Goal: Communication & Community: Answer question/provide support

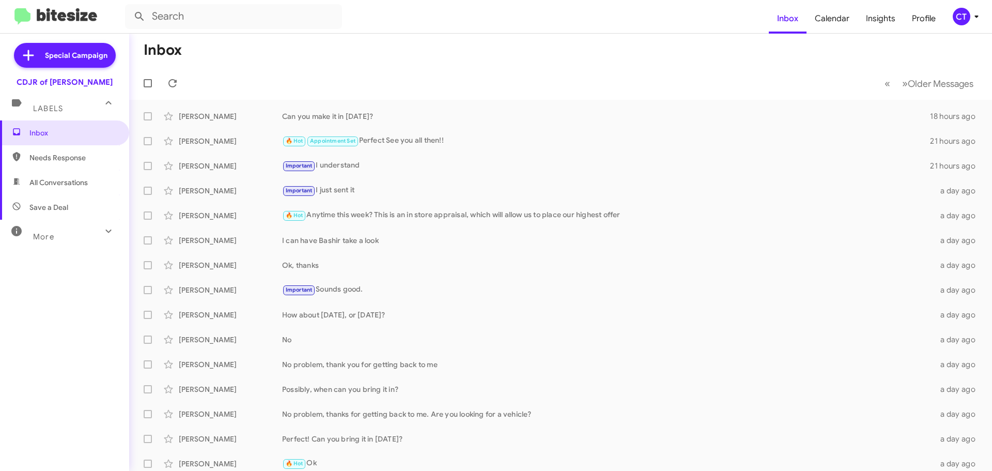
click at [975, 19] on icon at bounding box center [976, 16] width 12 height 12
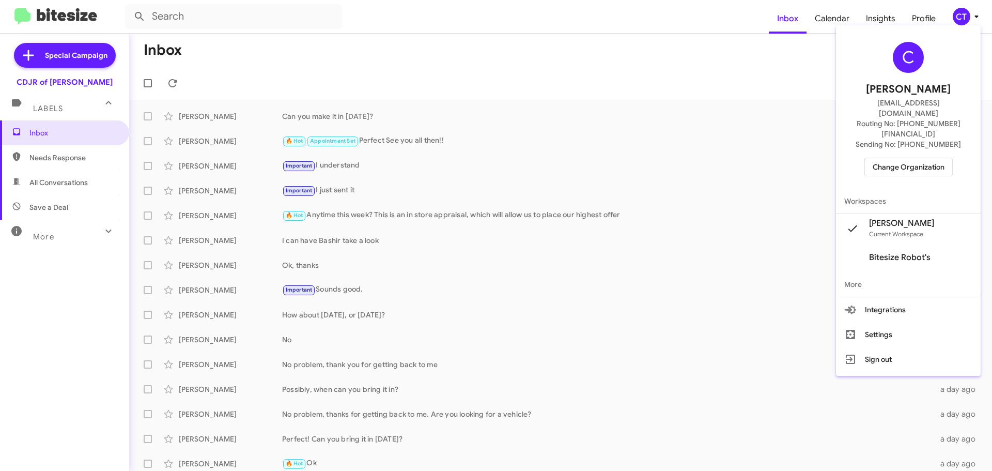
click at [445, 39] on div at bounding box center [496, 235] width 992 height 471
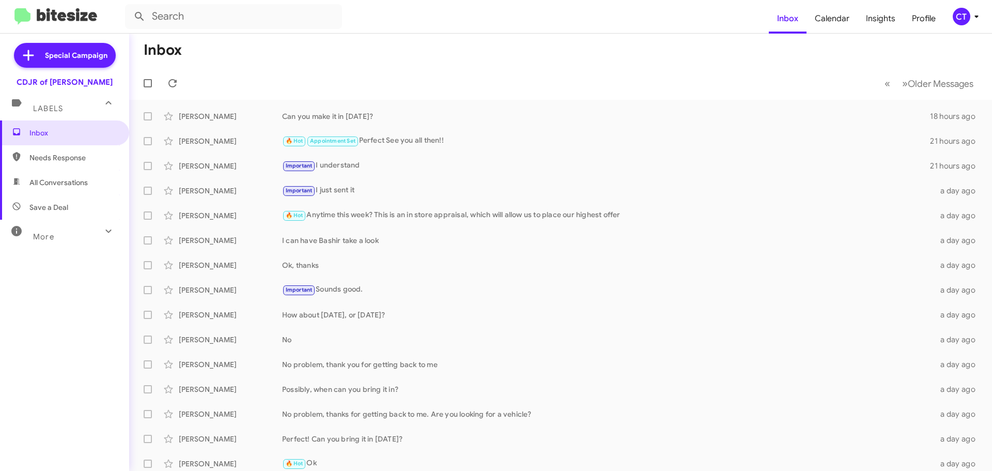
click at [962, 14] on div "CT" at bounding box center [962, 17] width 18 height 18
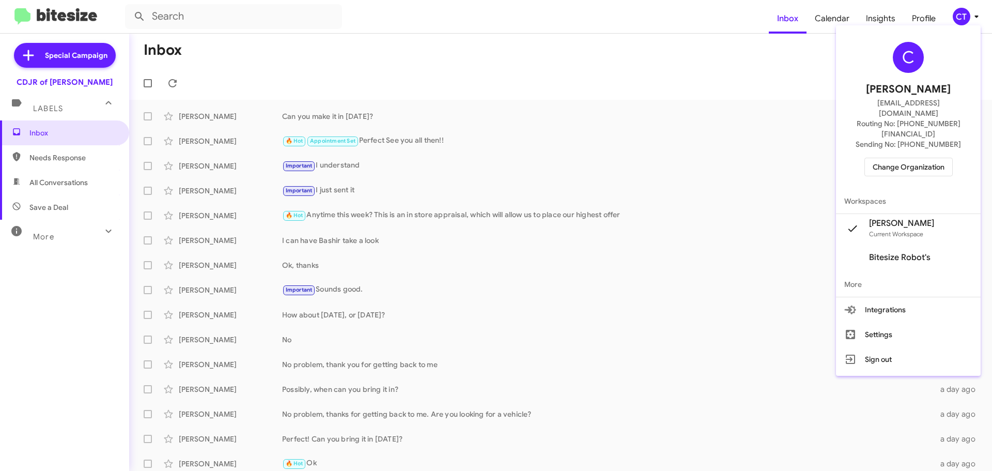
click at [905, 158] on span "Change Organization" at bounding box center [909, 167] width 72 height 18
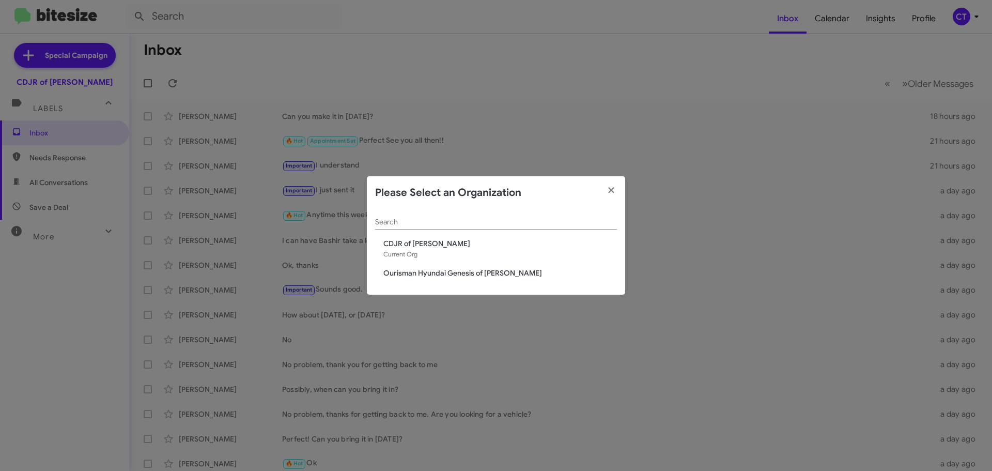
click at [402, 276] on span "Ourisman Hyundai Genesis of [PERSON_NAME]" at bounding box center [500, 273] width 234 height 10
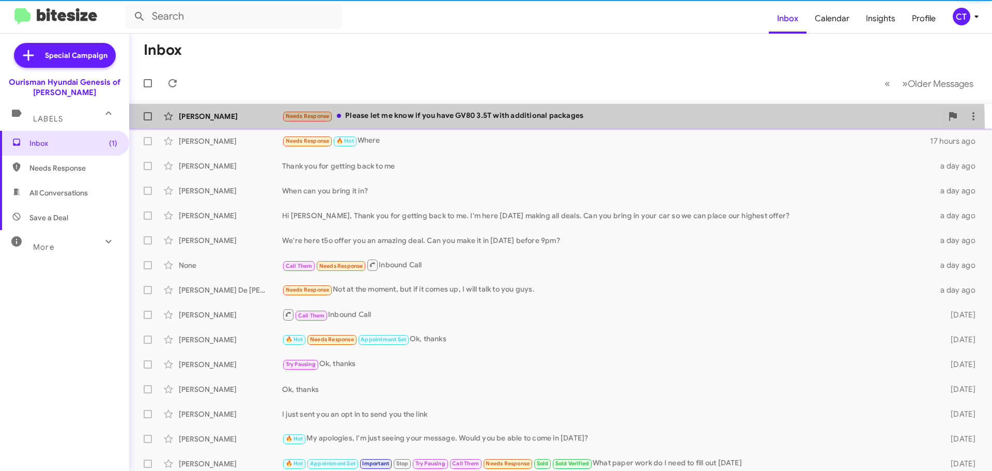
click at [503, 125] on div "Karun Salamon Needs Response Please let me know if you have GV80 3.5T with addi…" at bounding box center [560, 116] width 846 height 21
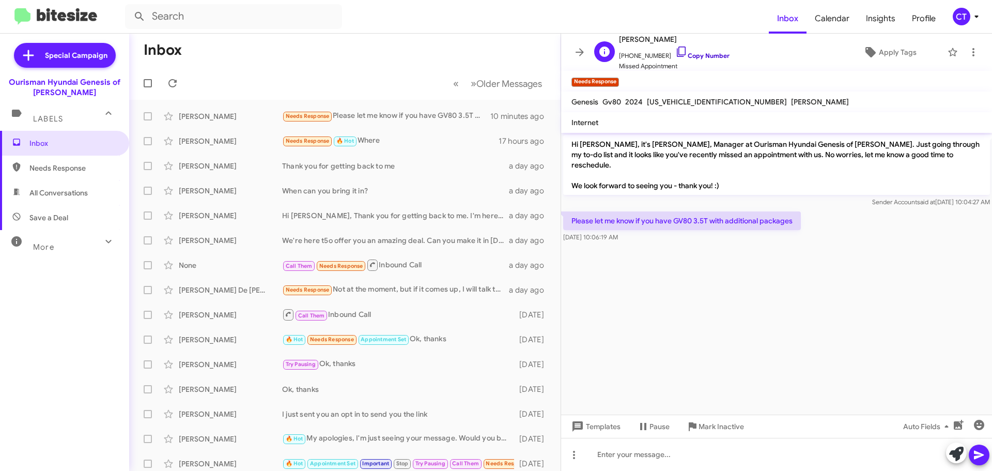
click at [675, 52] on icon at bounding box center [681, 51] width 12 height 12
drag, startPoint x: 567, startPoint y: 208, endPoint x: 659, endPoint y: 223, distance: 92.7
click at [659, 223] on div "Please let me know if you have GV80 3.5T with additional packages Oct 1, 2025, …" at bounding box center [682, 226] width 238 height 31
copy div "Please let me know if you have GV80 3.5T with additional packages Oct 1, 2025, …"
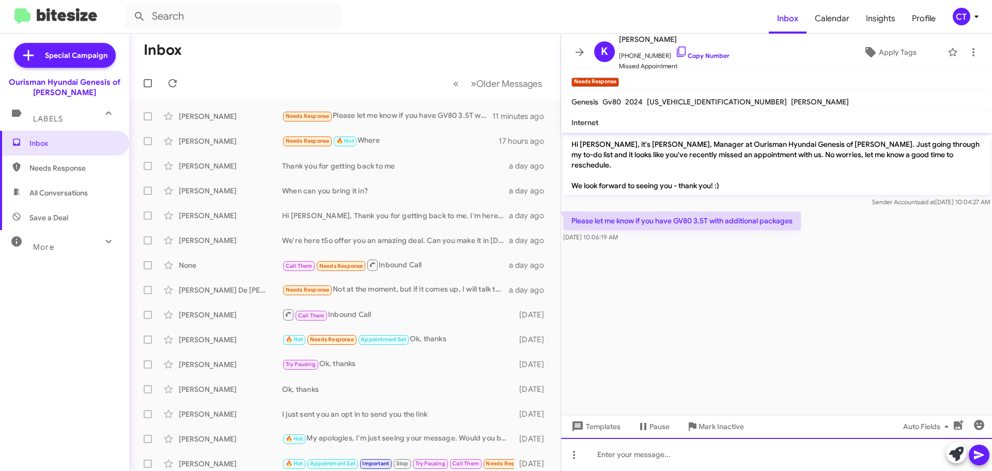
drag, startPoint x: 634, startPoint y: 452, endPoint x: 641, endPoint y: 455, distance: 7.4
click at [634, 452] on div at bounding box center [776, 454] width 431 height 33
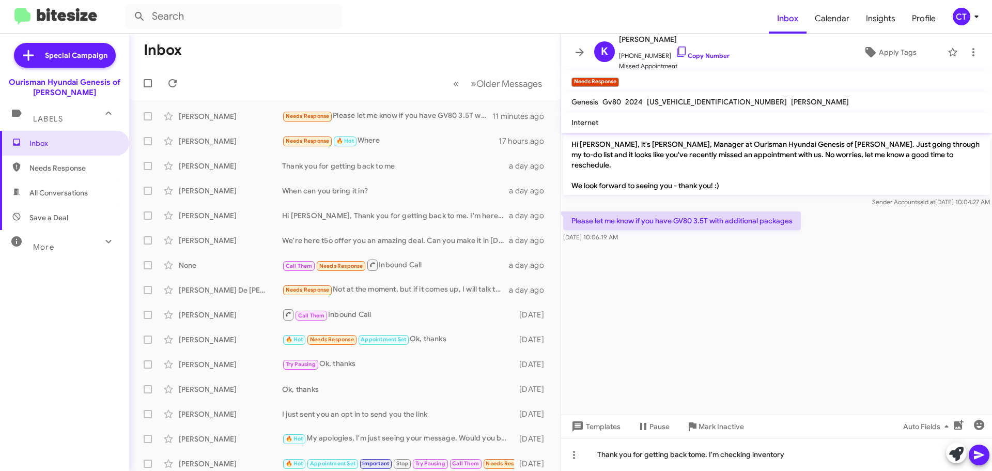
click at [982, 457] on icon at bounding box center [979, 454] width 12 height 12
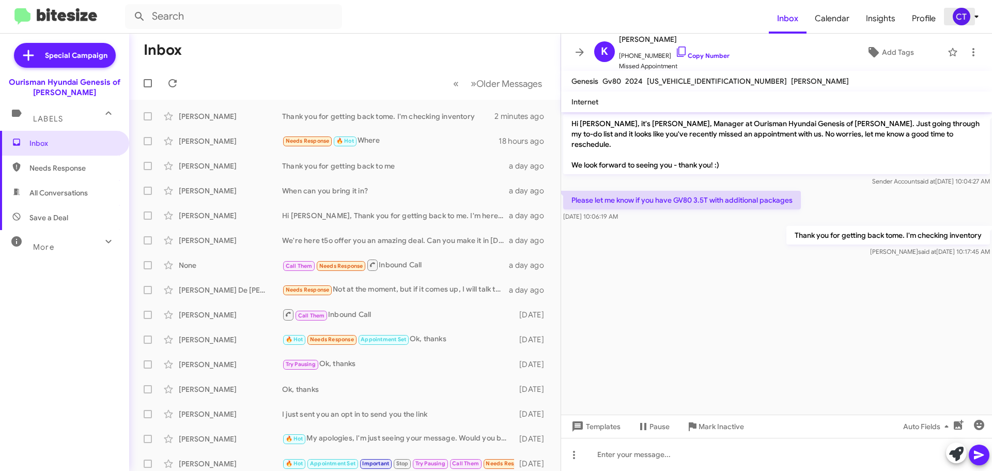
click at [973, 20] on icon at bounding box center [976, 16] width 12 height 12
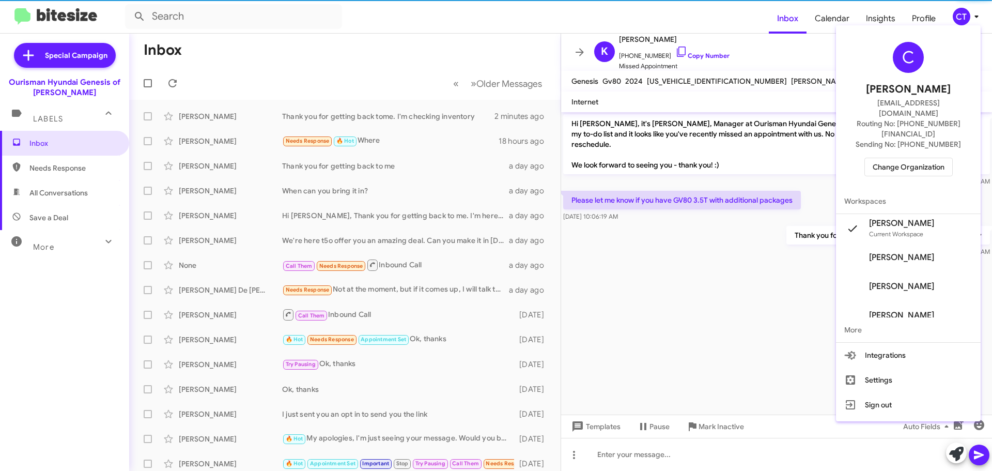
click at [907, 158] on span "Change Organization" at bounding box center [909, 167] width 72 height 18
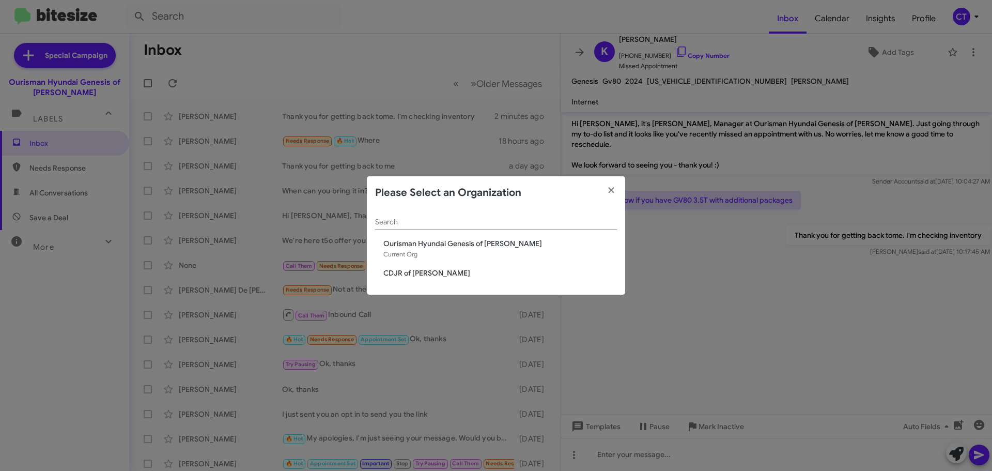
click at [428, 281] on div "Search Ourisman Hyundai Genesis of Bowie Current Org CDJR of Bowie" at bounding box center [496, 252] width 258 height 86
click at [427, 276] on span "CDJR of [PERSON_NAME]" at bounding box center [500, 273] width 234 height 10
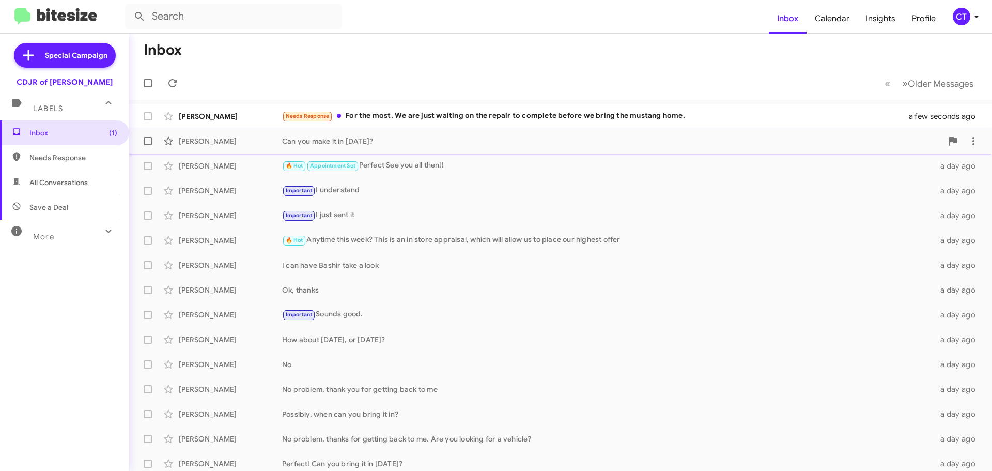
drag, startPoint x: 496, startPoint y: 115, endPoint x: 503, endPoint y: 134, distance: 20.7
click at [496, 115] on div "Needs Response For the most. We are just waiting on the repair to complete befo…" at bounding box center [602, 116] width 640 height 12
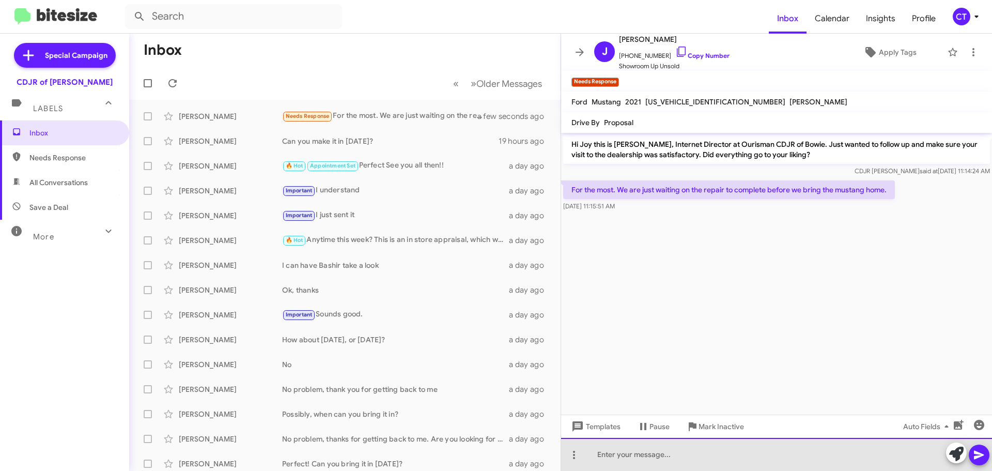
click at [664, 460] on div at bounding box center [776, 454] width 431 height 33
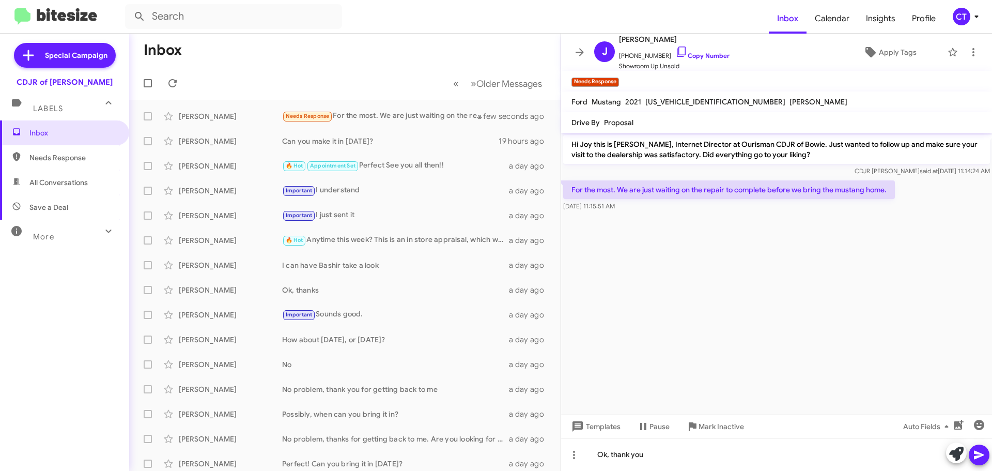
click at [974, 455] on icon at bounding box center [979, 454] width 12 height 12
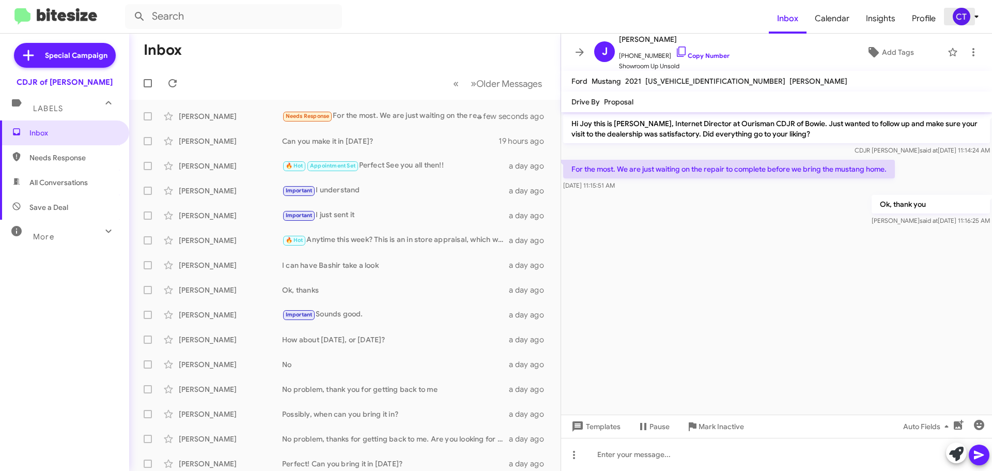
click at [968, 17] on div "CT" at bounding box center [962, 17] width 18 height 18
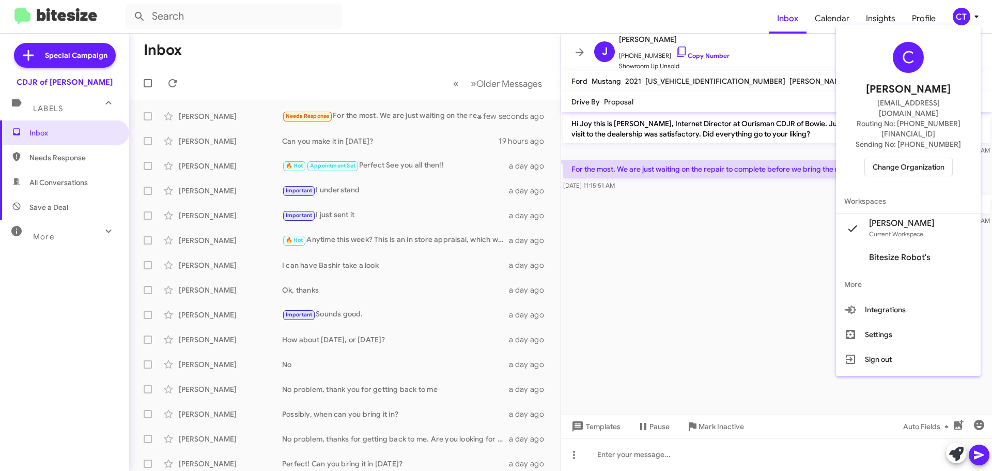
click at [909, 160] on div "C Ciara Taylor ctaylor@ourismancars.com Routing No: +1 (240) 533-1200 Sending N…" at bounding box center [908, 108] width 145 height 159
click at [901, 158] on span "Change Organization" at bounding box center [909, 167] width 72 height 18
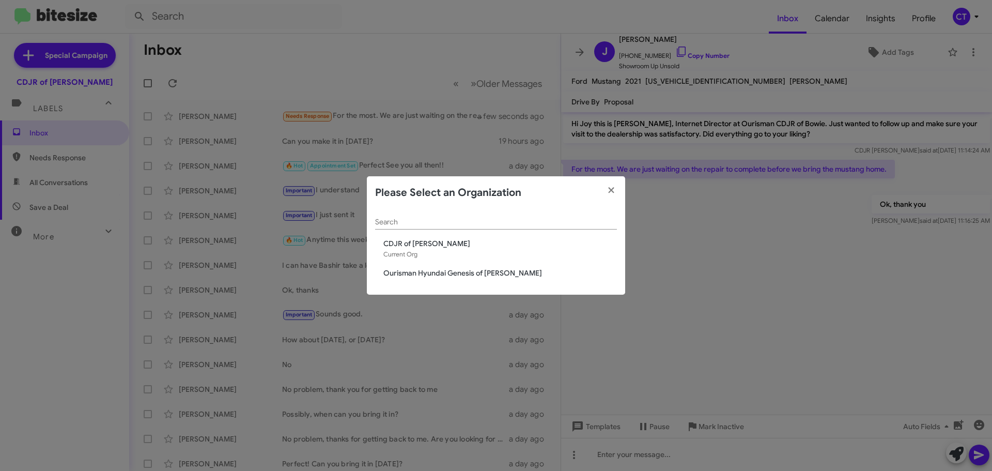
drag, startPoint x: 445, startPoint y: 271, endPoint x: 397, endPoint y: 278, distance: 48.5
click at [445, 271] on span "Ourisman Hyundai Genesis of [PERSON_NAME]" at bounding box center [500, 273] width 234 height 10
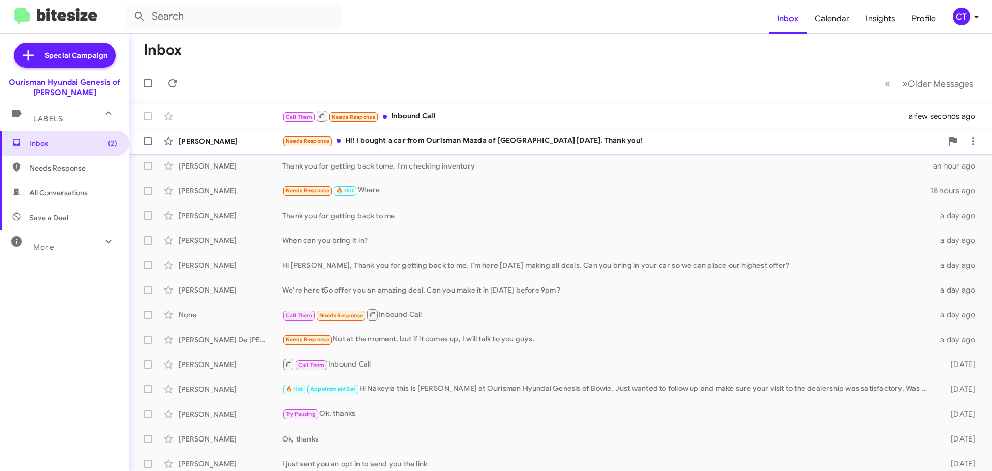
click at [451, 144] on div "Needs Response Hi! I bought a car from Ourisman Mazda of [GEOGRAPHIC_DATA] [DAT…" at bounding box center [612, 141] width 660 height 12
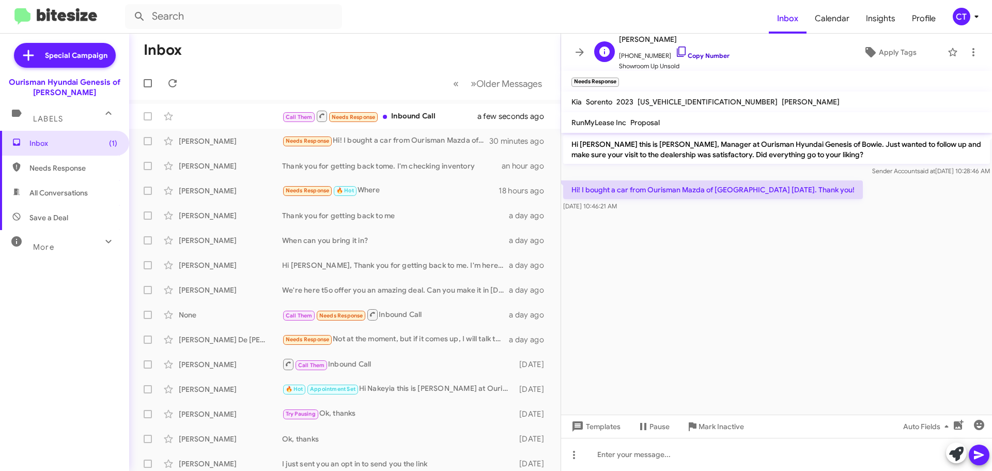
click at [675, 51] on icon at bounding box center [681, 51] width 12 height 12
drag, startPoint x: 572, startPoint y: 188, endPoint x: 650, endPoint y: 210, distance: 81.3
click at [650, 210] on div "Hi! I bought a car from Ourisman Mazda of Rockville yesterday. Thank you! Oct 1…" at bounding box center [713, 195] width 300 height 31
copy div "Hi! I bought a car from Ourisman Mazda of Rockville yesterday. Thank you! Oct 1…"
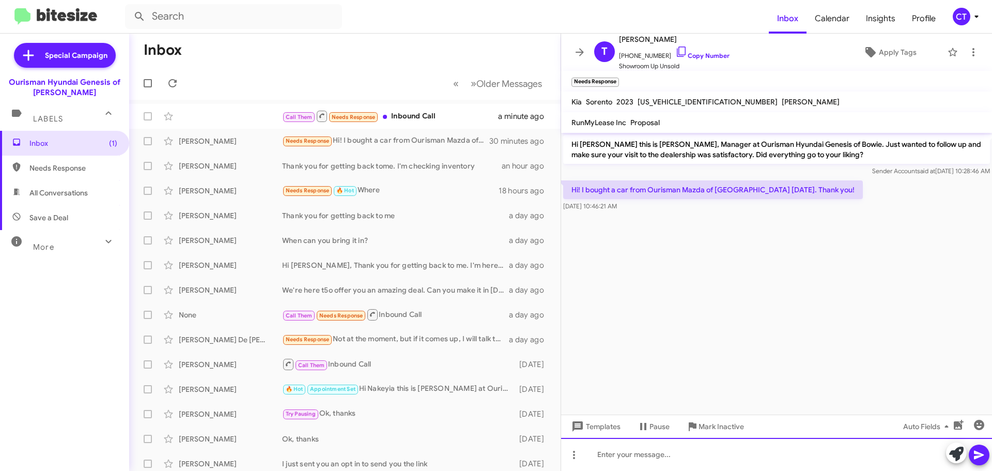
click at [698, 466] on div at bounding box center [776, 454] width 431 height 33
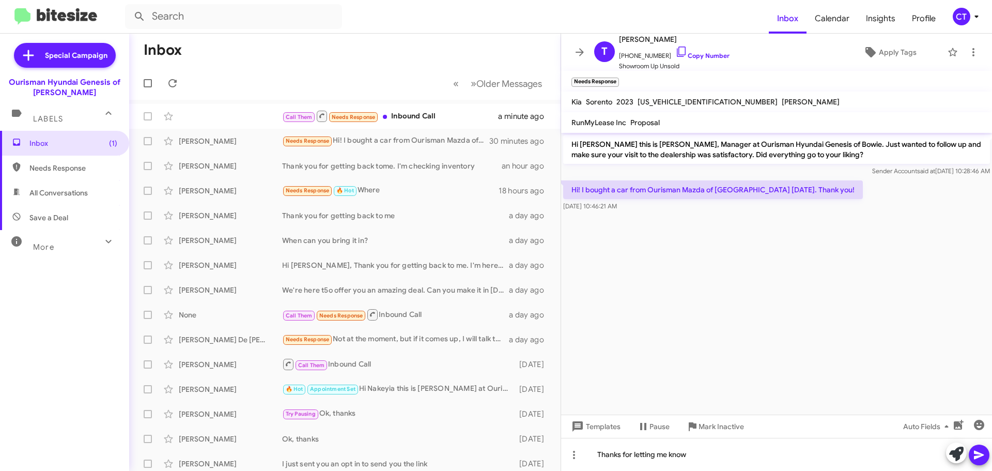
click at [977, 463] on span at bounding box center [979, 454] width 12 height 21
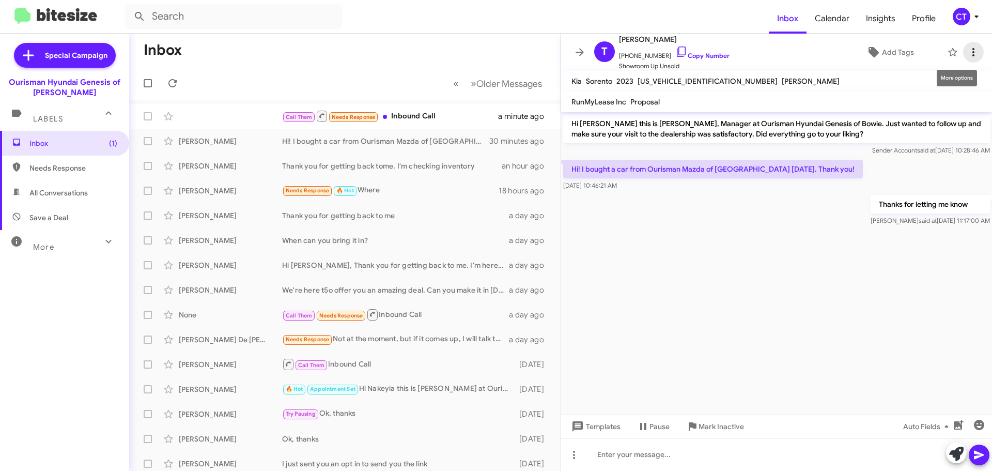
click at [969, 55] on icon at bounding box center [973, 52] width 12 height 12
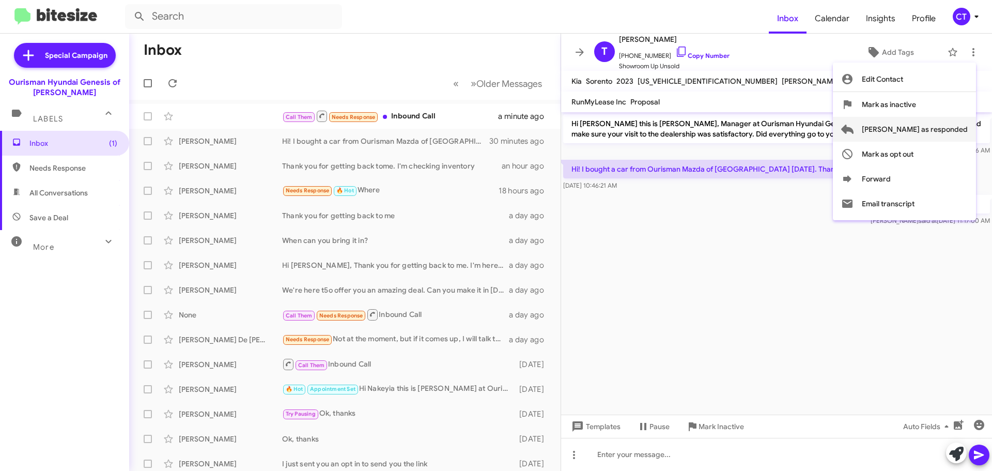
click at [930, 131] on span "Mark as responded" at bounding box center [915, 129] width 106 height 25
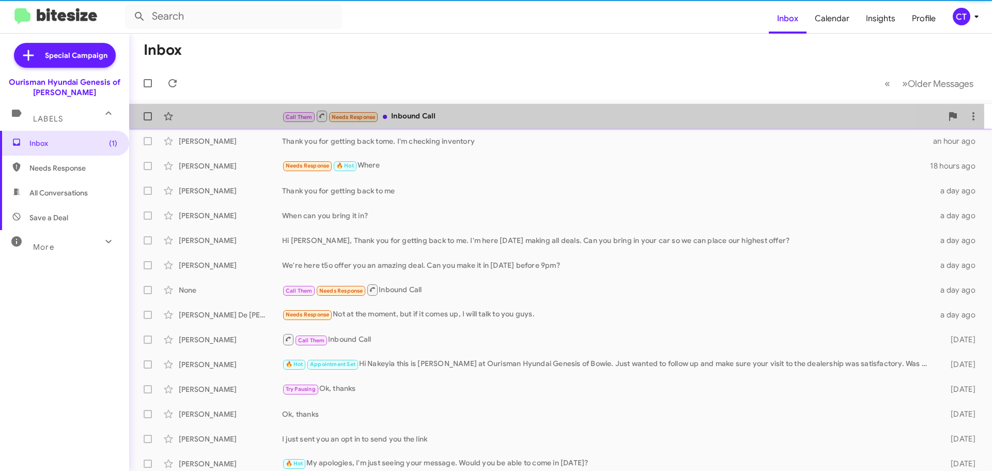
click at [424, 118] on div "Call Them Needs Response Inbound Call" at bounding box center [612, 116] width 660 height 13
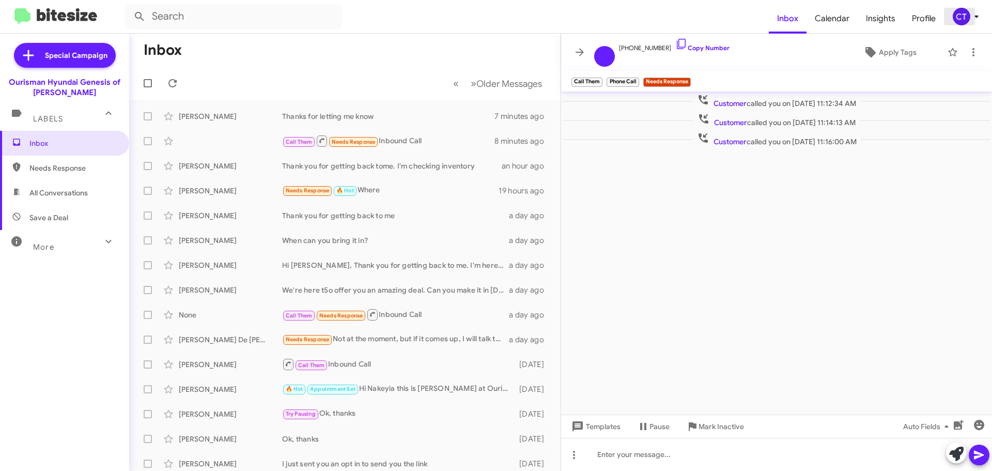
click at [966, 18] on div "CT" at bounding box center [962, 17] width 18 height 18
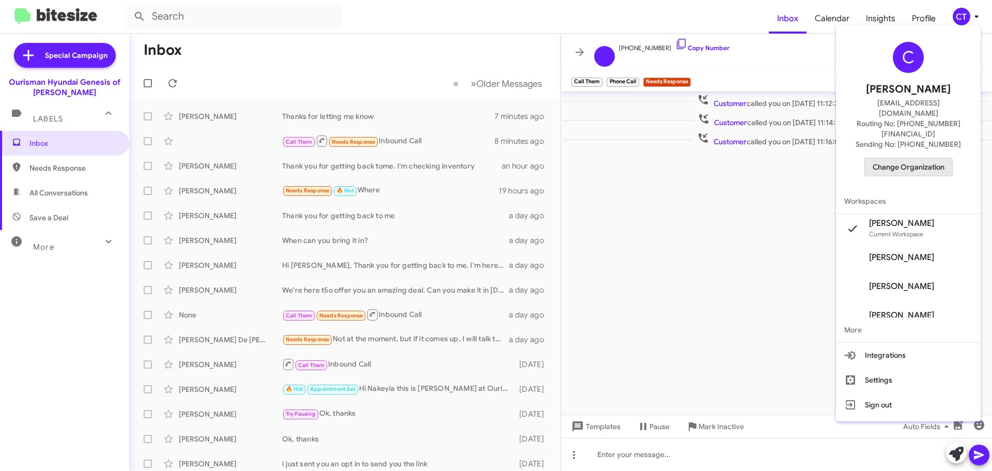
click at [891, 158] on span "Change Organization" at bounding box center [909, 167] width 72 height 18
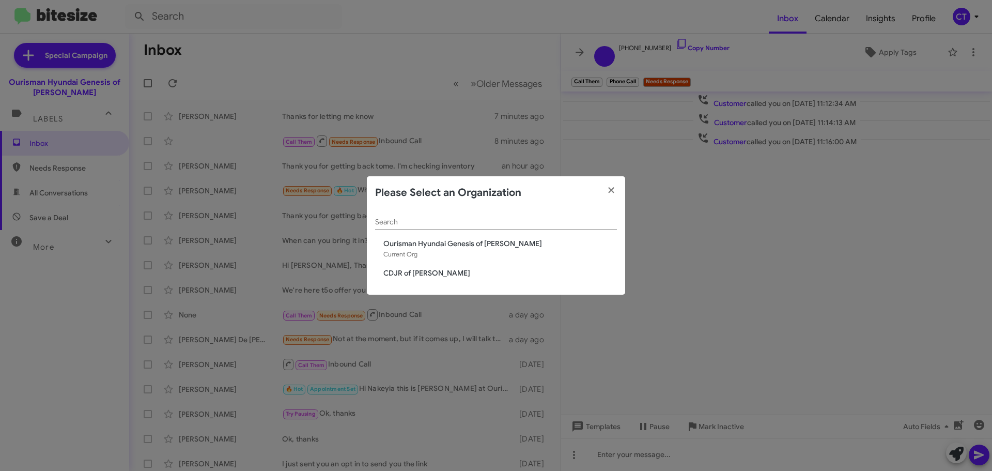
click at [394, 269] on span "CDJR of [PERSON_NAME]" at bounding box center [500, 273] width 234 height 10
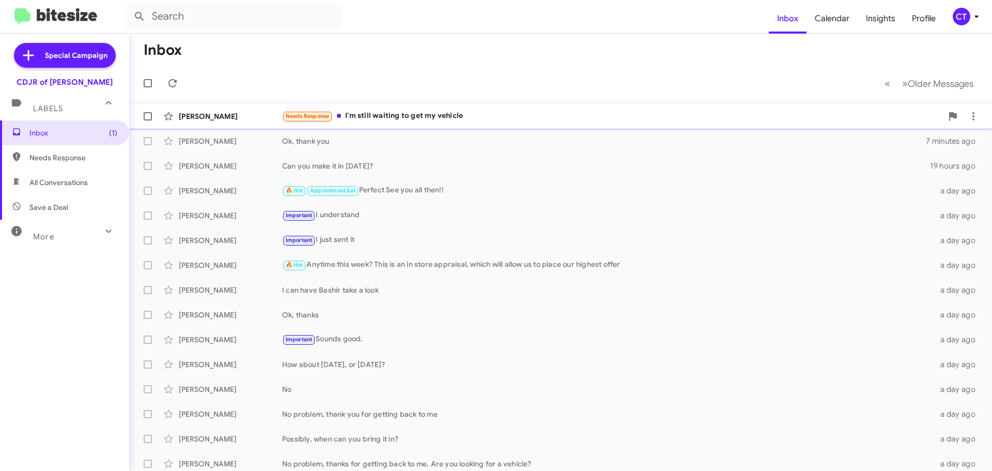
click at [397, 127] on span "John Beauchamp Needs Response I'm still waiting to get my vehicle 6 minutes ago" at bounding box center [560, 116] width 863 height 25
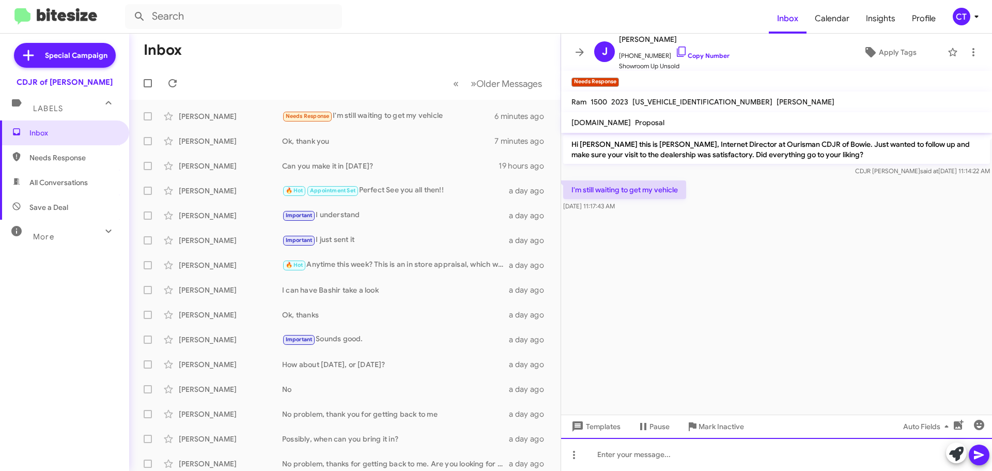
drag, startPoint x: 668, startPoint y: 461, endPoint x: 671, endPoint y: 442, distance: 19.9
click at [666, 459] on div at bounding box center [776, 454] width 431 height 33
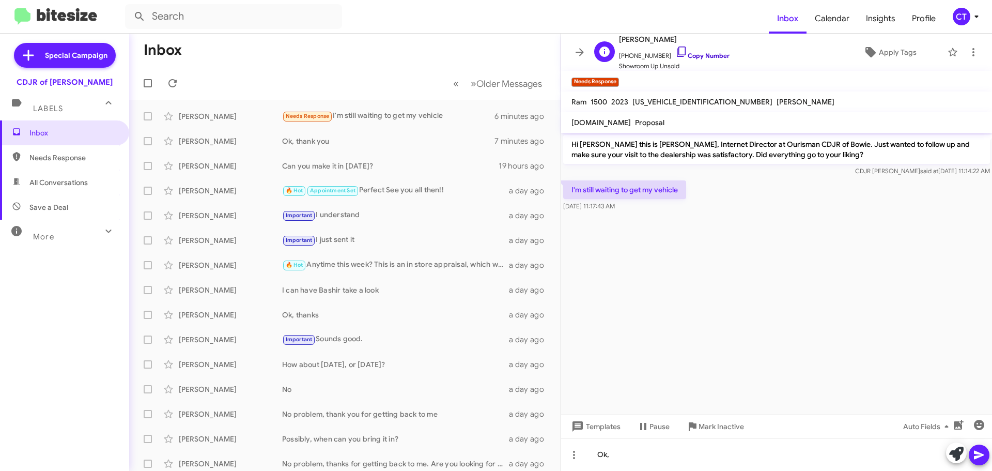
click at [677, 50] on icon at bounding box center [681, 51] width 9 height 10
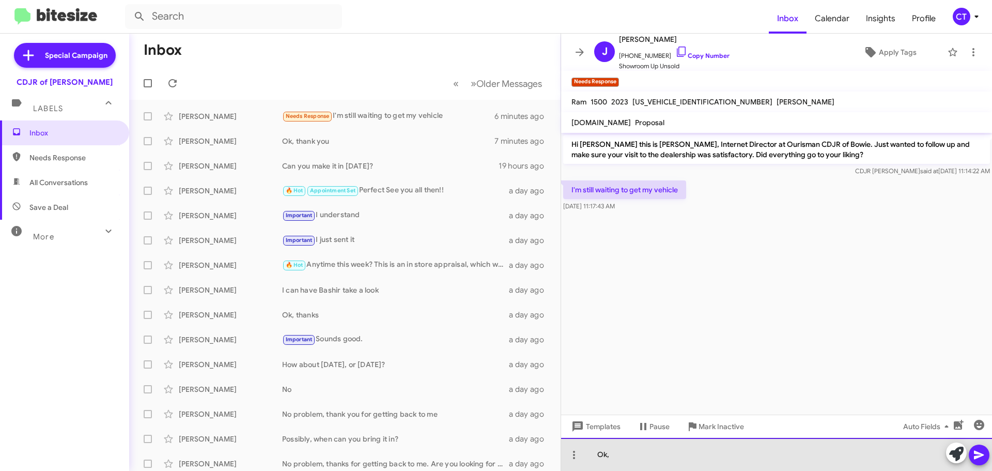
click at [625, 457] on div "Ok," at bounding box center [776, 454] width 431 height 33
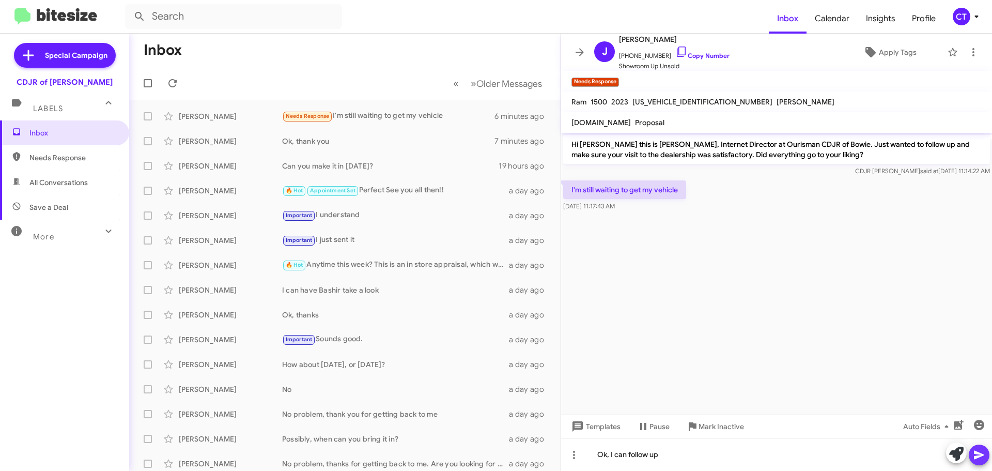
click at [978, 455] on icon at bounding box center [979, 454] width 12 height 12
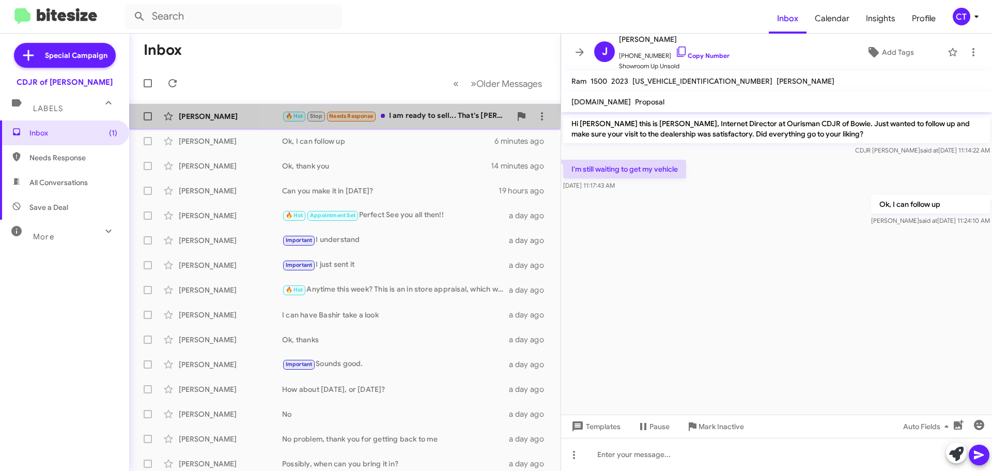
click at [424, 114] on div "🔥 Hot Stop Needs Response I am ready to sell... That's [PERSON_NAME] bluebook..…" at bounding box center [396, 116] width 229 height 12
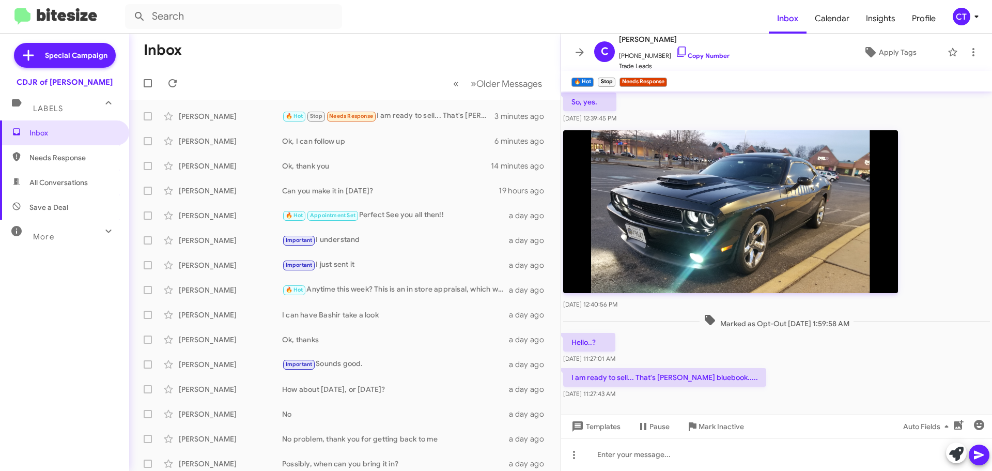
scroll to position [86, 0]
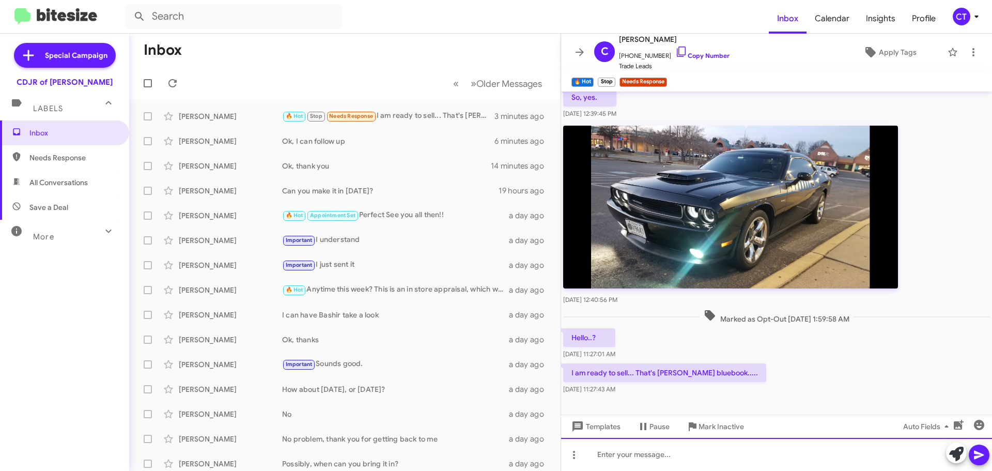
click at [671, 456] on div at bounding box center [776, 454] width 431 height 33
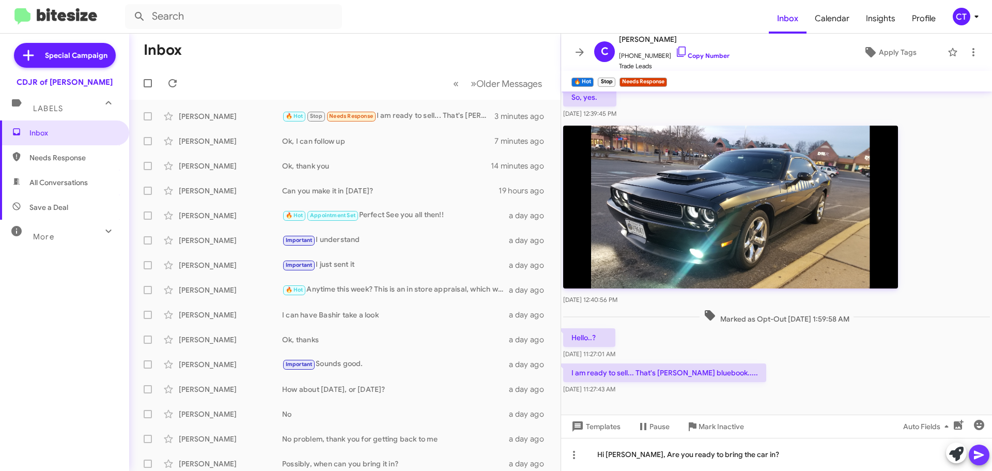
click at [981, 461] on span at bounding box center [979, 454] width 12 height 21
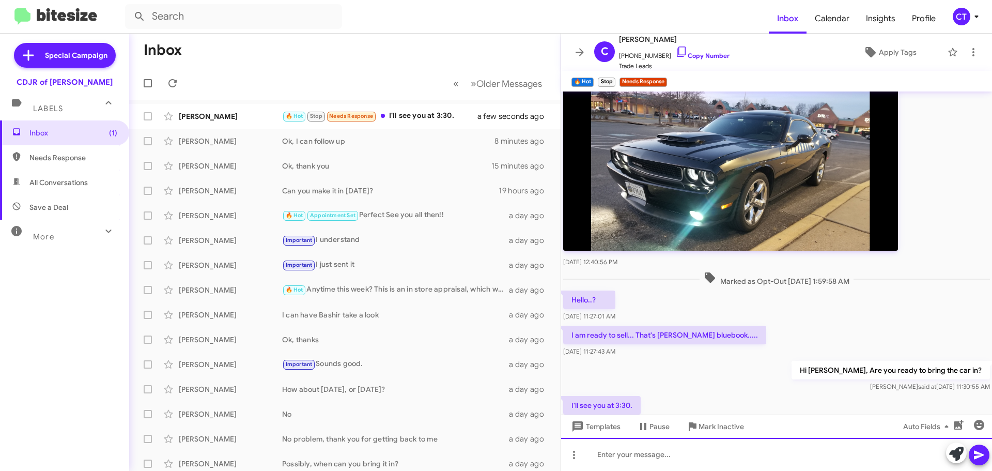
scroll to position [0, 0]
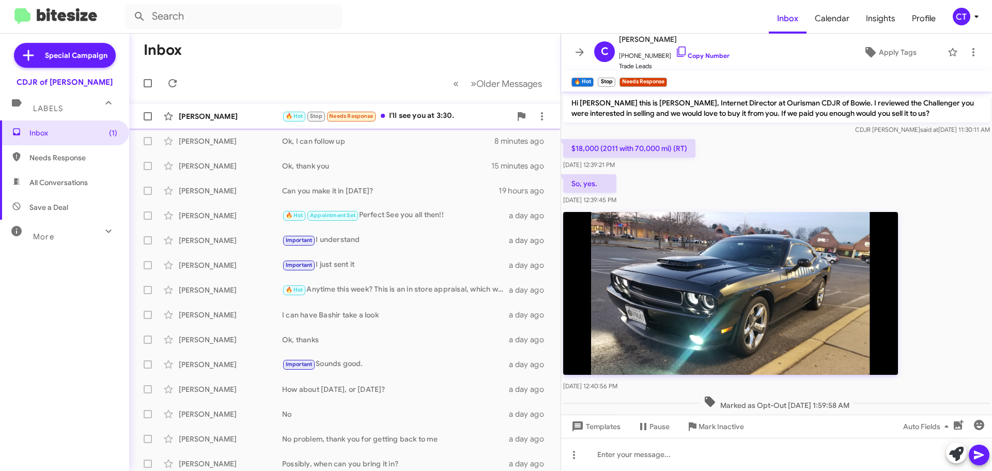
click at [442, 125] on div "Chris Mazetis 🔥 Hot Stop Needs Response I'll see you at 3:30. a few seconds ago" at bounding box center [344, 116] width 415 height 21
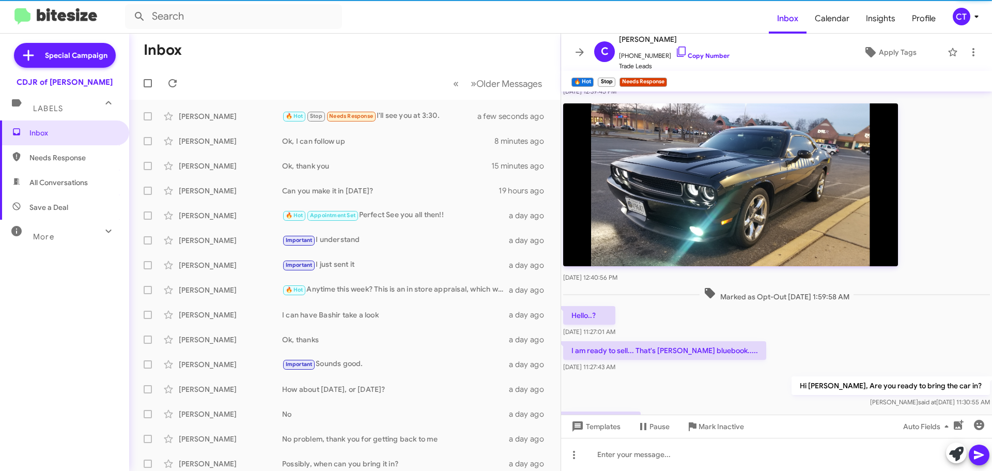
scroll to position [162, 0]
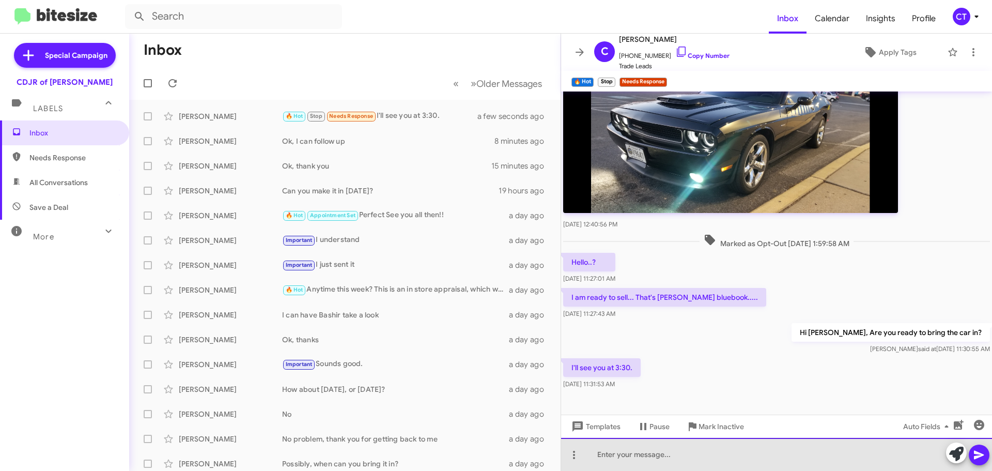
click at [641, 469] on div at bounding box center [776, 454] width 431 height 33
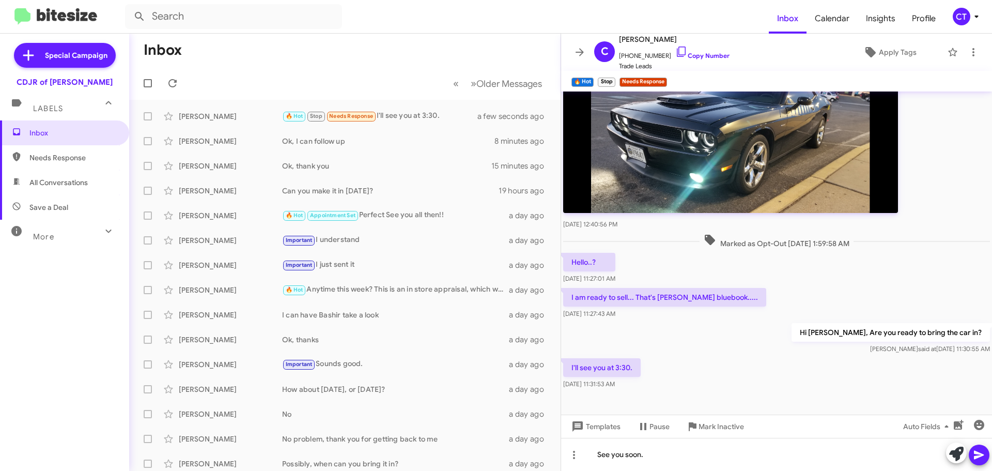
click at [974, 450] on icon at bounding box center [979, 454] width 12 height 12
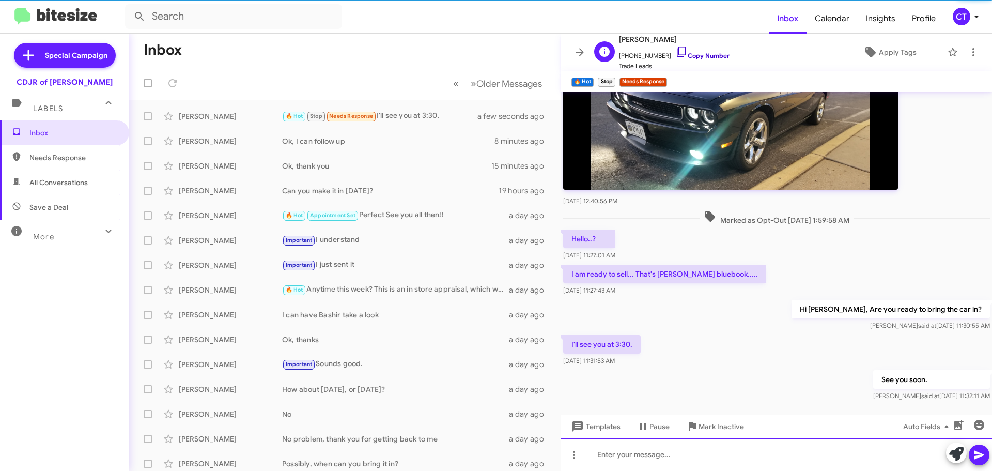
scroll to position [199, 0]
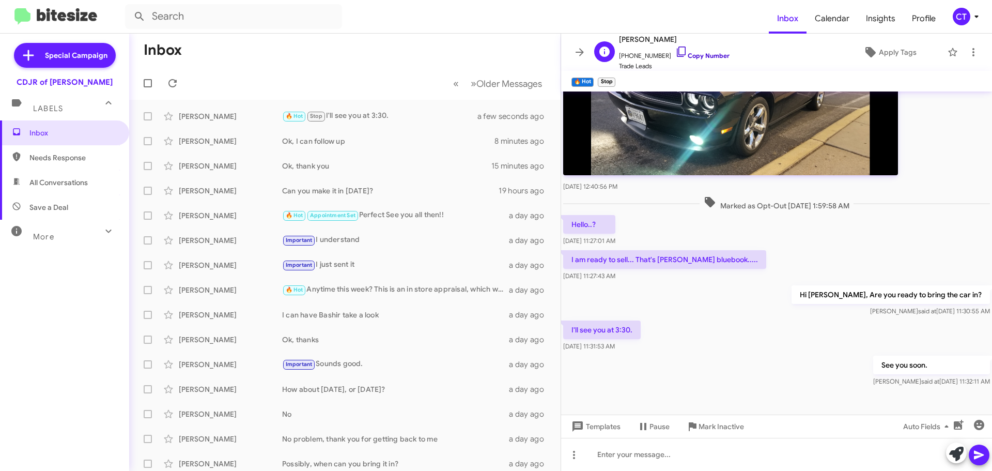
click at [675, 48] on icon at bounding box center [681, 51] width 12 height 12
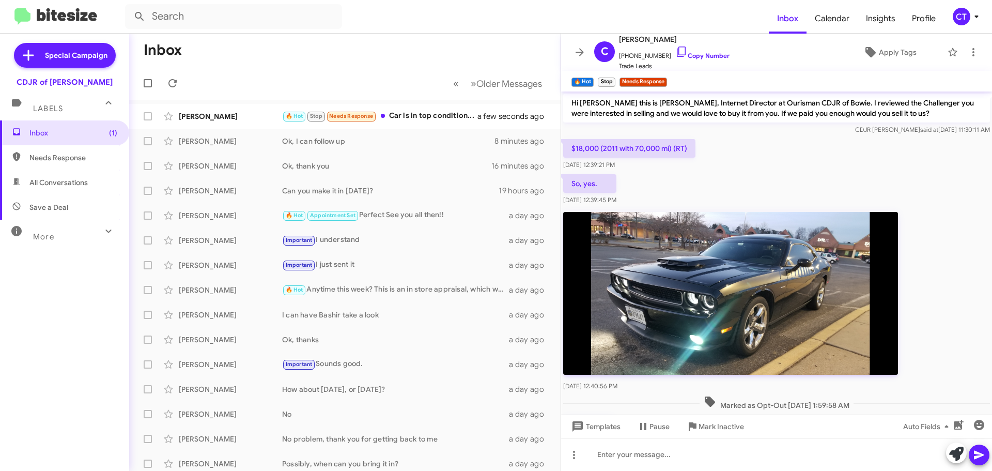
scroll to position [237, 0]
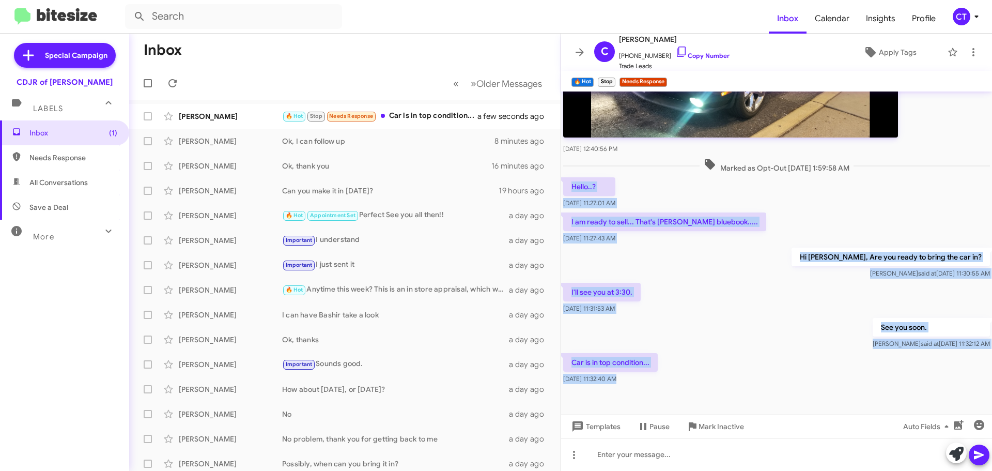
drag, startPoint x: 571, startPoint y: 184, endPoint x: 790, endPoint y: 388, distance: 299.4
click at [790, 388] on cdk-virtual-scroll-viewport "Hi Chris this is Ciara Taylor, Internet Director at Ourisman CDJR of Bowie. I r…" at bounding box center [776, 252] width 431 height 323
copy div "Hello..? Oct 1, 2025, 11:27:01 AM I am ready to sell... That's Kelly bluebook..…"
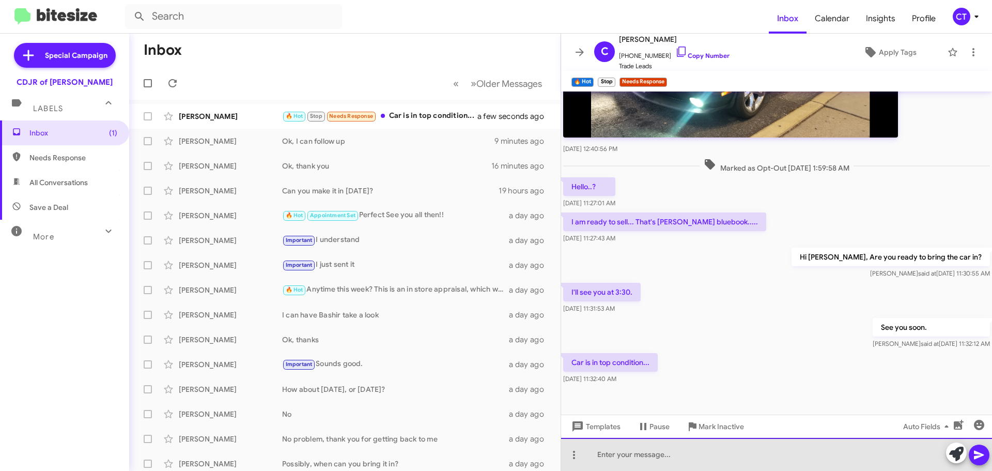
click at [654, 459] on div at bounding box center [776, 454] width 431 height 33
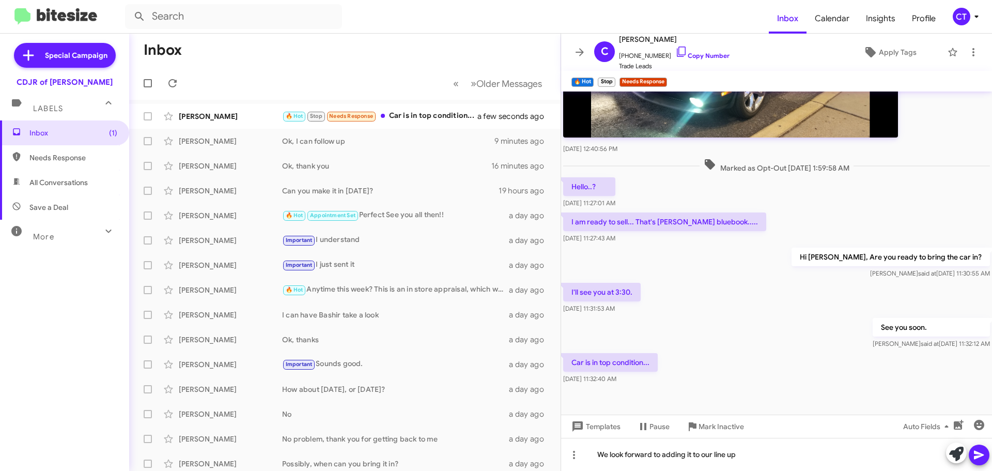
click at [981, 452] on icon at bounding box center [979, 454] width 12 height 12
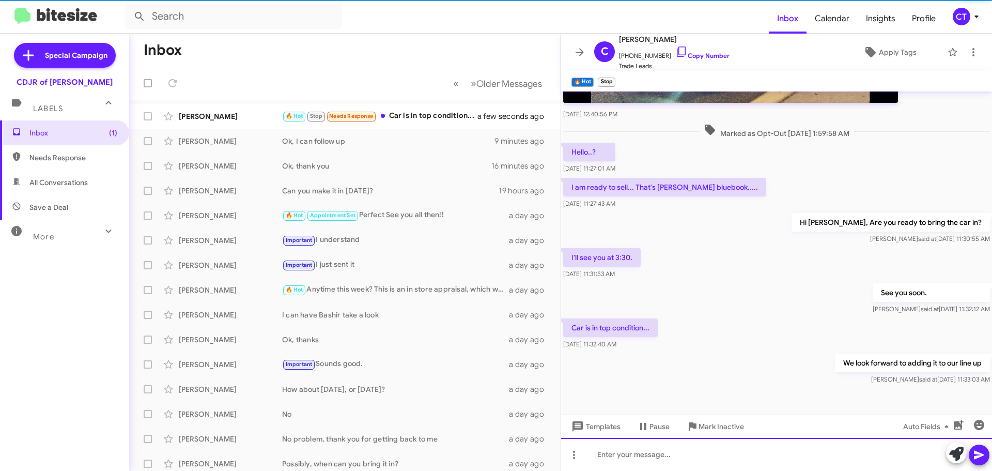
scroll to position [275, 0]
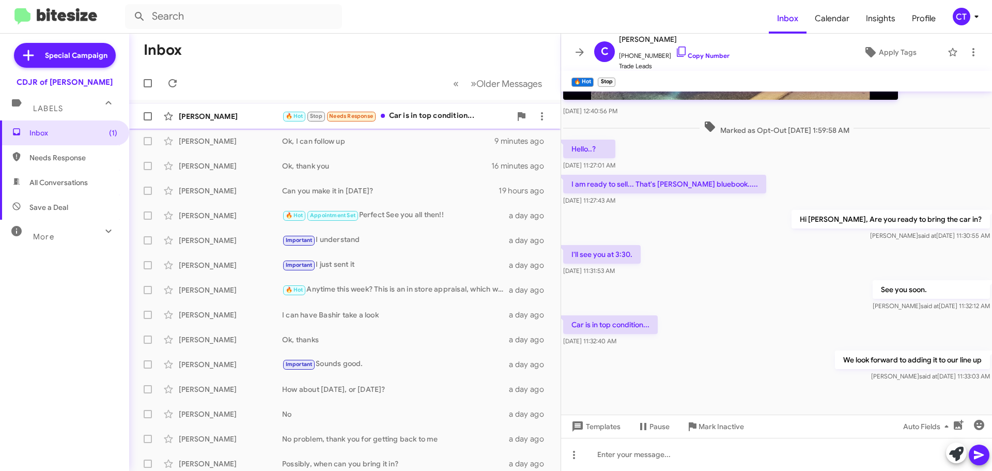
click at [416, 128] on span "Chris Mazetis 🔥 Hot Stop Needs Response Car is in top condition... a few second…" at bounding box center [344, 116] width 431 height 25
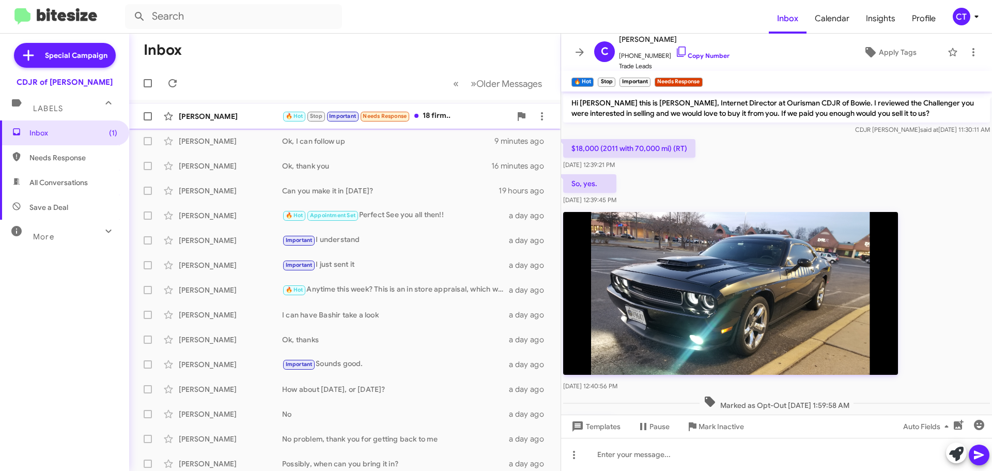
click at [441, 126] on div "Chris Mazetis 🔥 Hot Stop Important Needs Response 18 firm.. a few seconds ago" at bounding box center [344, 116] width 415 height 21
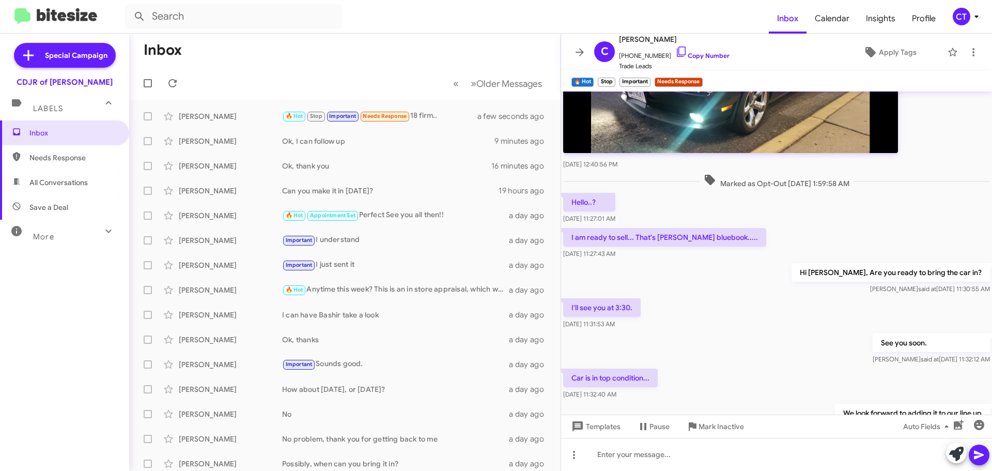
scroll to position [313, 0]
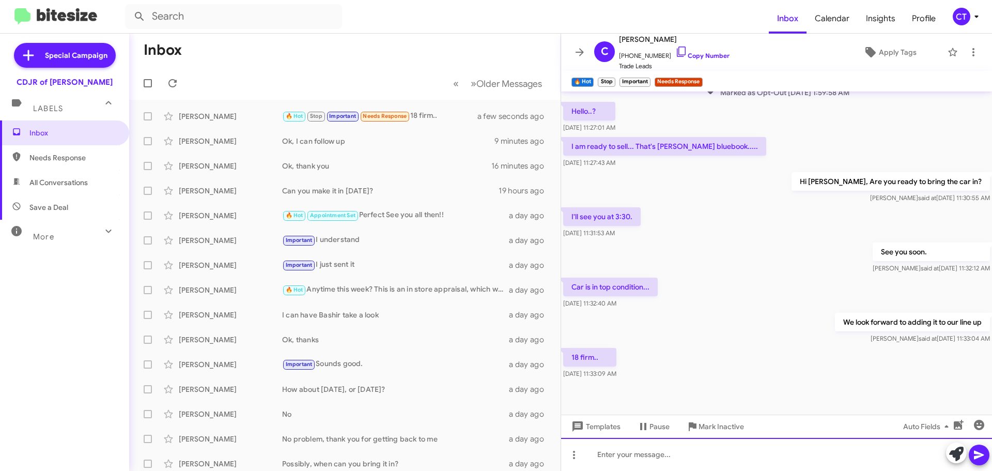
click at [712, 467] on div at bounding box center [776, 454] width 431 height 33
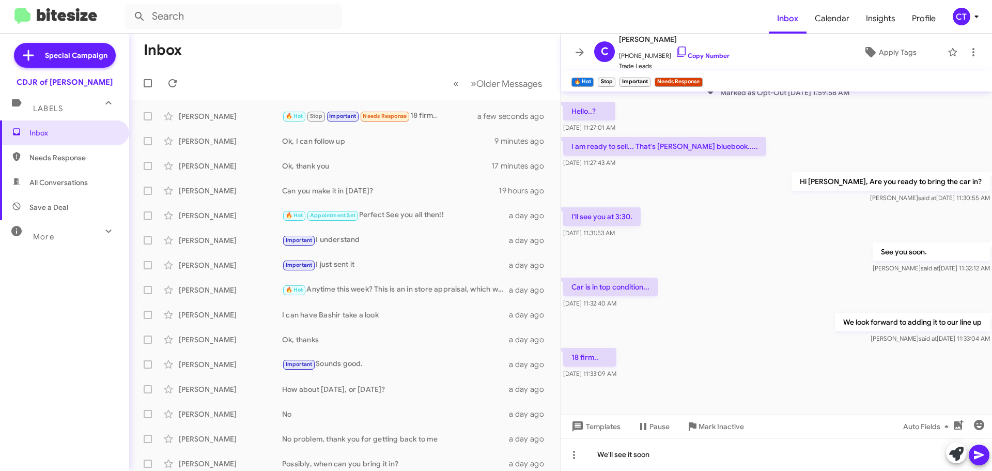
click at [978, 461] on span at bounding box center [979, 454] width 12 height 21
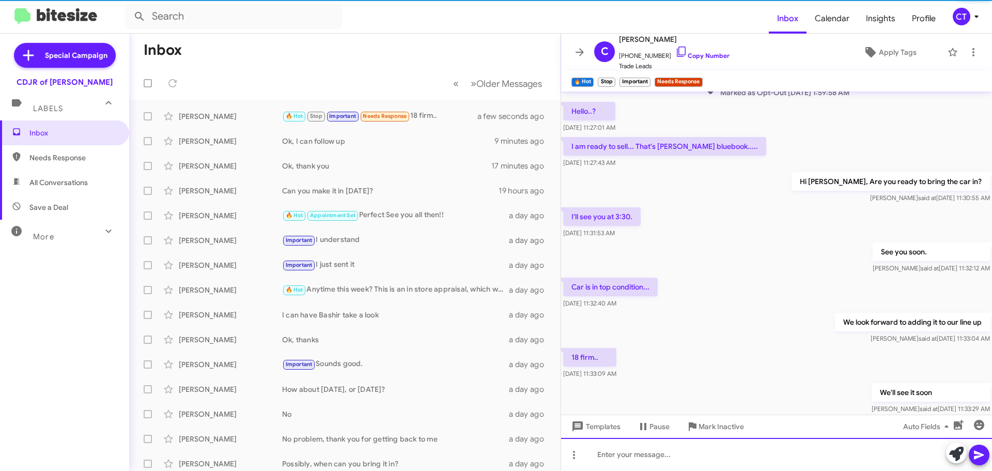
scroll to position [0, 0]
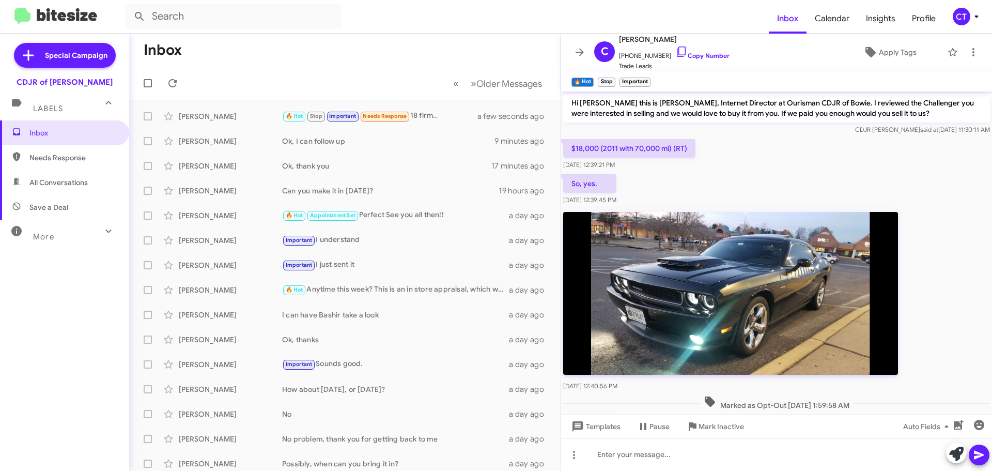
click at [974, 23] on span "CT" at bounding box center [967, 17] width 31 height 18
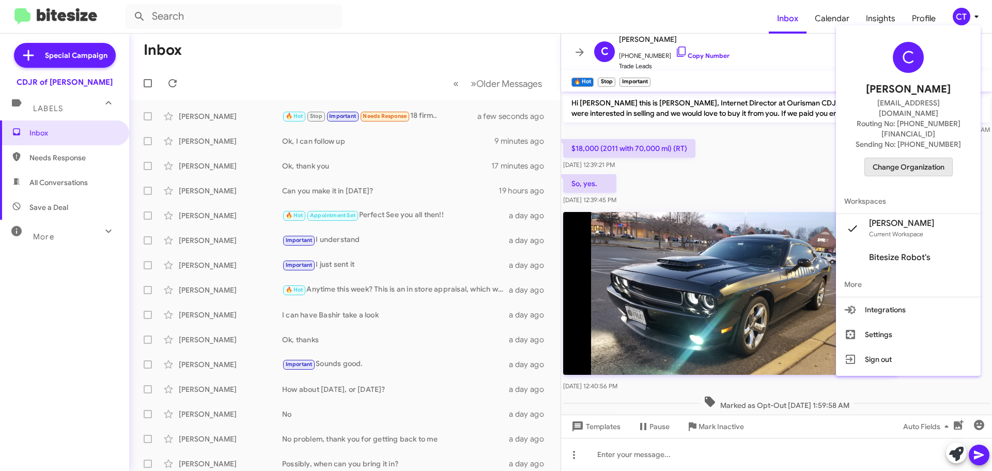
click at [912, 158] on span "Change Organization" at bounding box center [909, 167] width 72 height 18
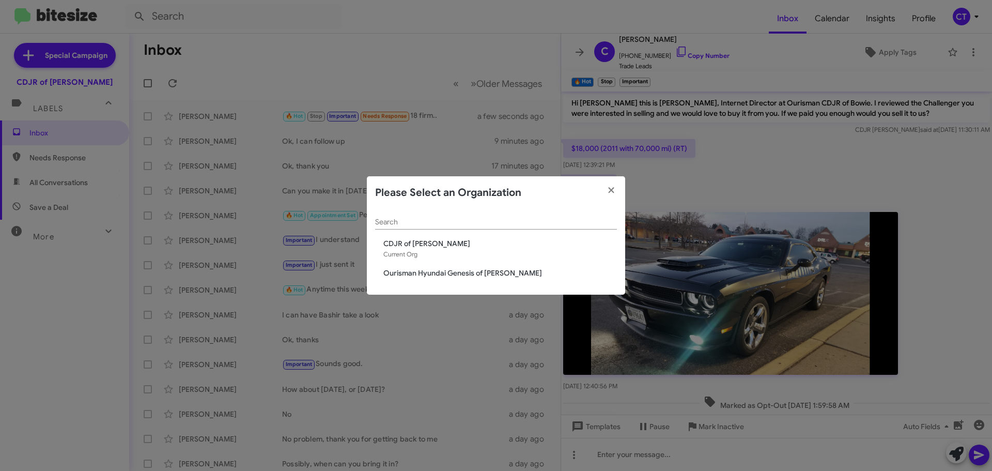
click at [431, 273] on span "Ourisman Hyundai Genesis of [PERSON_NAME]" at bounding box center [500, 273] width 234 height 10
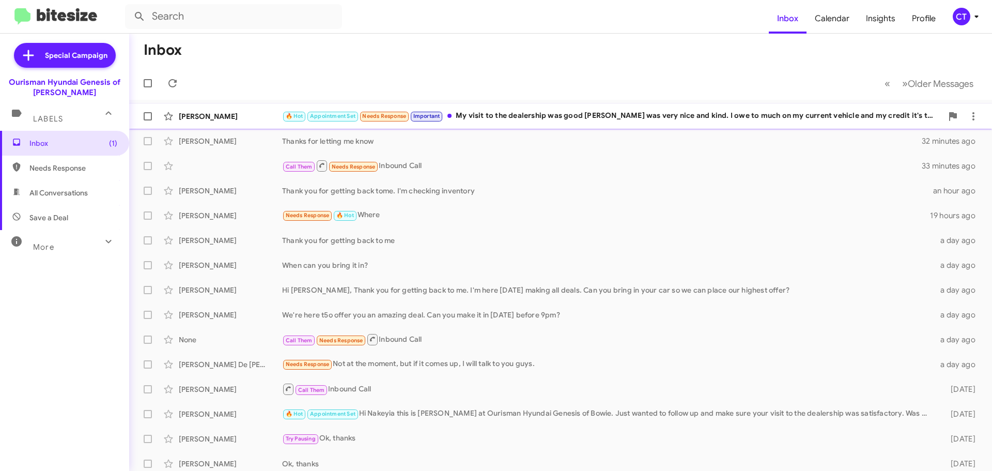
click at [493, 111] on div "🔥 Hot Appointment Set Needs Response Important My visit to the dealership was g…" at bounding box center [612, 116] width 660 height 12
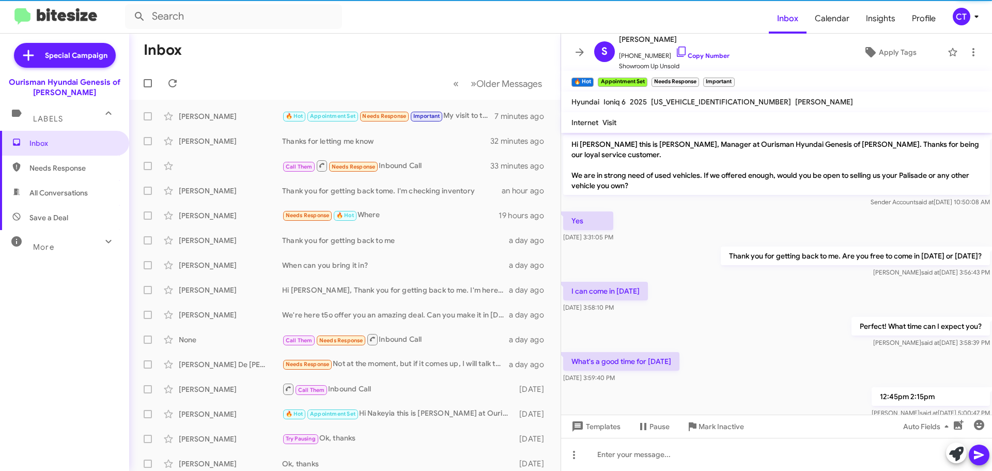
scroll to position [217, 0]
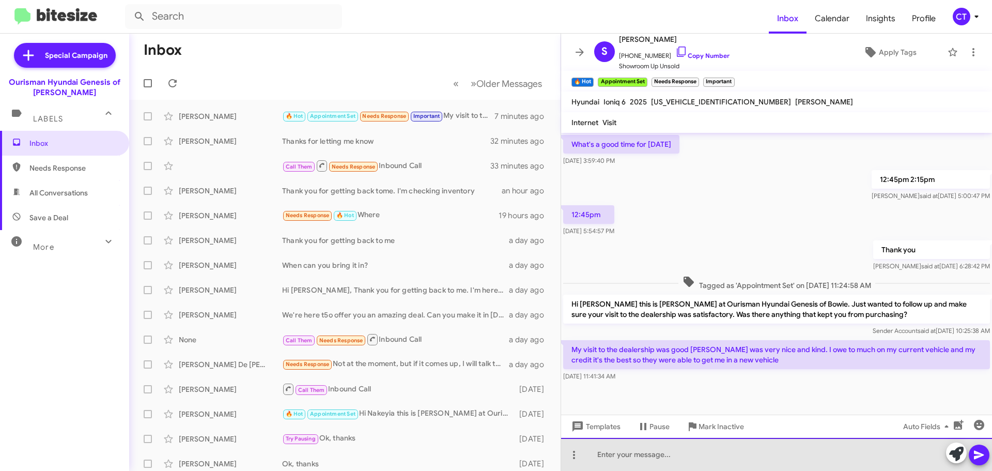
click at [732, 459] on div at bounding box center [776, 454] width 431 height 33
drag, startPoint x: 674, startPoint y: 455, endPoint x: 584, endPoint y: 458, distance: 90.5
click at [584, 458] on div "Congratulations!" at bounding box center [776, 454] width 431 height 33
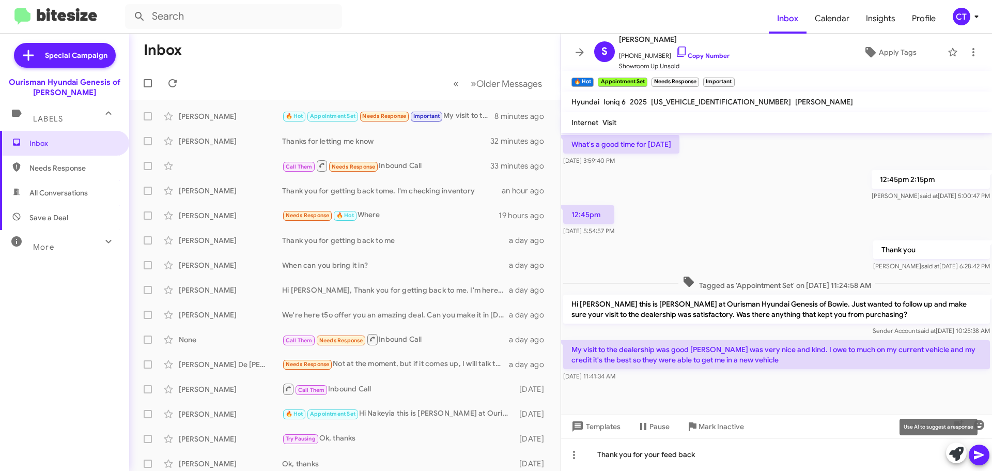
click at [976, 457] on icon at bounding box center [979, 455] width 10 height 9
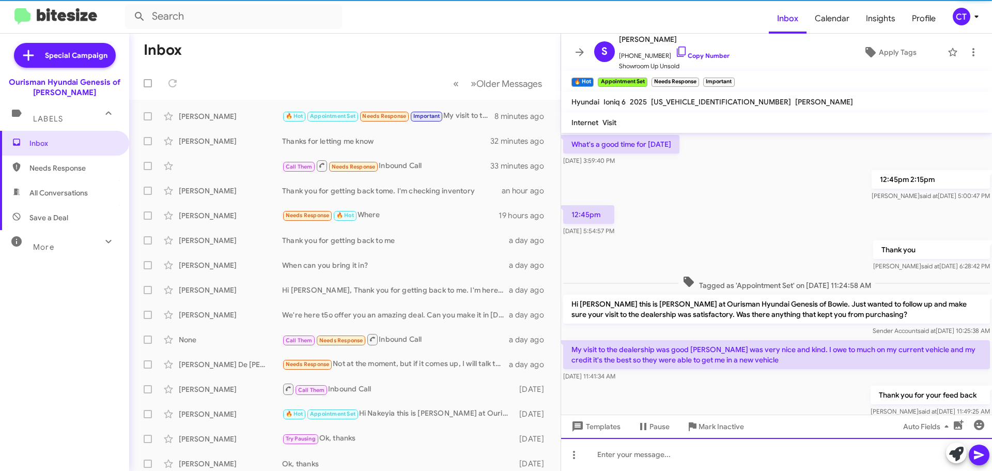
scroll to position [0, 0]
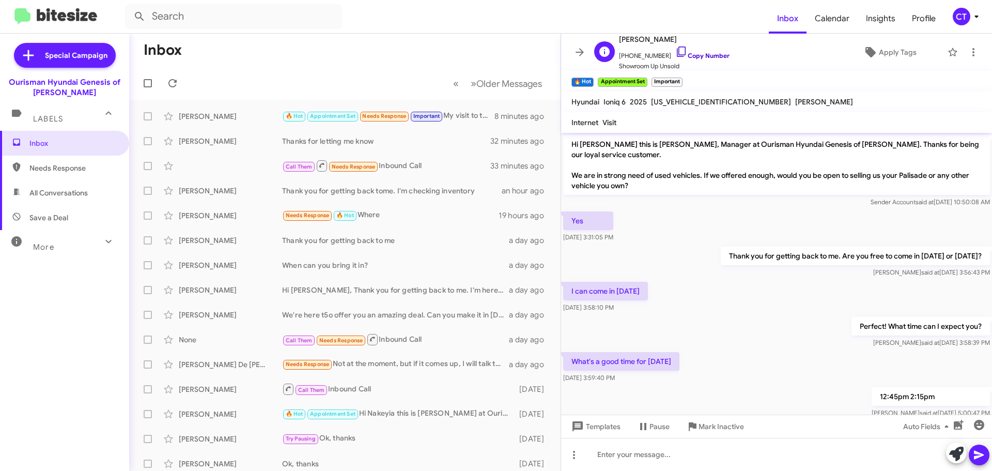
click at [675, 50] on icon at bounding box center [681, 51] width 12 height 12
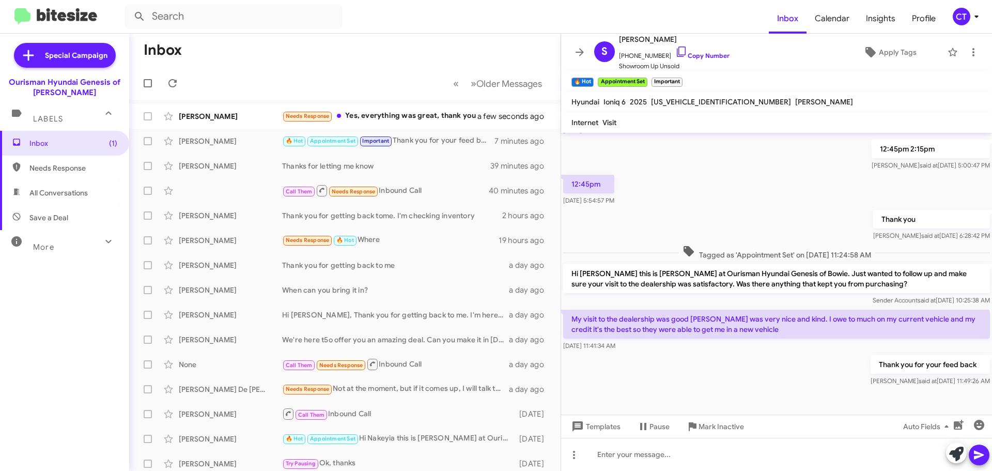
scroll to position [255, 0]
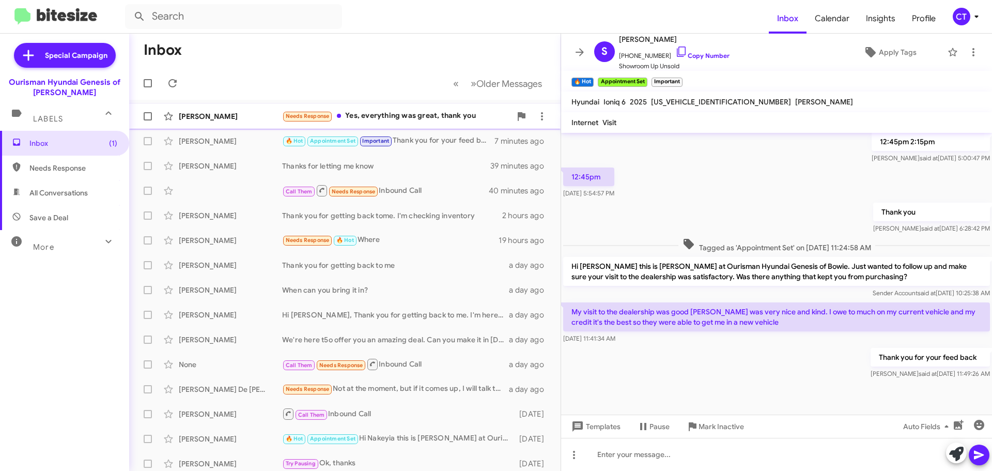
click at [392, 116] on div "Needs Response Yes, everything was great, thank you" at bounding box center [396, 116] width 229 height 12
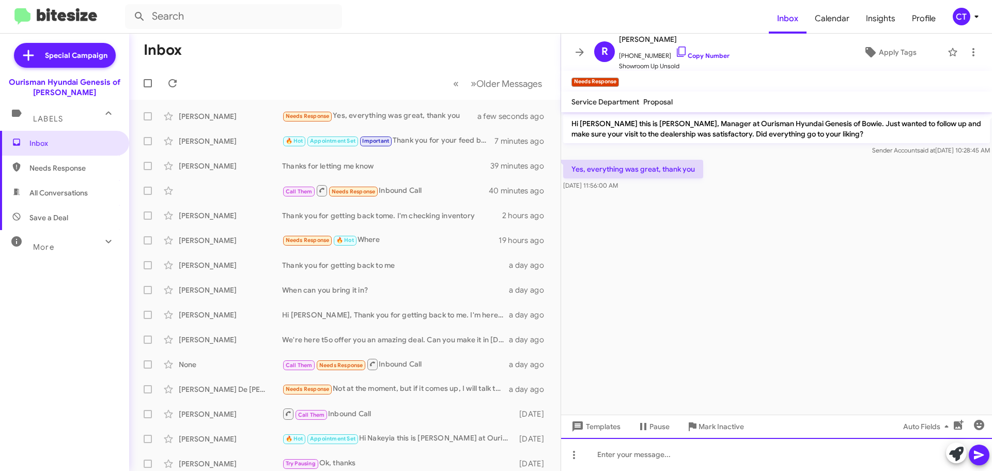
click at [628, 455] on div at bounding box center [776, 454] width 431 height 33
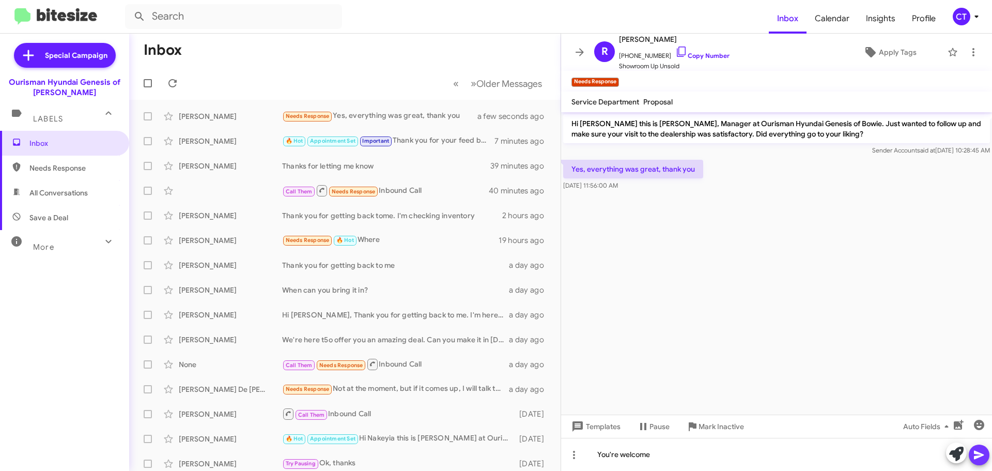
click at [984, 457] on icon at bounding box center [979, 454] width 12 height 12
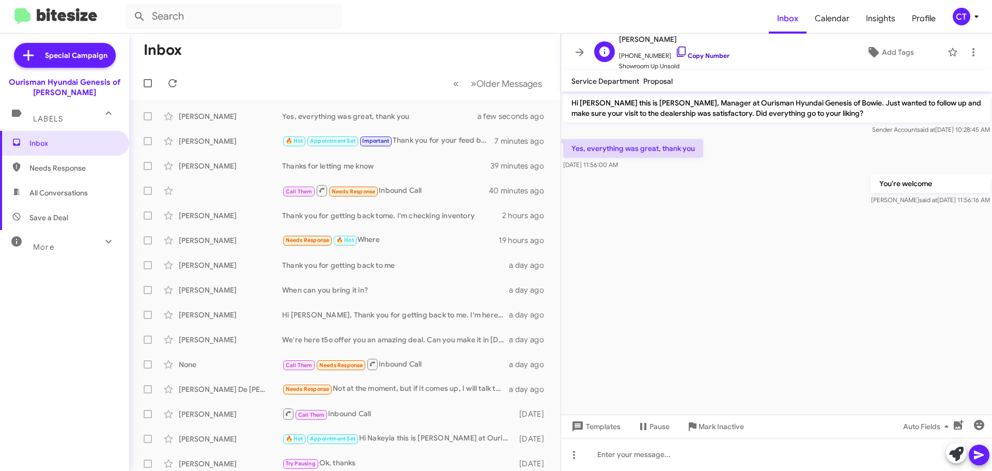
click at [675, 51] on icon at bounding box center [681, 51] width 12 height 12
click at [977, 18] on icon at bounding box center [976, 16] width 12 height 12
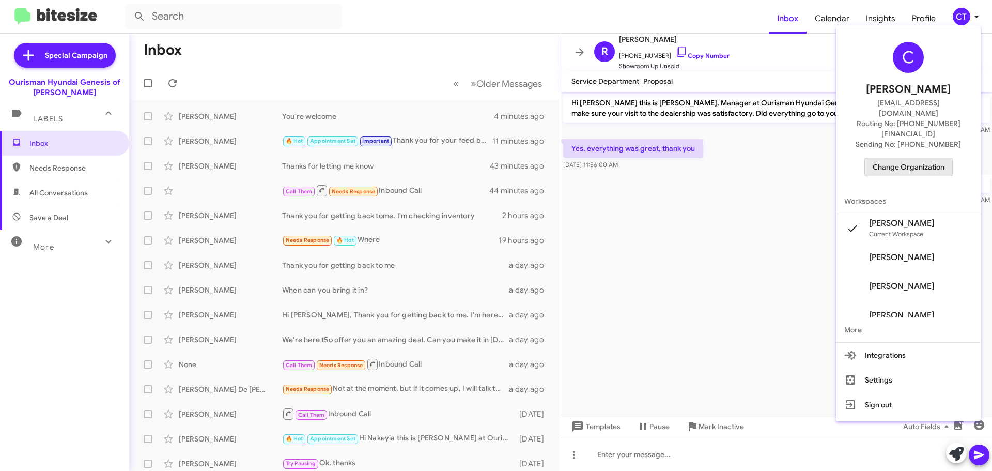
click at [890, 158] on span "Change Organization" at bounding box center [909, 167] width 72 height 18
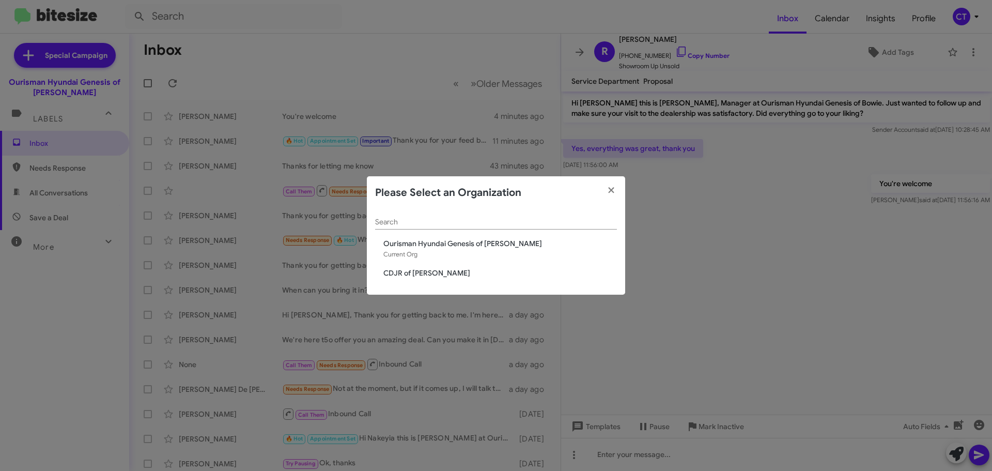
click at [425, 270] on span "CDJR of [PERSON_NAME]" at bounding box center [500, 273] width 234 height 10
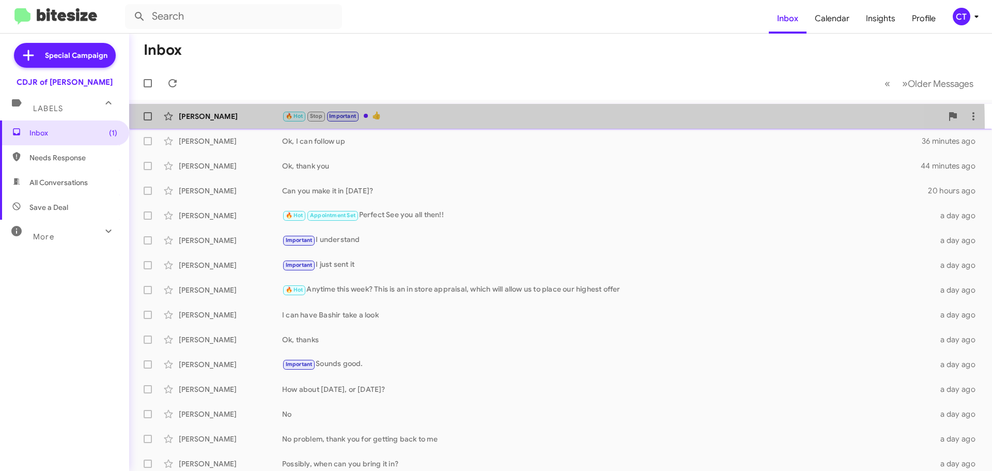
click at [429, 125] on div "[PERSON_NAME] 🔥 Hot Stop Important 👍 27 minutes ago" at bounding box center [560, 116] width 846 height 21
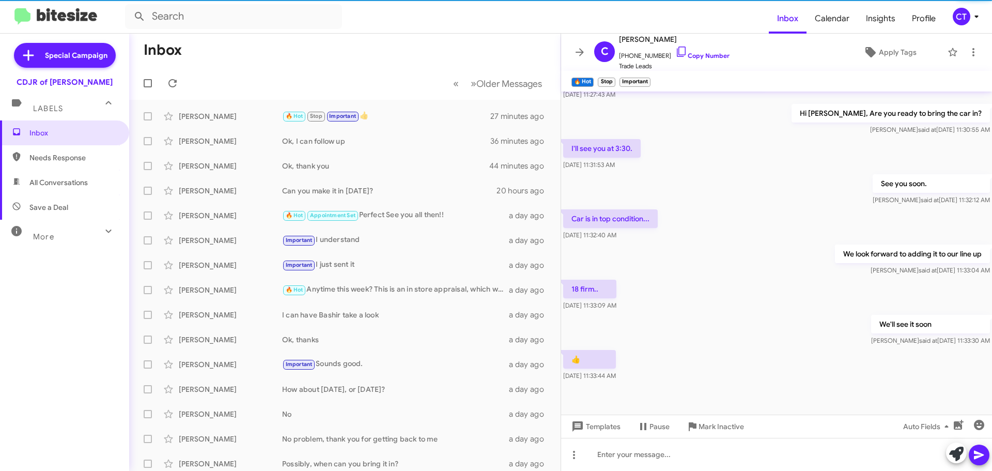
scroll to position [388, 0]
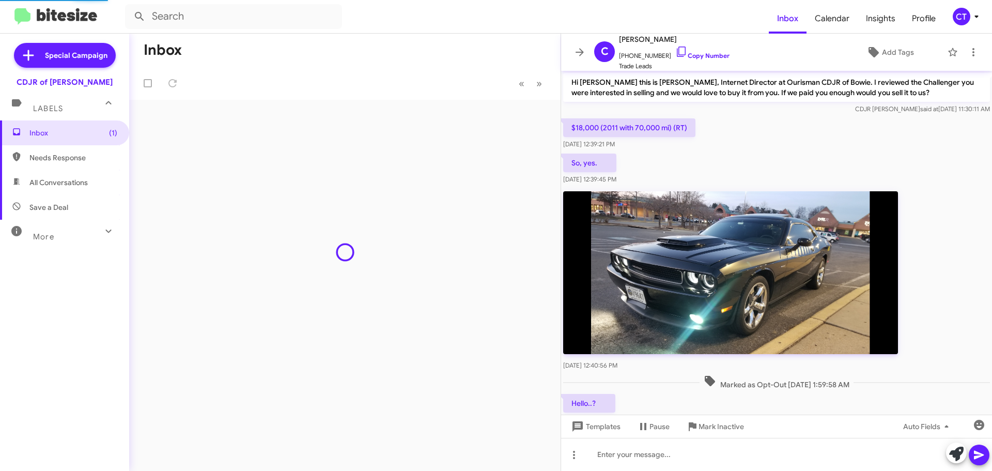
scroll to position [367, 0]
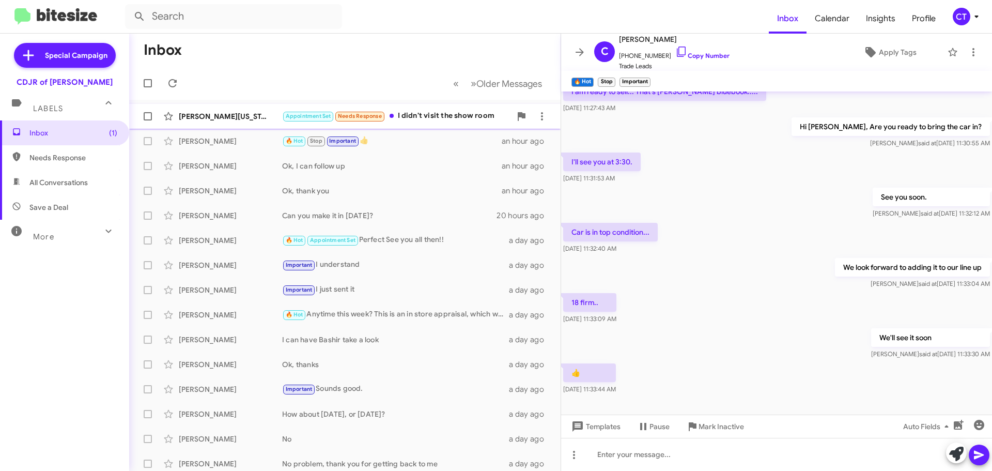
click at [437, 121] on div "Appointment Set Needs Response I didn't visit the show room" at bounding box center [396, 116] width 229 height 12
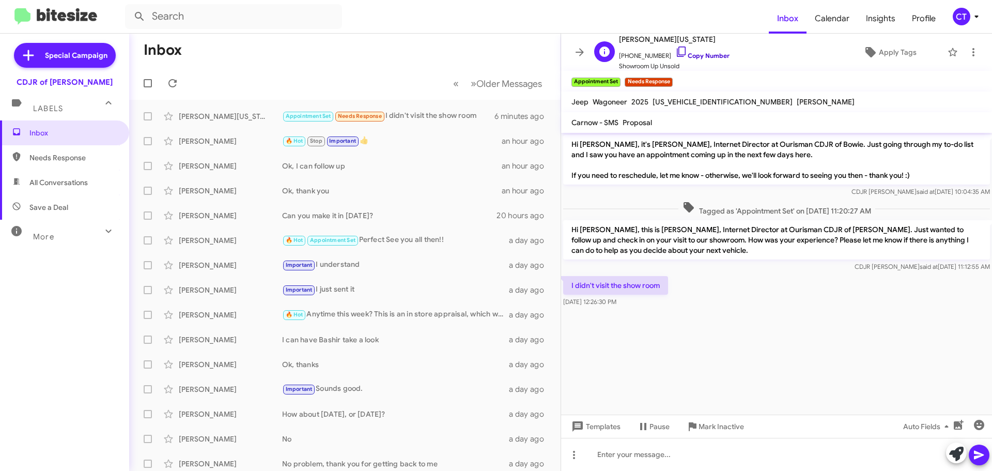
click at [675, 50] on icon at bounding box center [681, 51] width 12 height 12
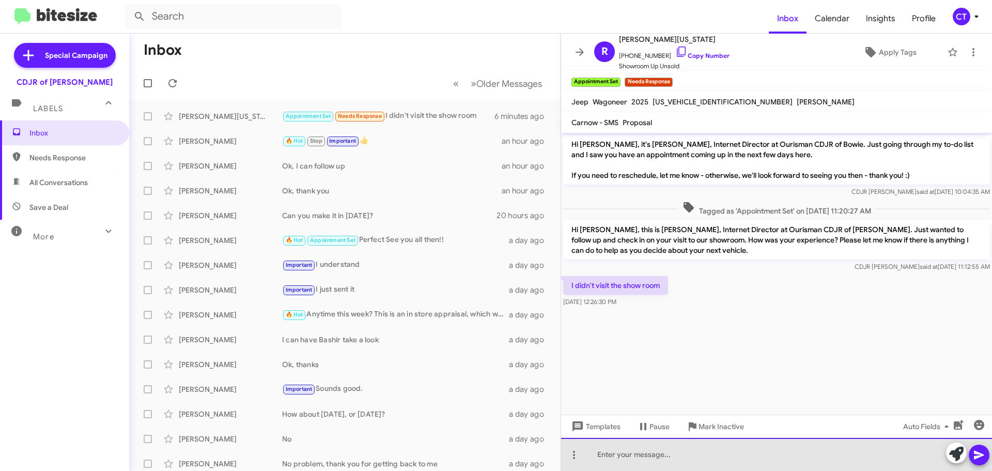
click at [661, 447] on div at bounding box center [776, 454] width 431 height 33
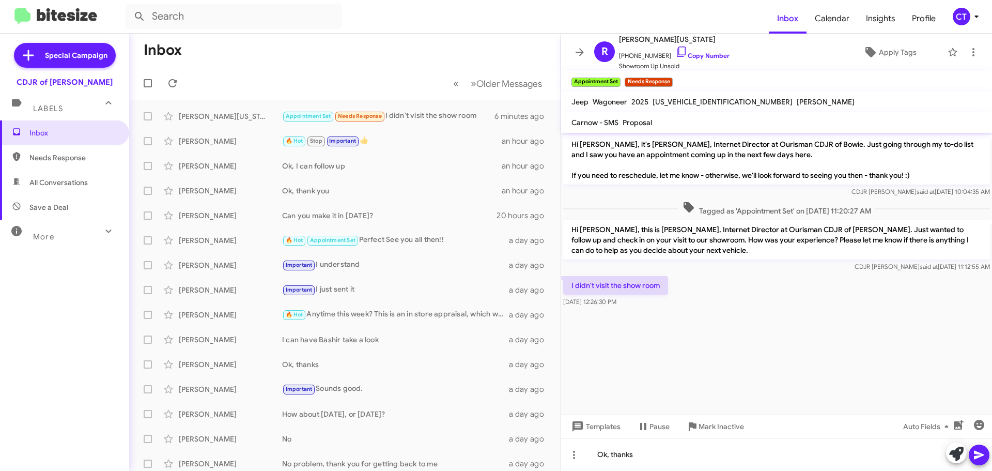
click at [980, 459] on icon at bounding box center [979, 454] width 12 height 12
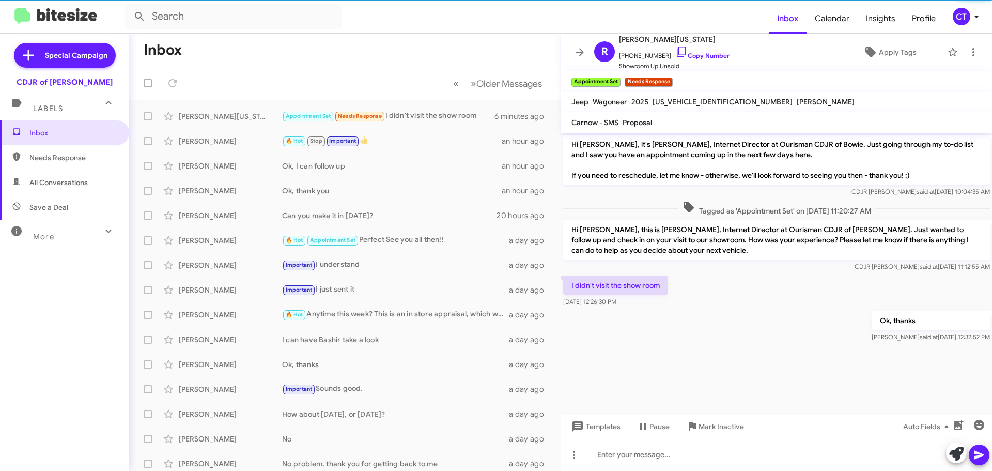
click at [978, 18] on icon at bounding box center [976, 16] width 12 height 12
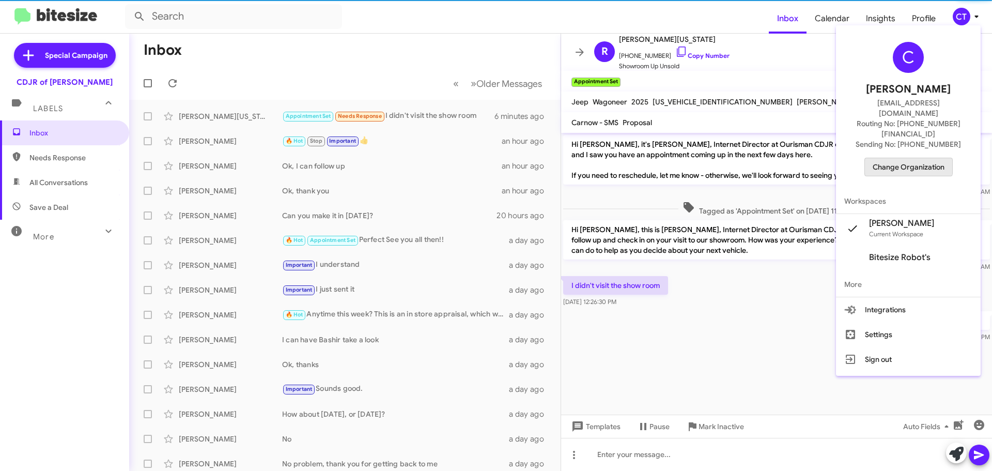
click at [907, 158] on span "Change Organization" at bounding box center [909, 167] width 72 height 18
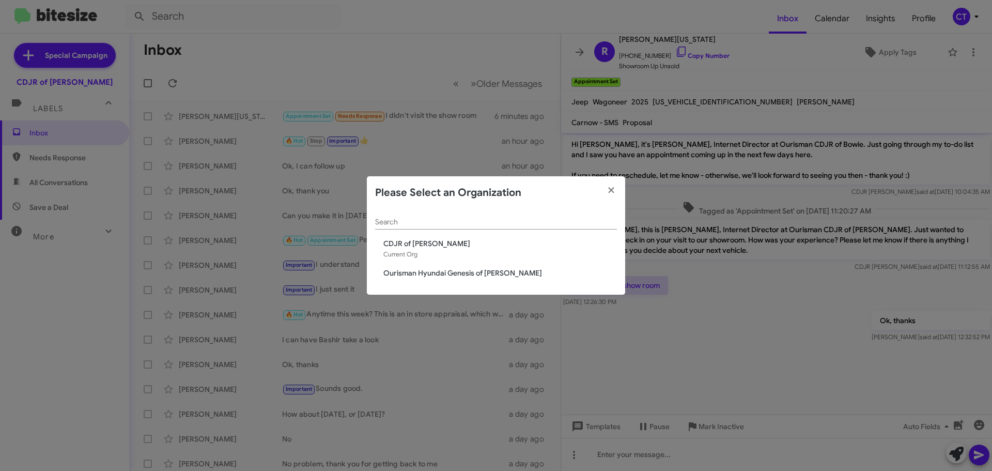
click at [432, 273] on span "Ourisman Hyundai Genesis of [PERSON_NAME]" at bounding box center [500, 273] width 234 height 10
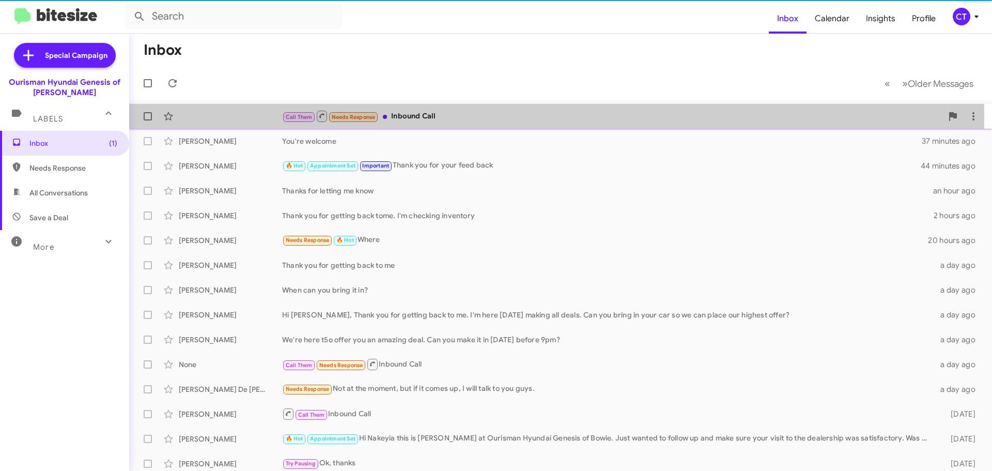
click at [441, 117] on div "Call Them Needs Response Inbound Call" at bounding box center [612, 116] width 660 height 13
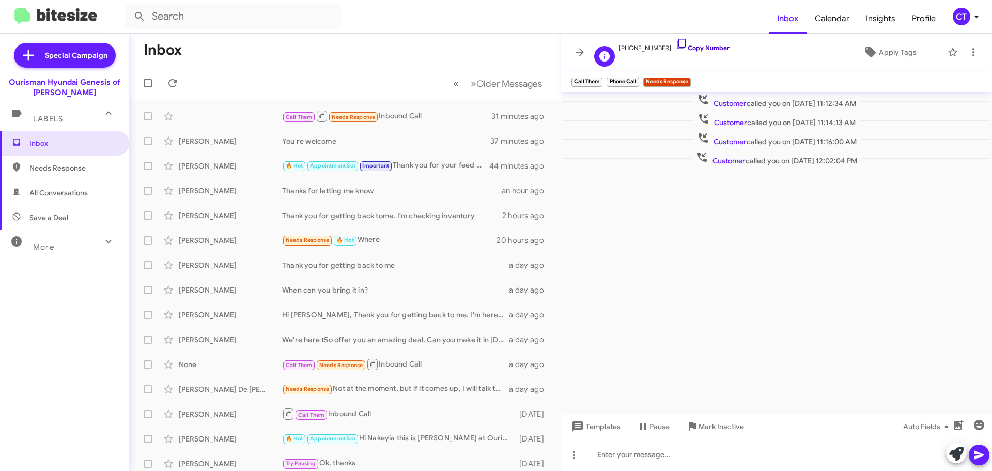
click at [677, 41] on icon at bounding box center [681, 44] width 9 height 10
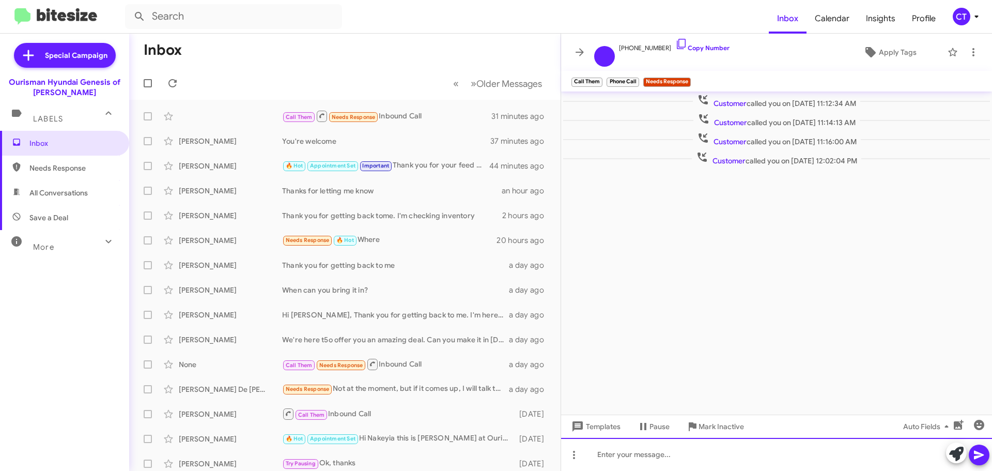
click at [670, 457] on div at bounding box center [776, 454] width 431 height 33
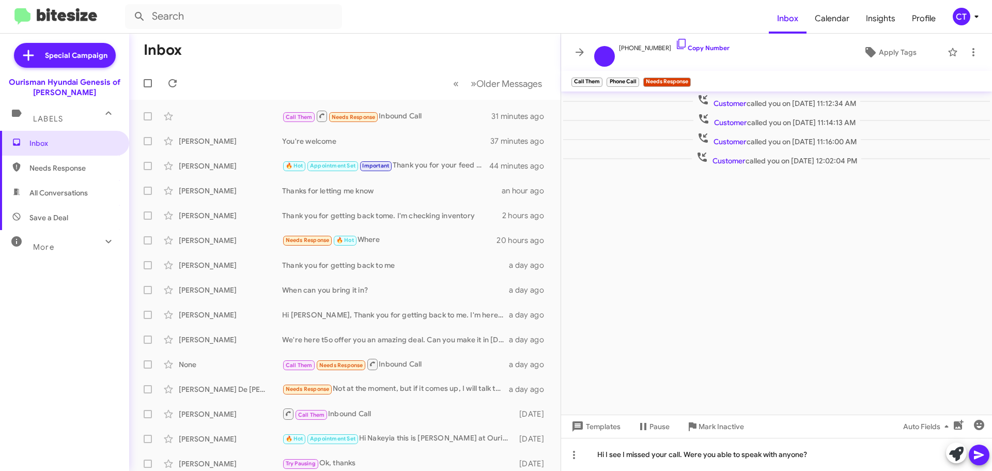
click at [978, 451] on span at bounding box center [979, 454] width 12 height 21
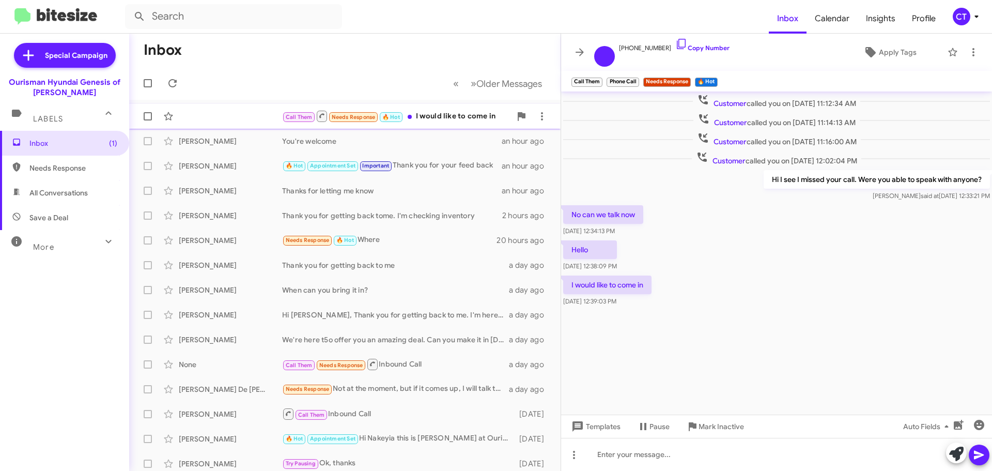
click at [448, 119] on div "Call Them Needs Response 🔥 Hot I would like to come in" at bounding box center [396, 116] width 229 height 13
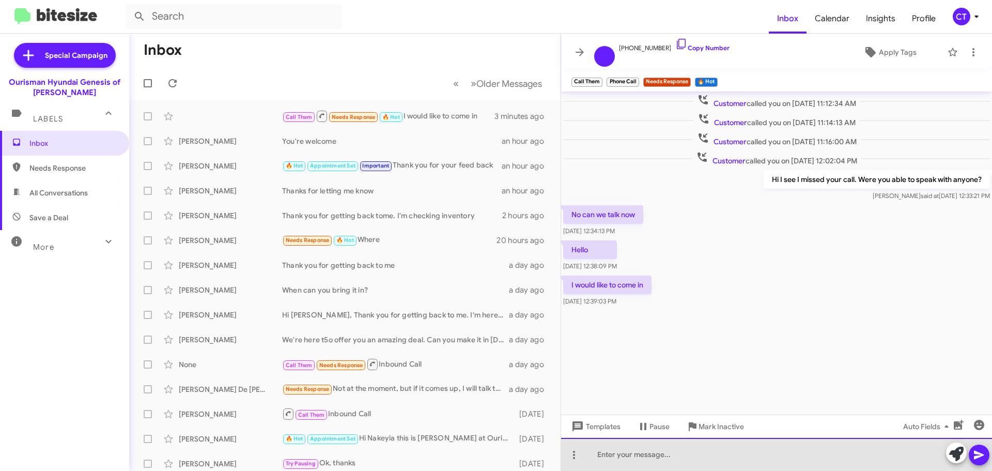
click at [654, 452] on div at bounding box center [776, 454] width 431 height 33
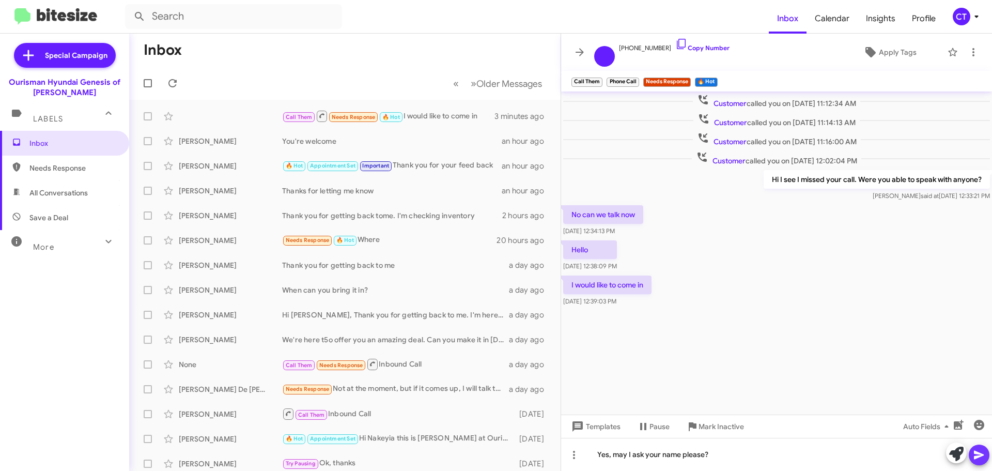
click at [971, 456] on button at bounding box center [979, 454] width 21 height 21
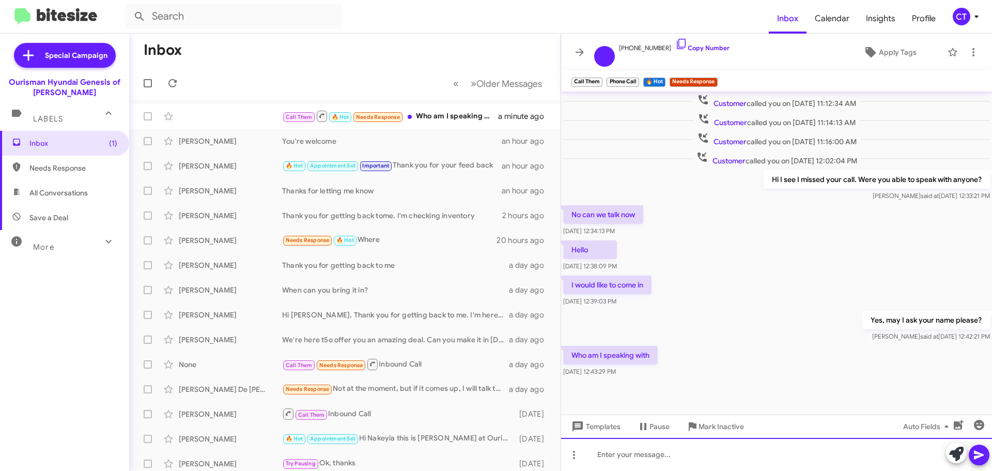
click at [697, 458] on div at bounding box center [776, 454] width 431 height 33
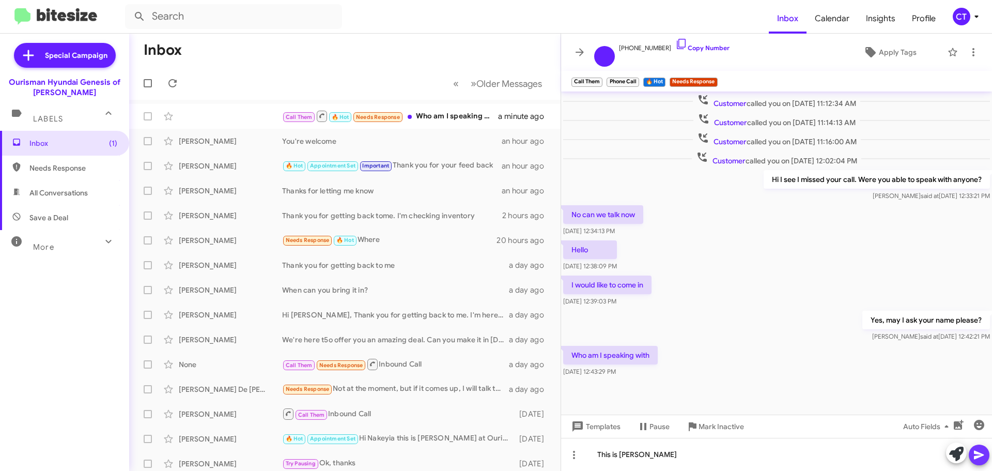
click at [987, 455] on button at bounding box center [979, 454] width 21 height 21
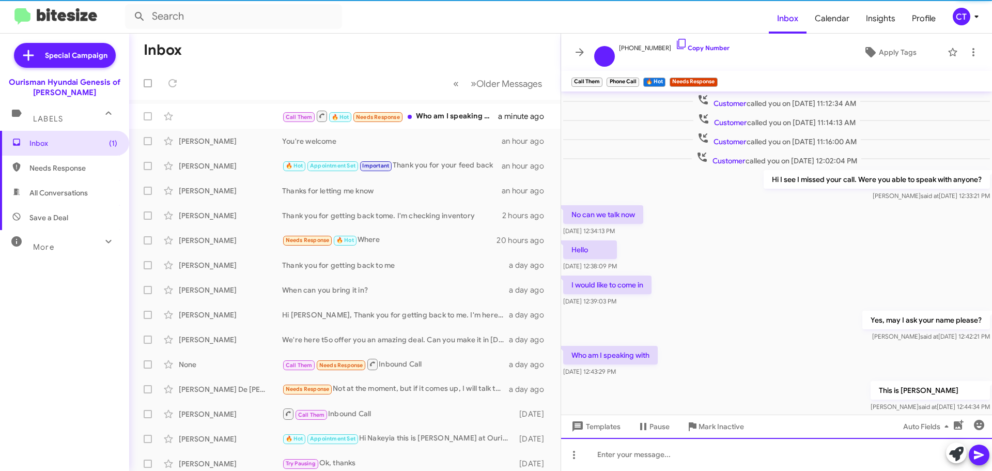
scroll to position [28, 0]
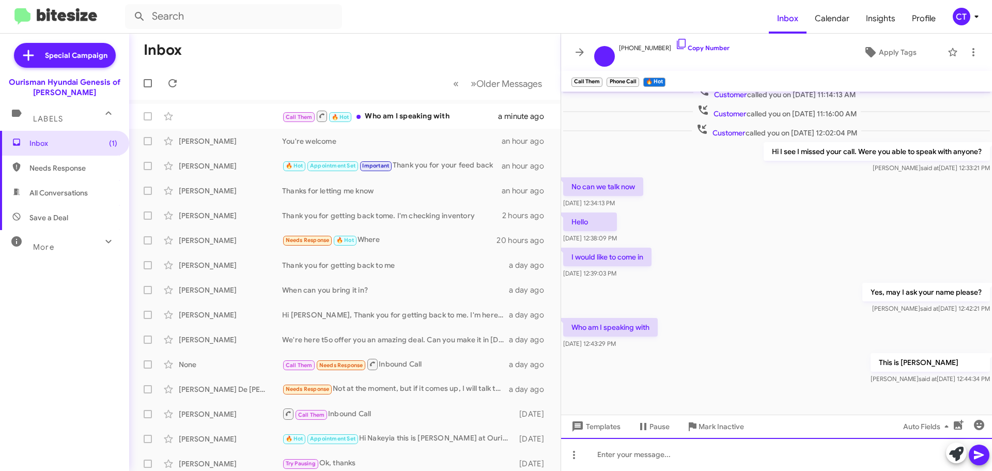
click at [732, 460] on div at bounding box center [776, 454] width 431 height 33
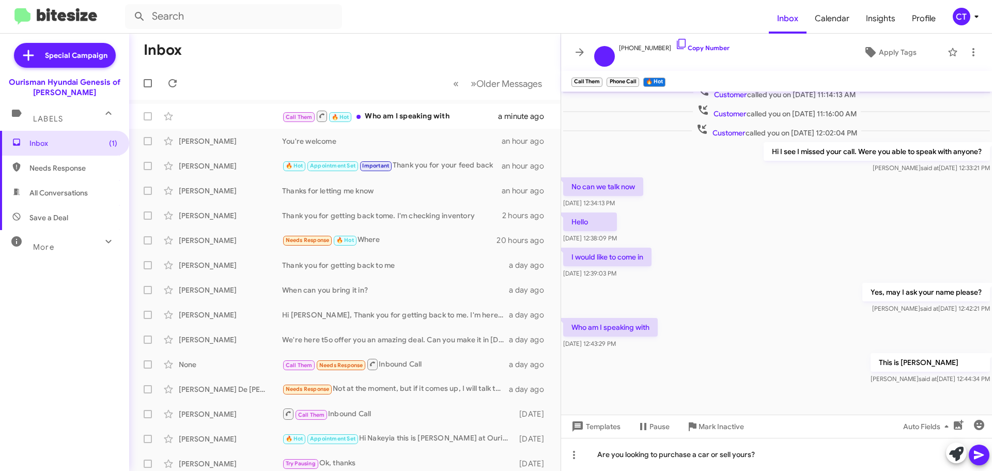
click at [979, 453] on icon at bounding box center [979, 455] width 10 height 9
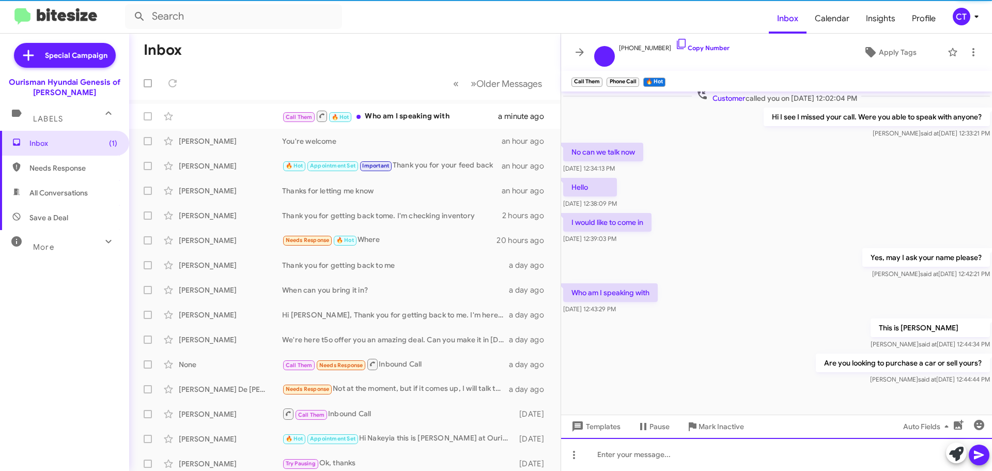
scroll to position [66, 0]
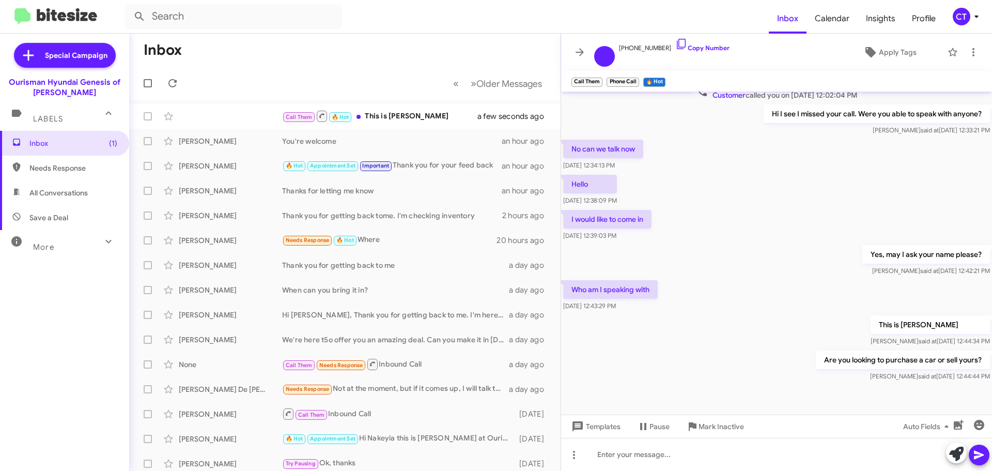
click at [978, 20] on icon at bounding box center [976, 16] width 12 height 12
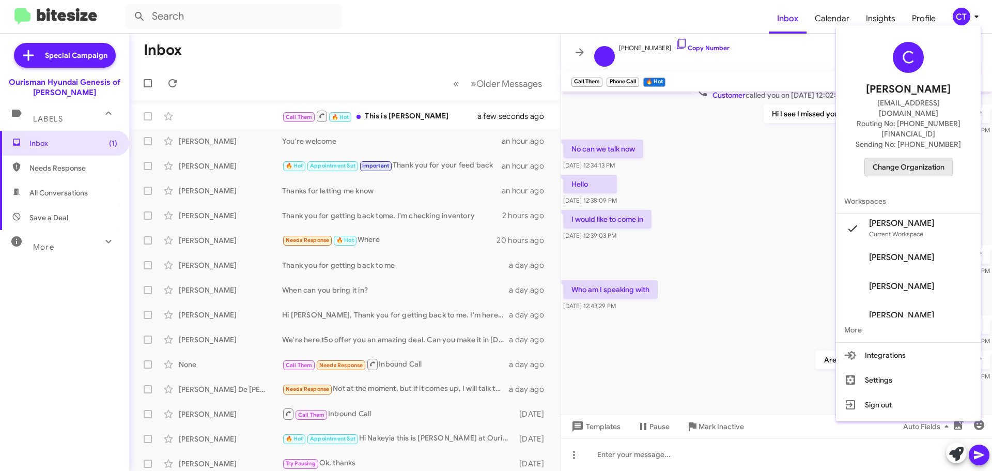
click at [912, 158] on span "Change Organization" at bounding box center [909, 167] width 72 height 18
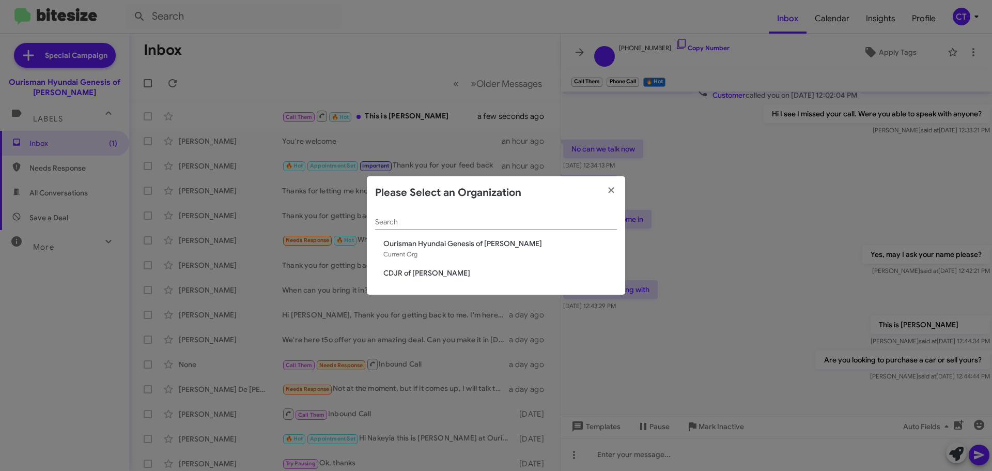
click at [418, 269] on span "CDJR of [PERSON_NAME]" at bounding box center [500, 273] width 234 height 10
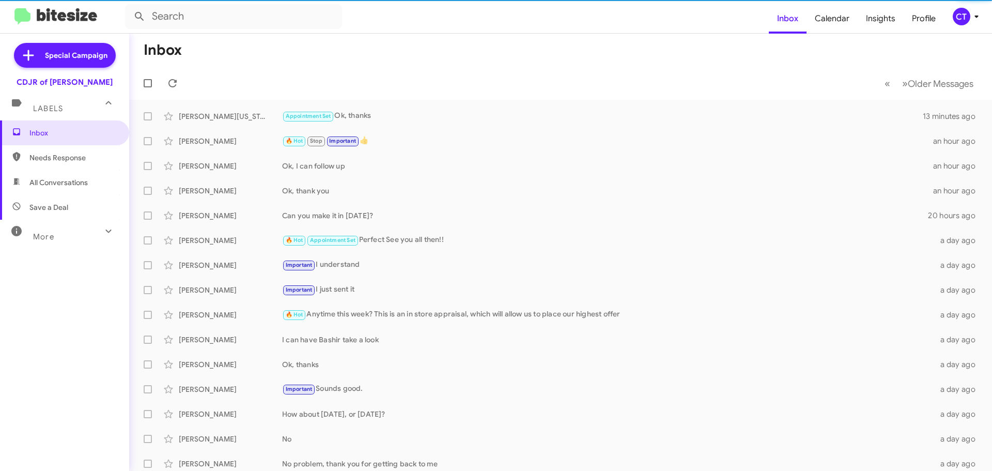
click at [976, 11] on icon at bounding box center [976, 16] width 12 height 12
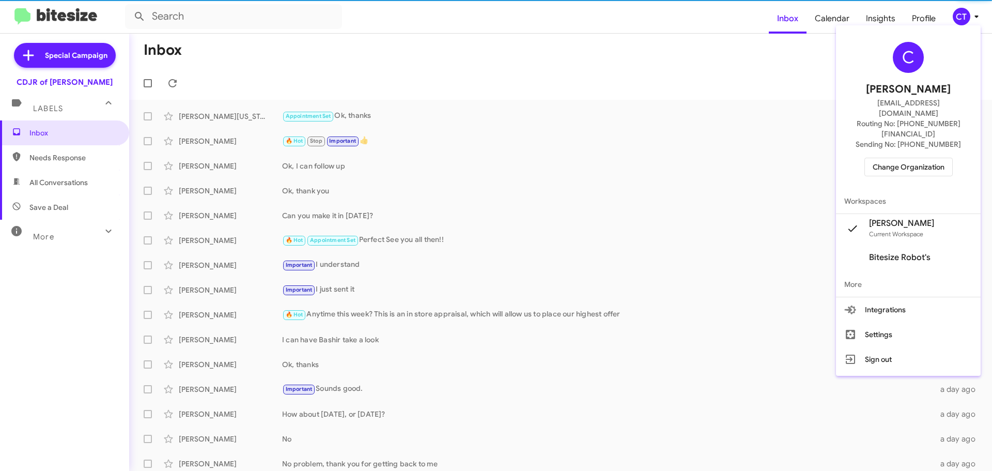
click at [919, 158] on span "Change Organization" at bounding box center [909, 167] width 72 height 18
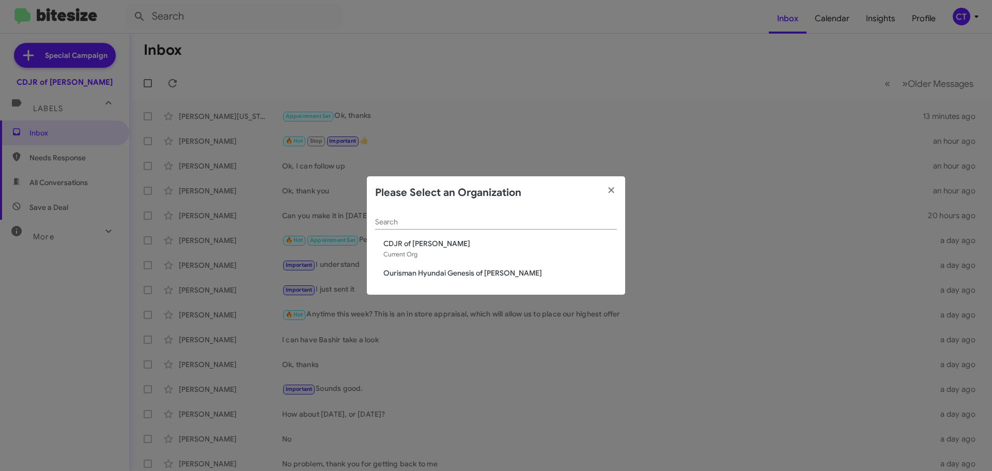
click at [409, 272] on span "Ourisman Hyundai Genesis of [PERSON_NAME]" at bounding box center [500, 273] width 234 height 10
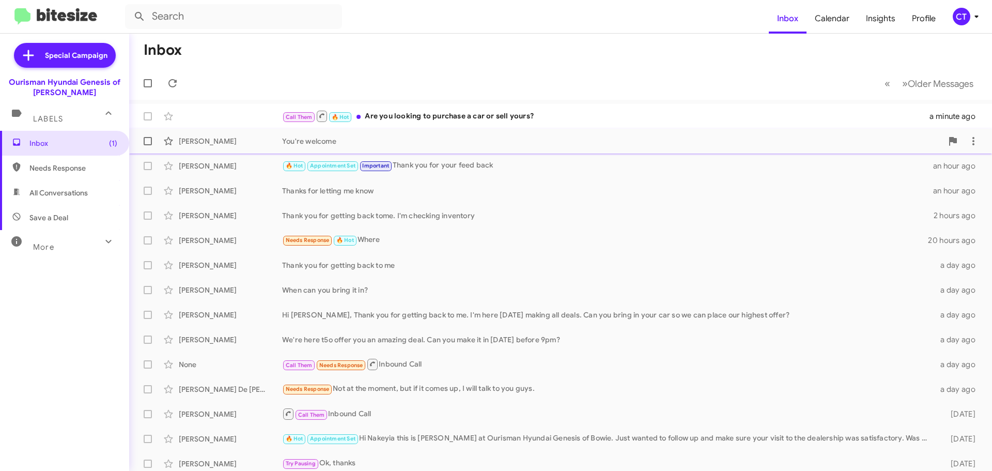
drag, startPoint x: 536, startPoint y: 127, endPoint x: 531, endPoint y: 130, distance: 6.0
click at [536, 127] on span "Call Them 🔥 Hot Are you looking to purchase a car or sell yours? a minute ago" at bounding box center [560, 116] width 863 height 25
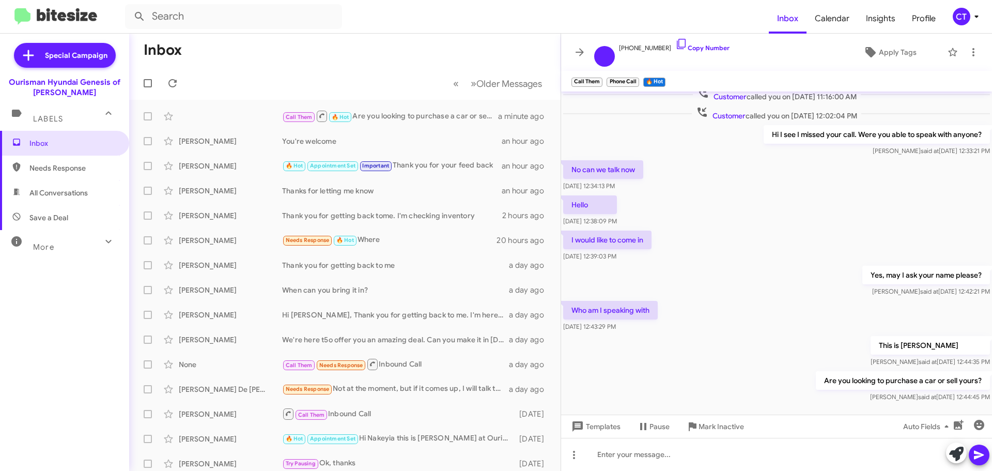
scroll to position [66, 0]
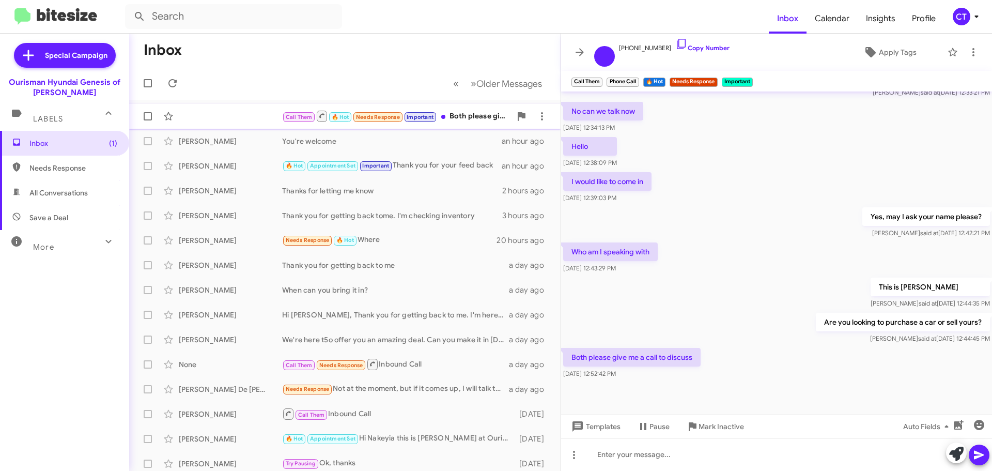
click at [185, 114] on div "Call Them 🔥 Hot Needs Response Important Both please give me a call to discuss …" at bounding box center [344, 116] width 415 height 21
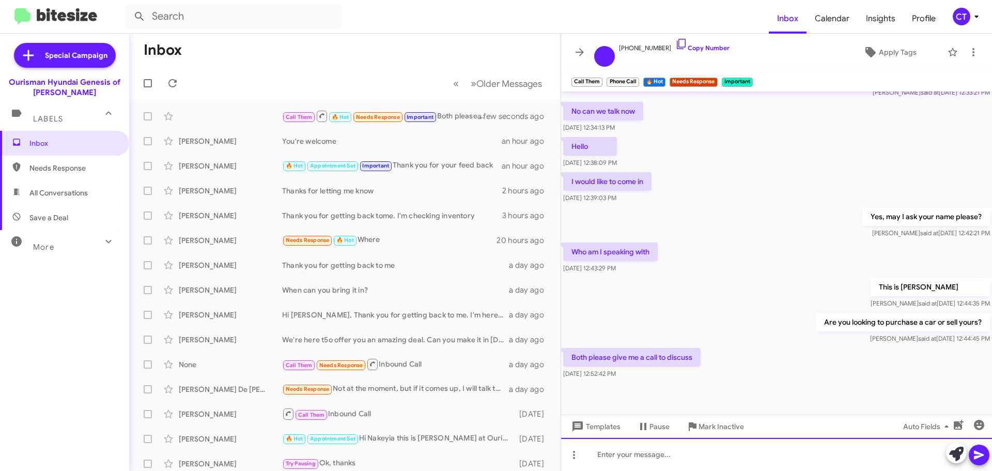
click at [712, 445] on div at bounding box center [776, 454] width 431 height 33
click at [990, 459] on div "I need to know who I'm texting" at bounding box center [776, 454] width 431 height 33
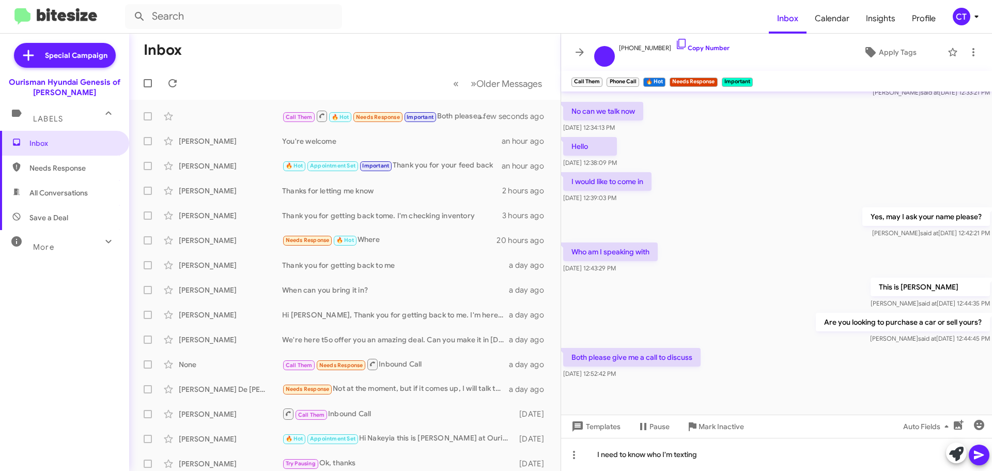
drag, startPoint x: 981, startPoint y: 458, endPoint x: 976, endPoint y: 457, distance: 5.3
click at [981, 458] on icon at bounding box center [979, 454] width 12 height 12
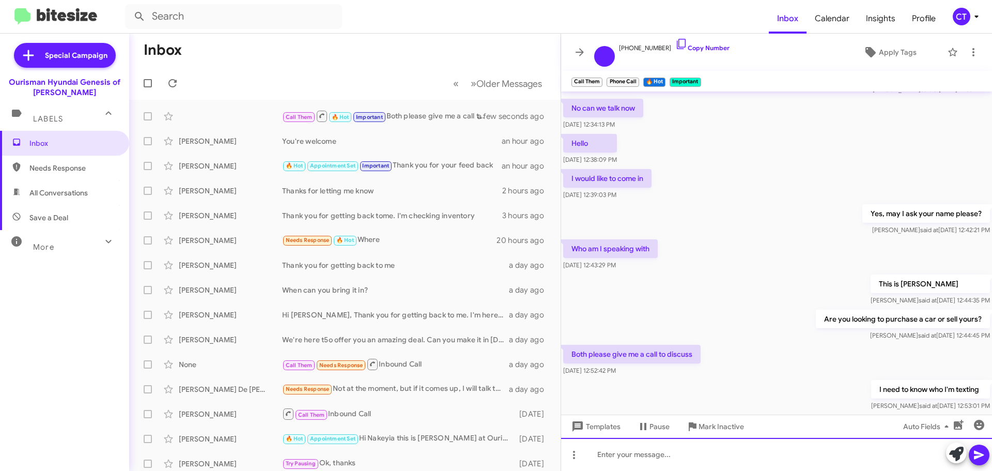
scroll to position [141, 0]
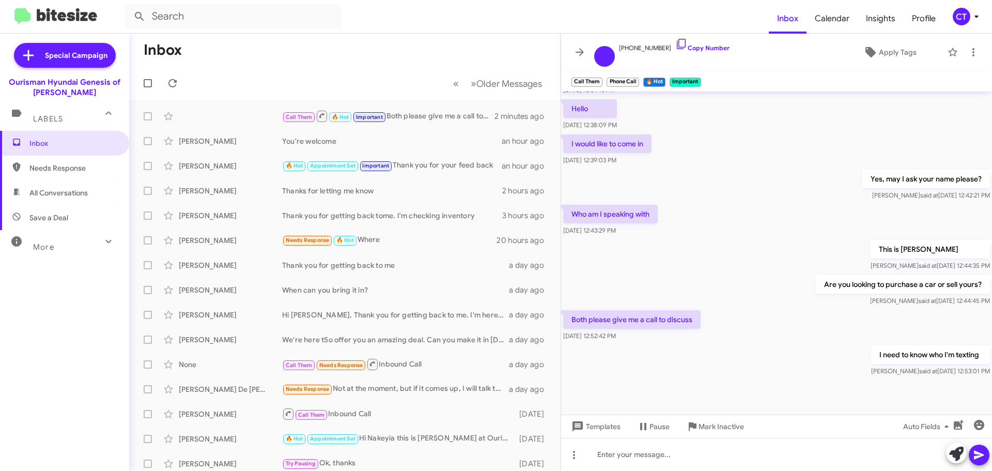
click at [970, 17] on icon at bounding box center [976, 16] width 12 height 12
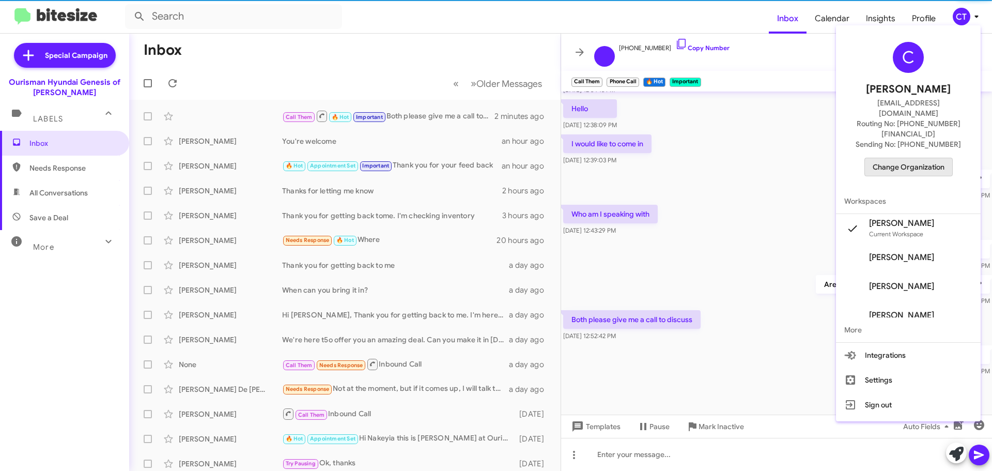
click at [929, 158] on span "Change Organization" at bounding box center [909, 167] width 72 height 18
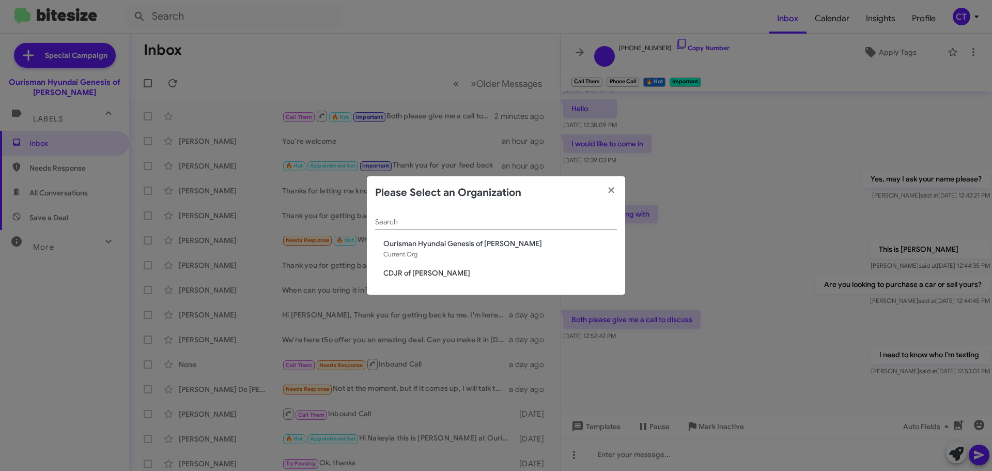
click at [446, 244] on span "Ourisman Hyundai Genesis of [PERSON_NAME]" at bounding box center [500, 243] width 234 height 10
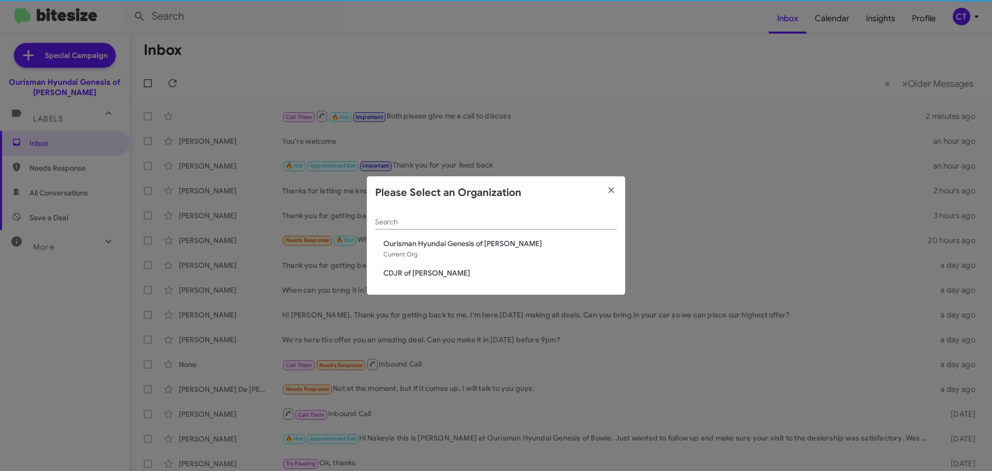
click at [843, 184] on modal-container "Please Select an Organization Search Ourisman Hyundai Genesis of Bowie Current …" at bounding box center [496, 235] width 992 height 471
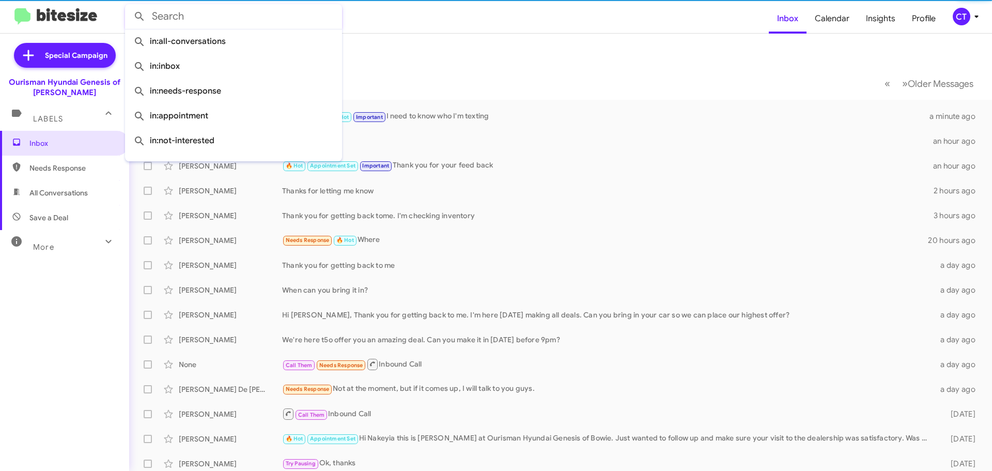
click at [220, 17] on input "text" at bounding box center [233, 16] width 217 height 25
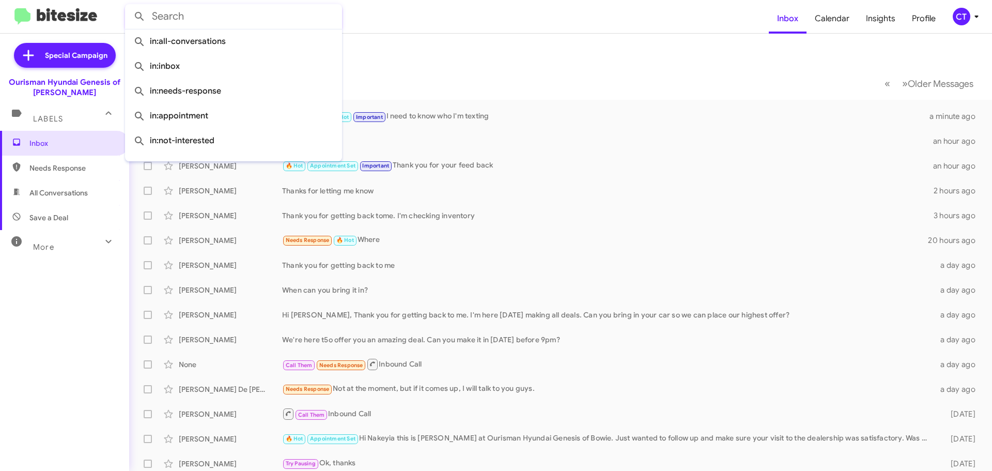
drag, startPoint x: 217, startPoint y: 15, endPoint x: 558, endPoint y: 63, distance: 344.7
click at [557, 63] on mat-toolbar-row "Inbox" at bounding box center [560, 50] width 863 height 33
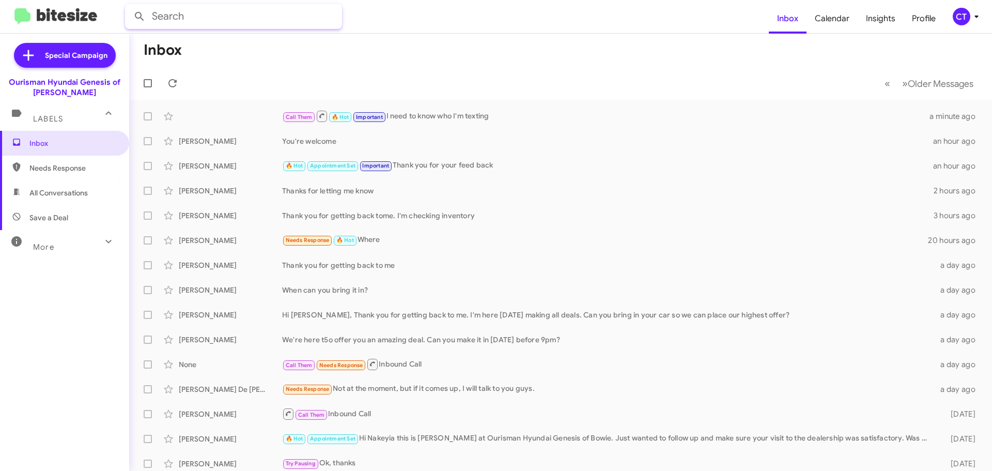
click at [213, 13] on input "text" at bounding box center [233, 16] width 217 height 25
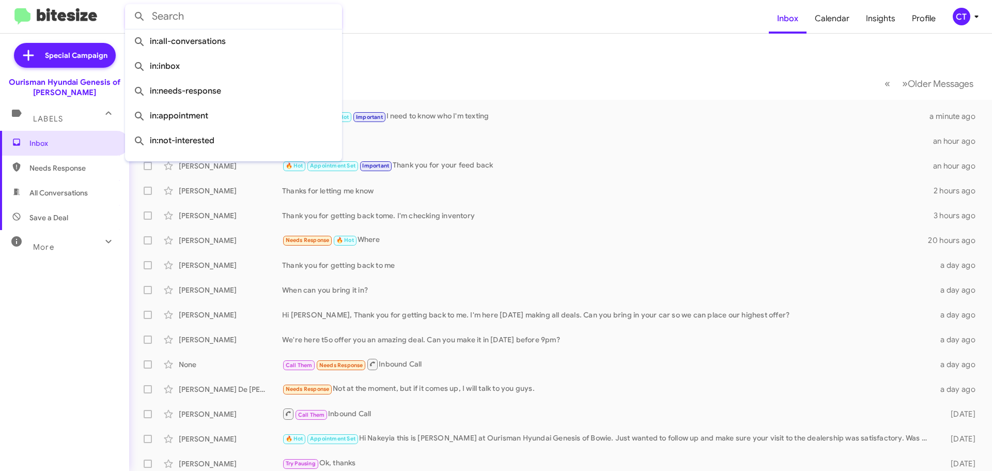
paste input "(301) 793-1828"
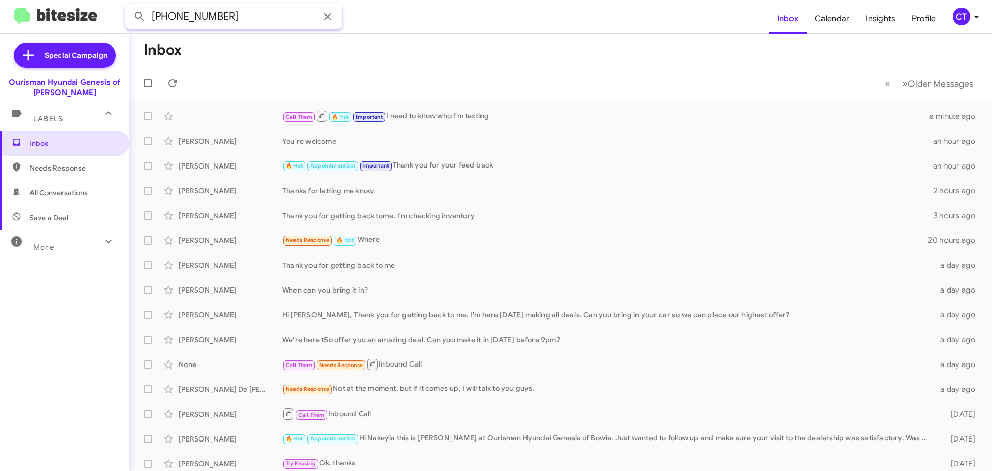
type input "(301) 793-1828"
click at [129, 6] on button at bounding box center [139, 16] width 21 height 21
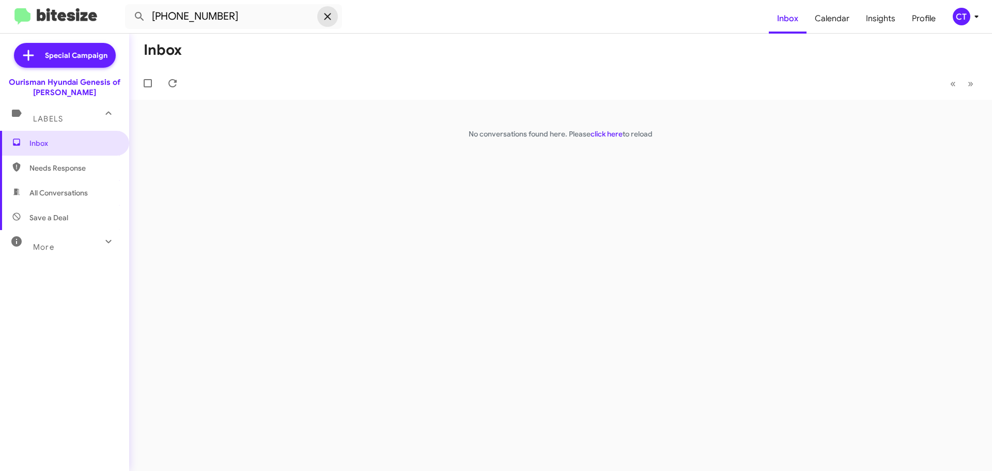
click at [325, 15] on icon at bounding box center [327, 16] width 12 height 12
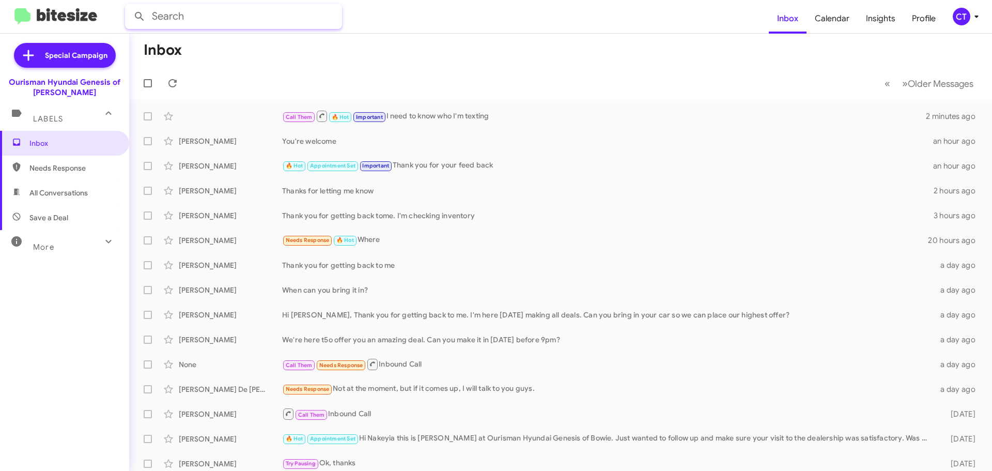
click at [190, 16] on input "text" at bounding box center [233, 16] width 217 height 25
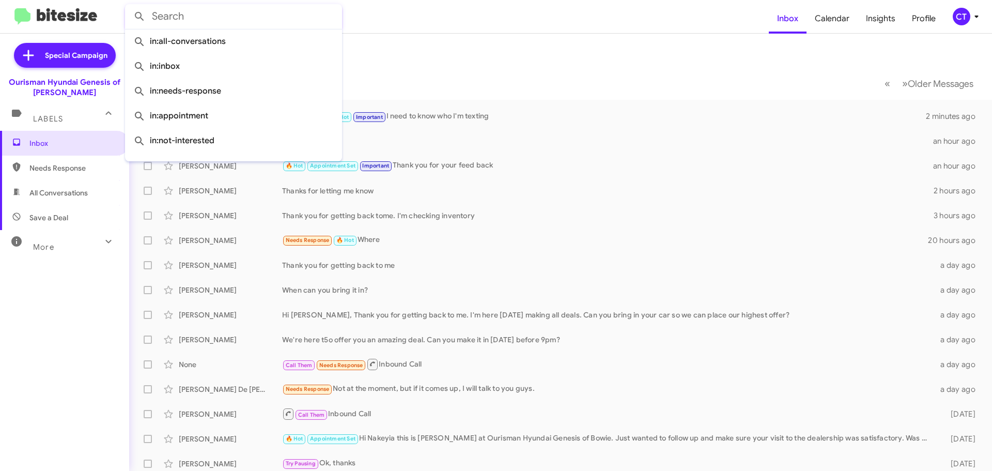
drag, startPoint x: 190, startPoint y: 16, endPoint x: 511, endPoint y: 60, distance: 324.4
click at [524, 54] on mat-toolbar-row "Inbox" at bounding box center [560, 50] width 863 height 33
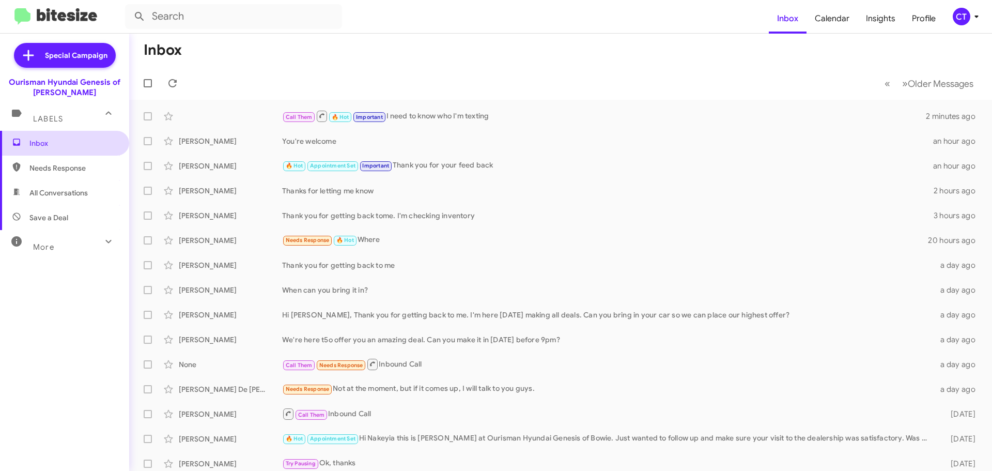
click at [56, 139] on span "Inbox" at bounding box center [73, 143] width 88 height 10
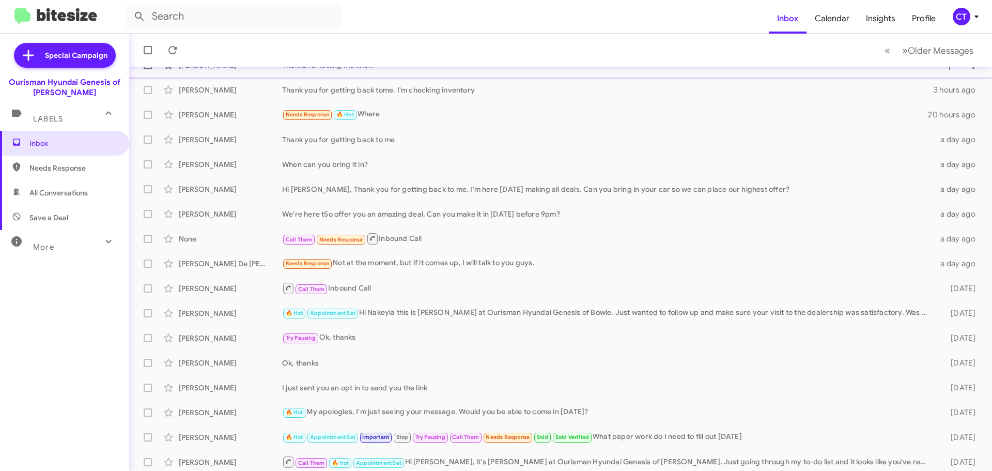
scroll to position [129, 0]
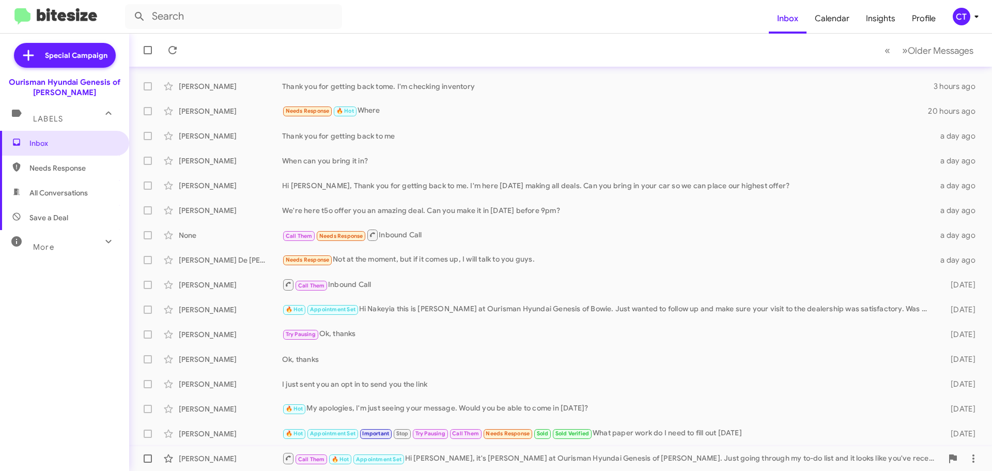
click at [516, 457] on div "Call Them 🔥 Hot Appointment Set Hi Bjorn, it's Ciara Taylor at Ourisman Hyundai…" at bounding box center [612, 458] width 660 height 13
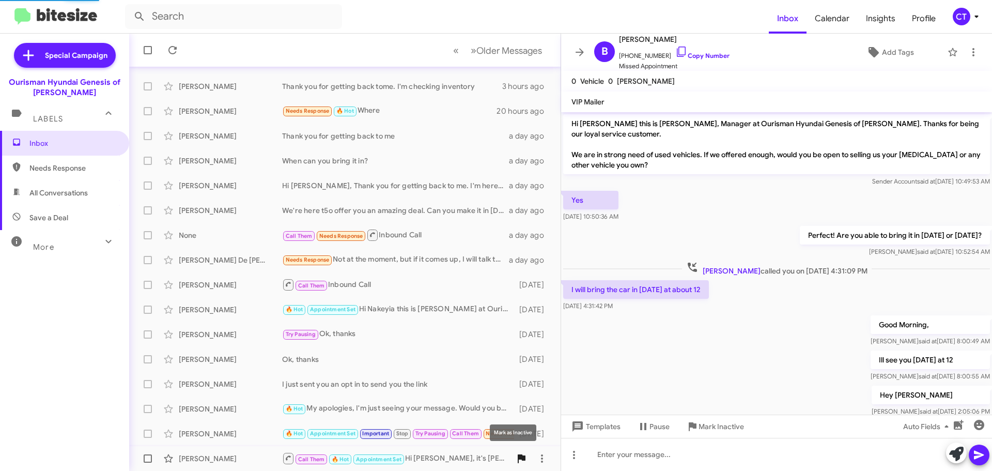
scroll to position [191, 0]
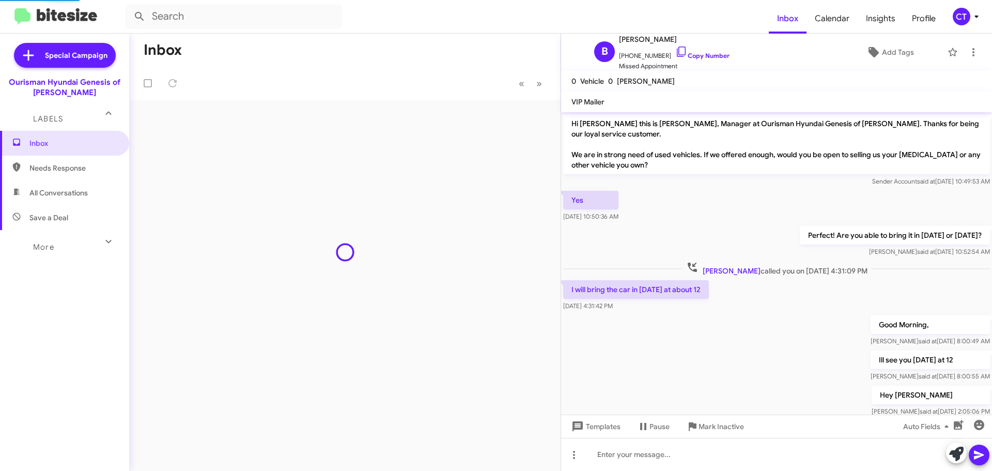
scroll to position [191, 0]
click at [44, 144] on span "Inbox" at bounding box center [73, 143] width 88 height 10
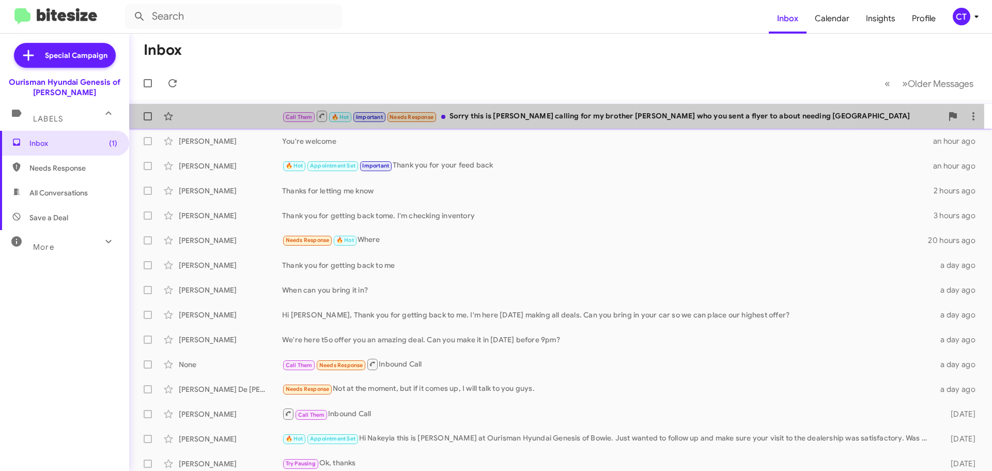
drag, startPoint x: 460, startPoint y: 118, endPoint x: 461, endPoint y: 125, distance: 7.4
click at [460, 118] on div "Call Them 🔥 Hot Important Needs Response Sorry this is Karen Bowens calling for…" at bounding box center [612, 116] width 660 height 13
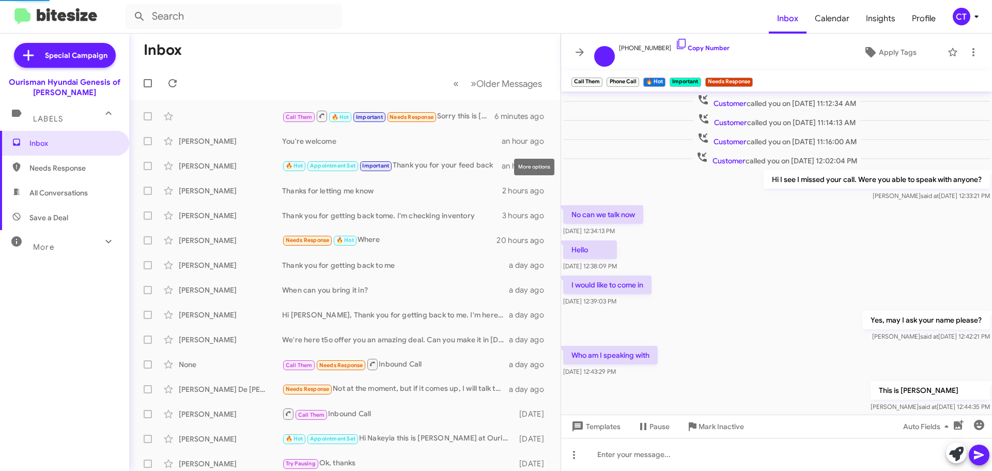
scroll to position [158, 0]
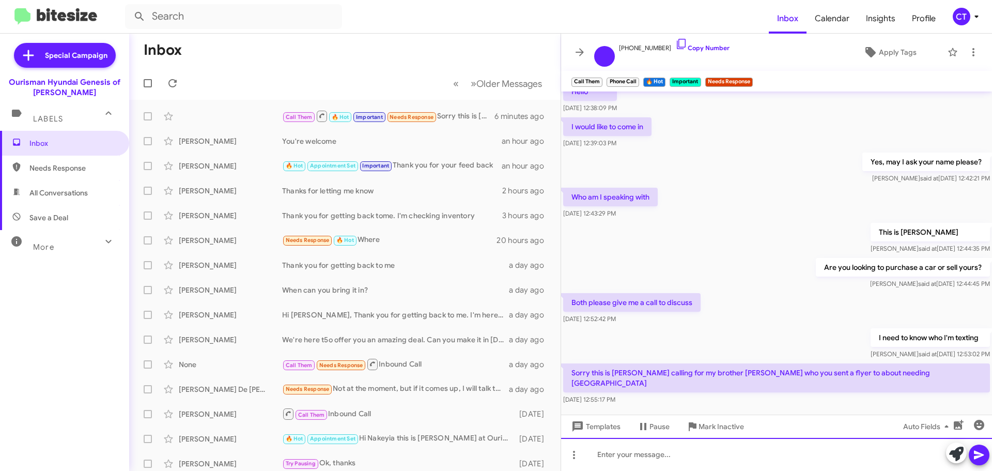
click at [622, 454] on div at bounding box center [776, 454] width 431 height 33
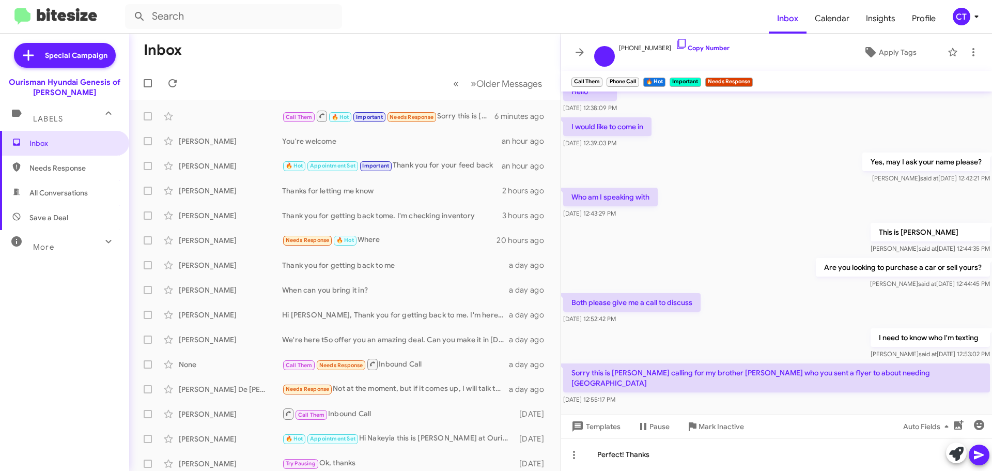
click at [983, 462] on span at bounding box center [979, 454] width 12 height 21
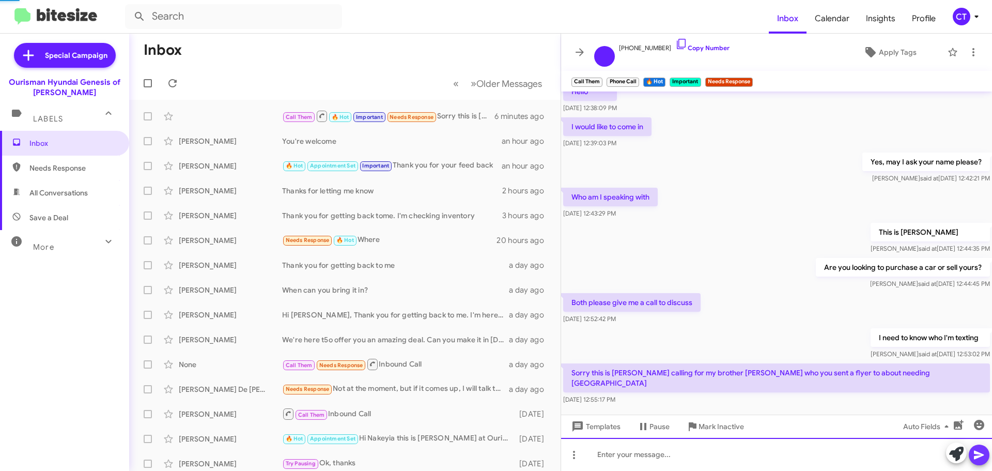
scroll to position [0, 0]
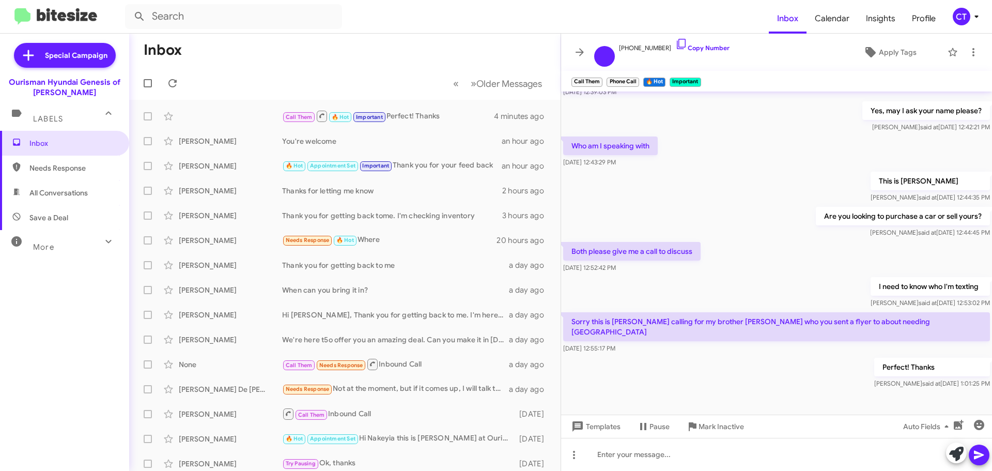
scroll to position [216, 0]
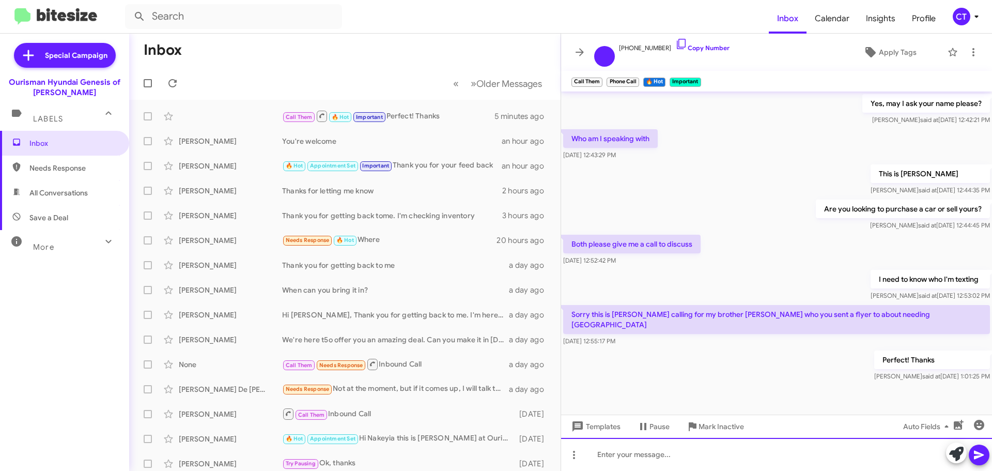
click at [693, 458] on div at bounding box center [776, 454] width 431 height 33
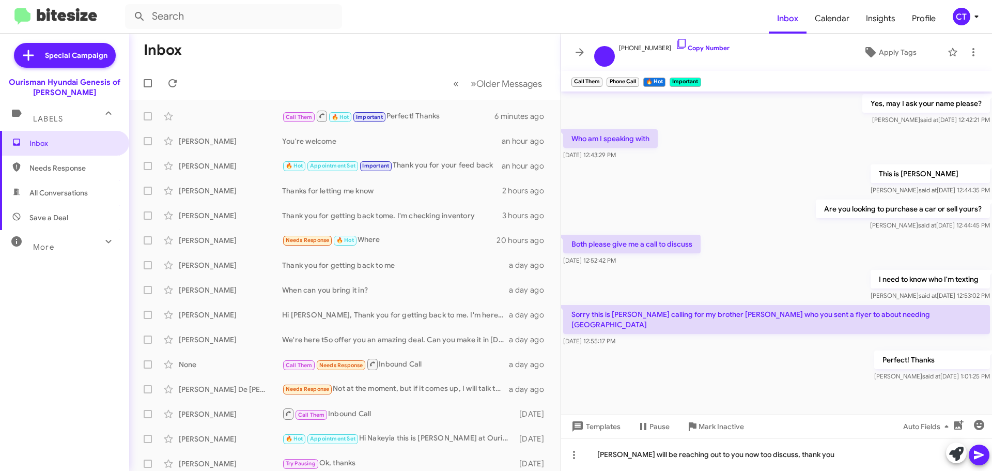
click at [981, 462] on span at bounding box center [979, 454] width 12 height 21
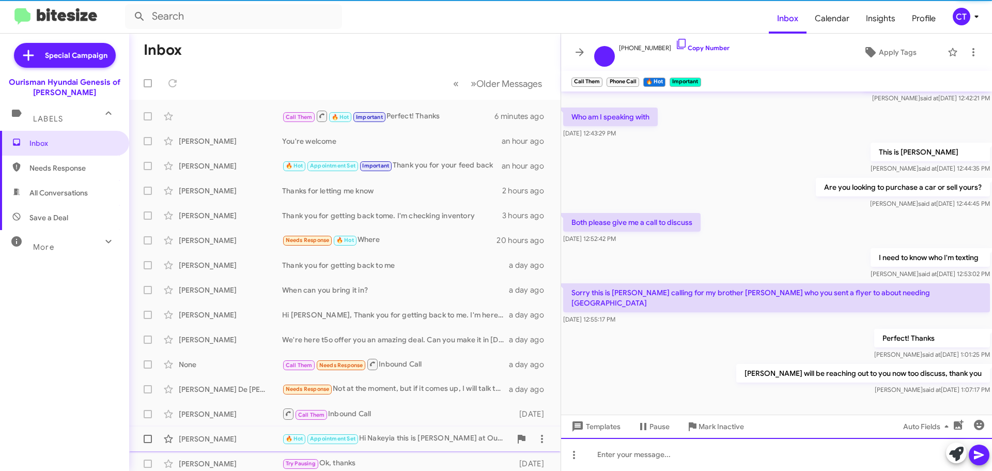
scroll to position [254, 0]
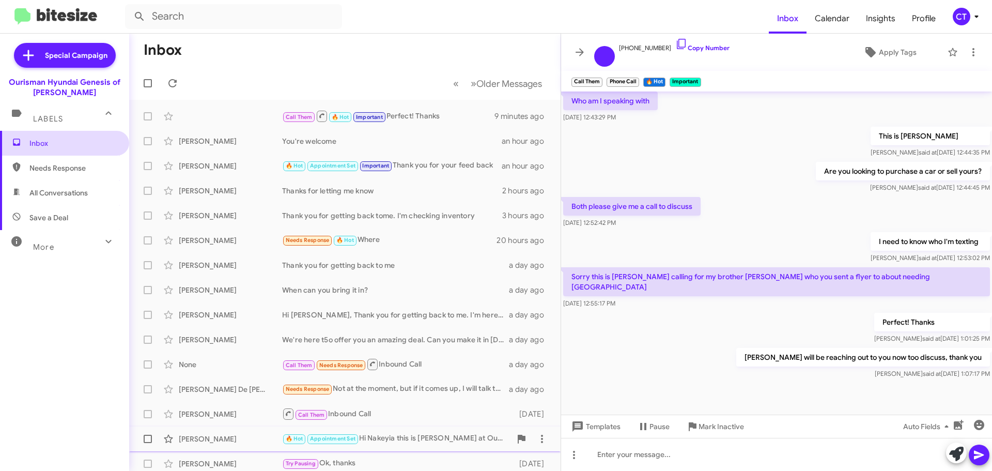
drag, startPoint x: 363, startPoint y: 41, endPoint x: 92, endPoint y: 148, distance: 291.1
click at [361, 40] on mat-toolbar-row "Inbox" at bounding box center [344, 50] width 431 height 33
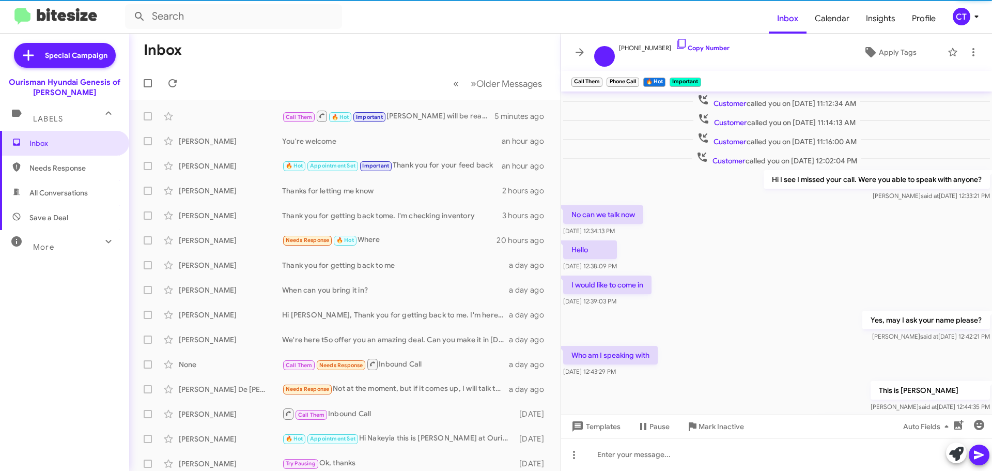
scroll to position [254, 0]
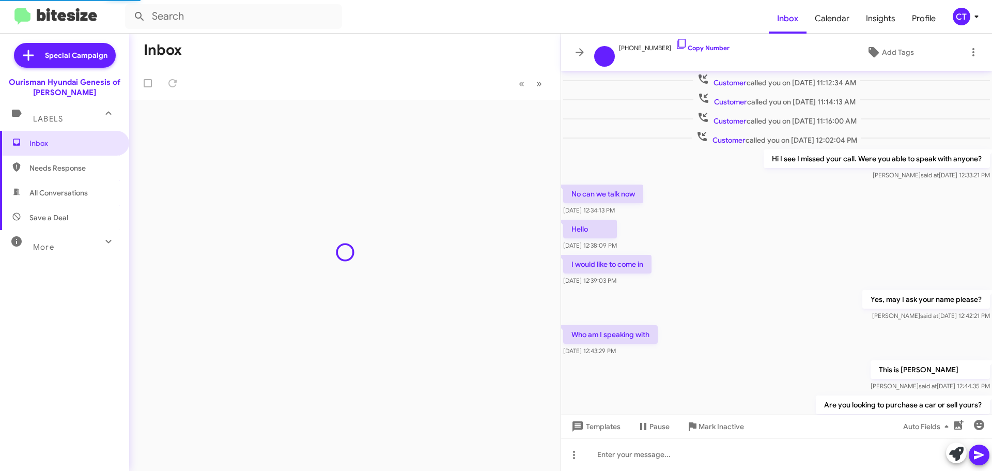
scroll to position [234, 0]
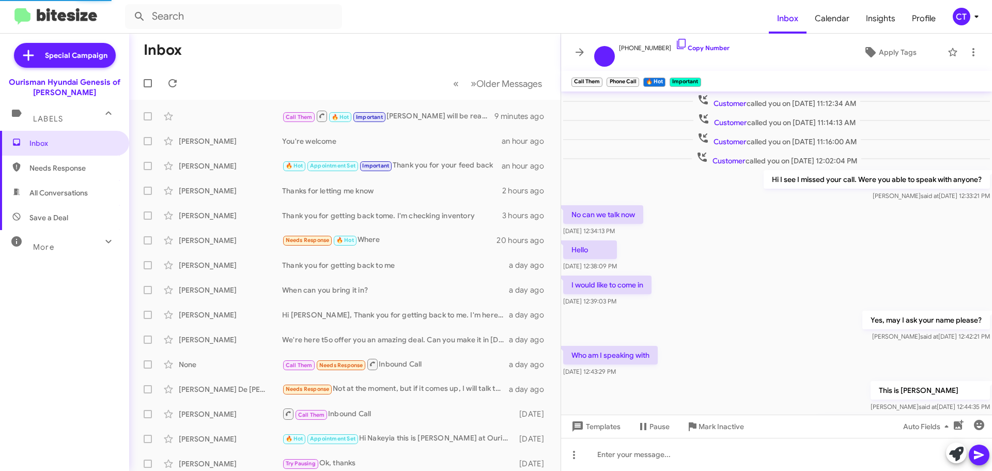
scroll to position [234, 0]
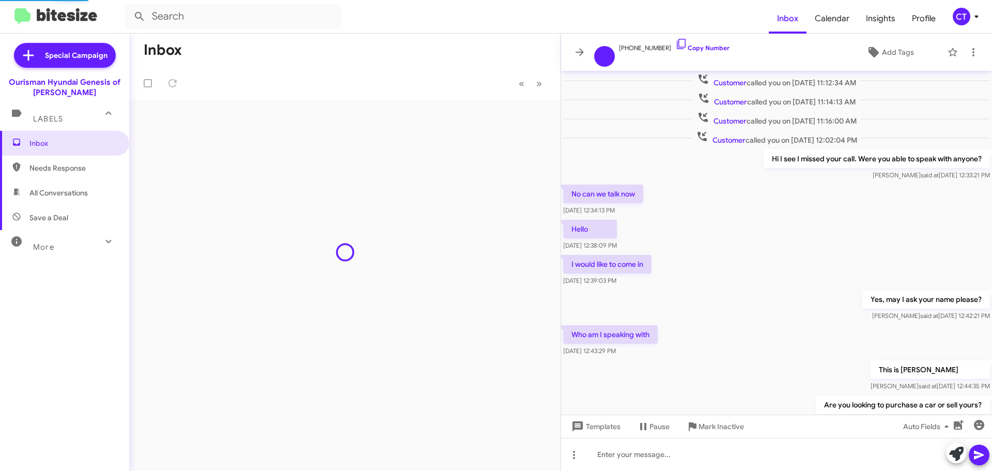
scroll to position [234, 0]
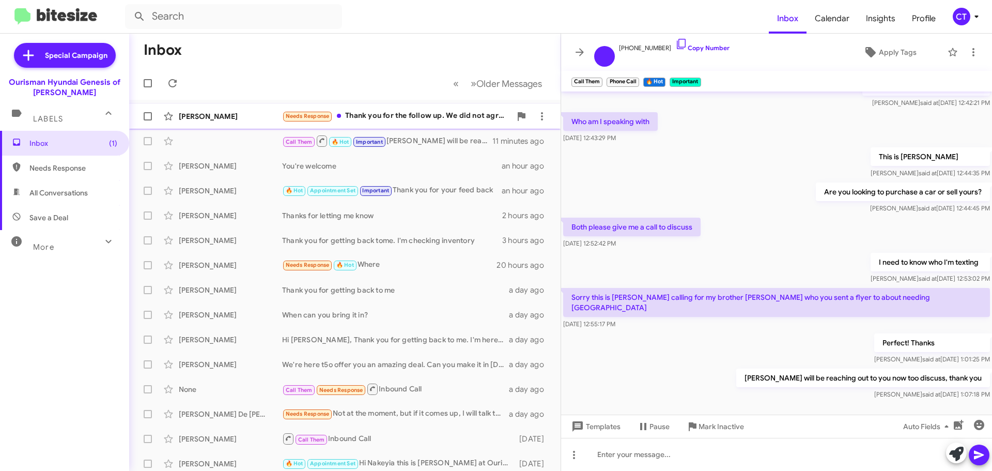
drag, startPoint x: 375, startPoint y: 118, endPoint x: 370, endPoint y: 123, distance: 7.0
click at [375, 118] on div "Needs Response Thank you for the follow up. We did not agree on the negotiation." at bounding box center [396, 116] width 229 height 12
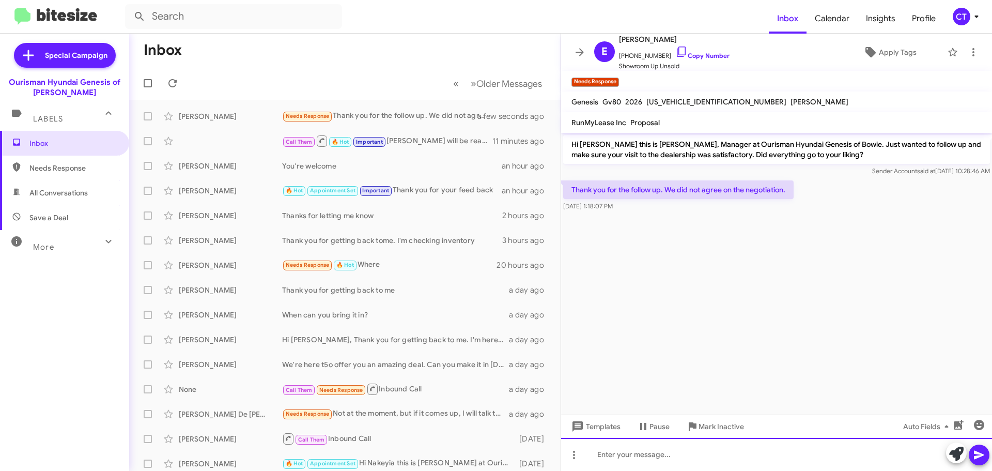
click at [664, 448] on div at bounding box center [776, 454] width 431 height 33
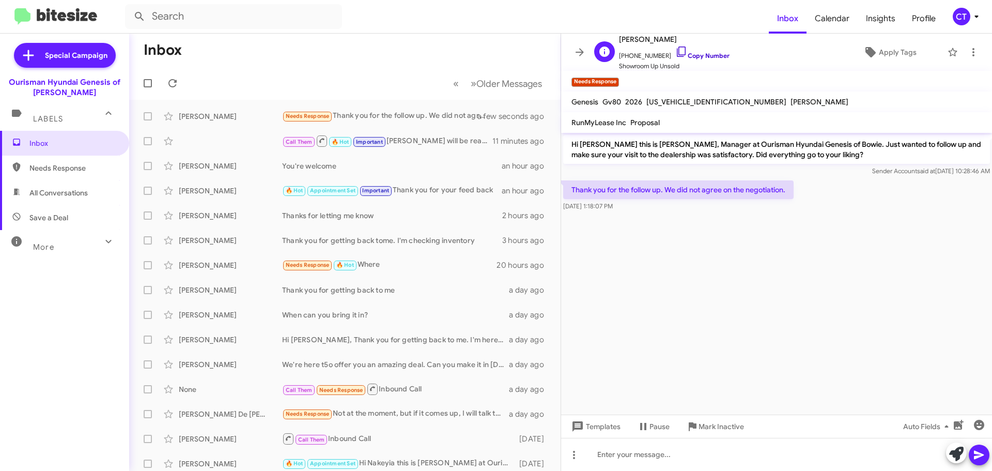
drag, startPoint x: 676, startPoint y: 51, endPoint x: 77, endPoint y: 61, distance: 598.9
click at [675, 51] on icon at bounding box center [681, 51] width 12 height 12
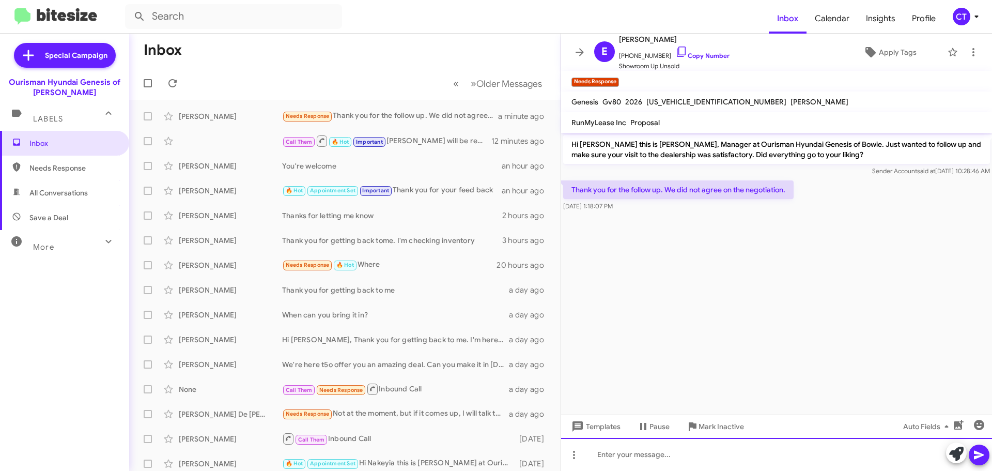
click at [736, 463] on div at bounding box center [776, 454] width 431 height 33
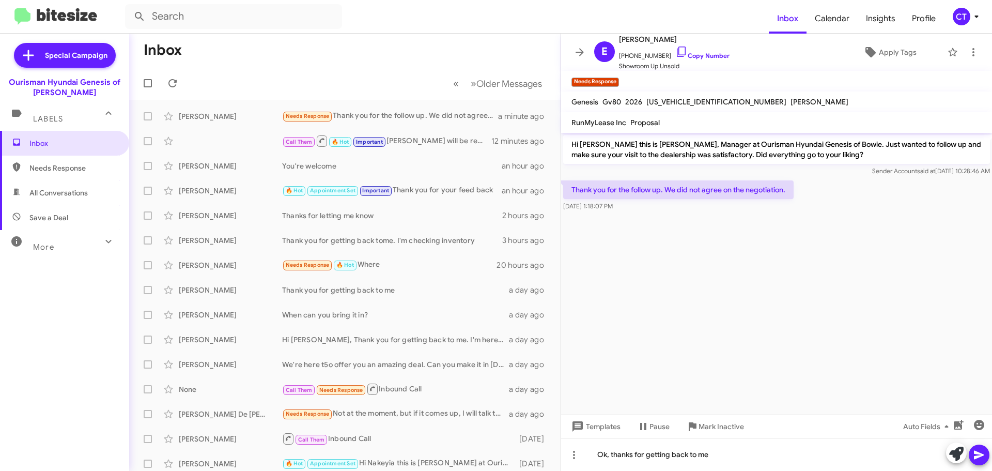
click at [985, 456] on icon at bounding box center [979, 454] width 12 height 12
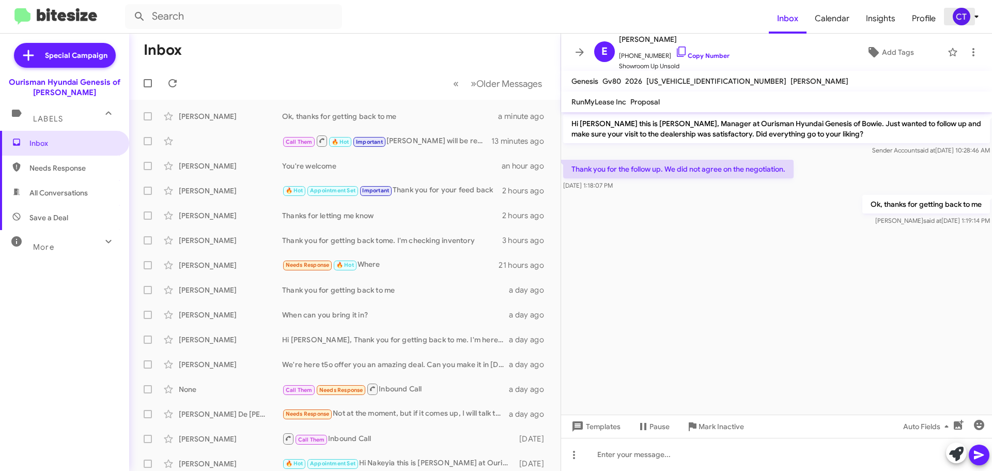
click at [973, 20] on icon at bounding box center [976, 16] width 12 height 12
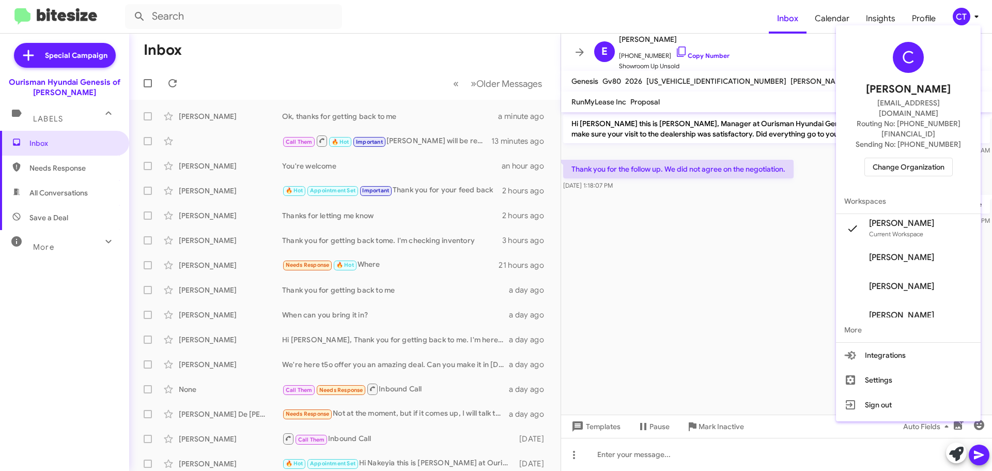
click at [917, 158] on span "Change Organization" at bounding box center [909, 167] width 72 height 18
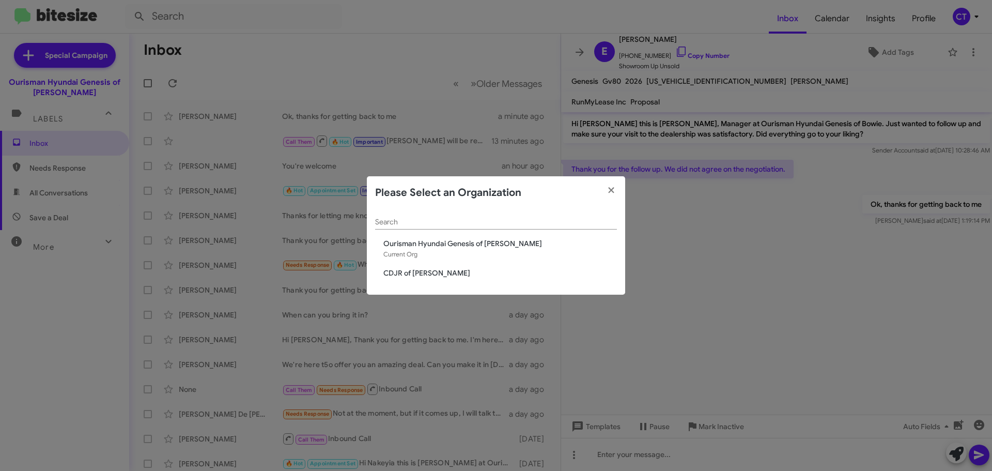
click at [433, 276] on span "CDJR of [PERSON_NAME]" at bounding box center [500, 273] width 234 height 10
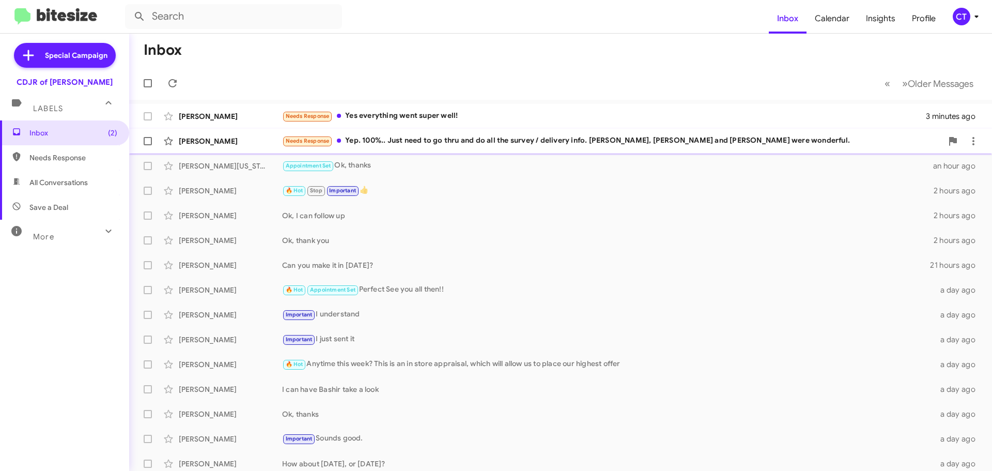
click at [446, 145] on div "Needs Response Yep. 100%.. Just need to go thru and do all the survey / deliver…" at bounding box center [612, 141] width 660 height 12
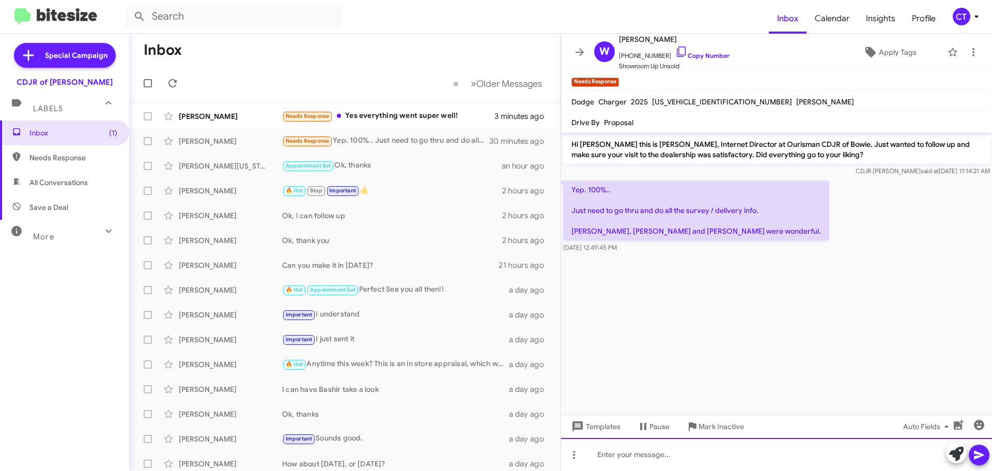
click at [676, 464] on div at bounding box center [776, 454] width 431 height 33
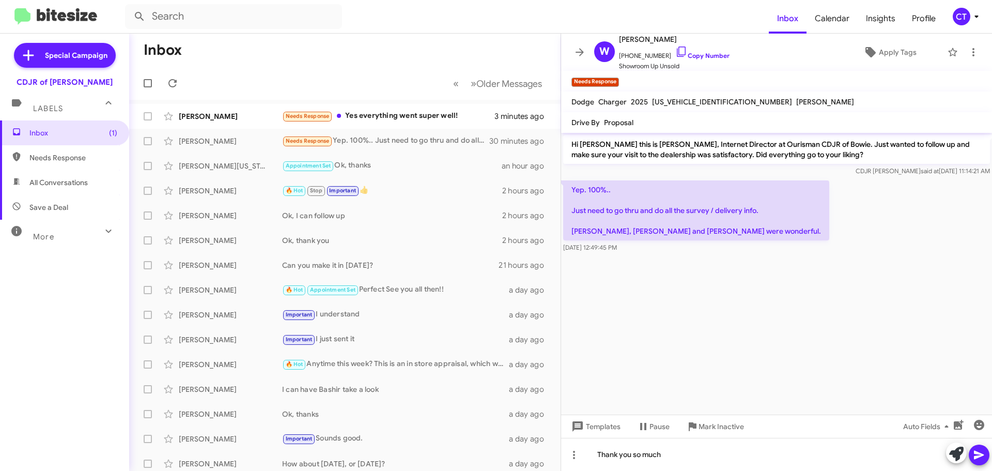
click at [987, 450] on button at bounding box center [979, 454] width 21 height 21
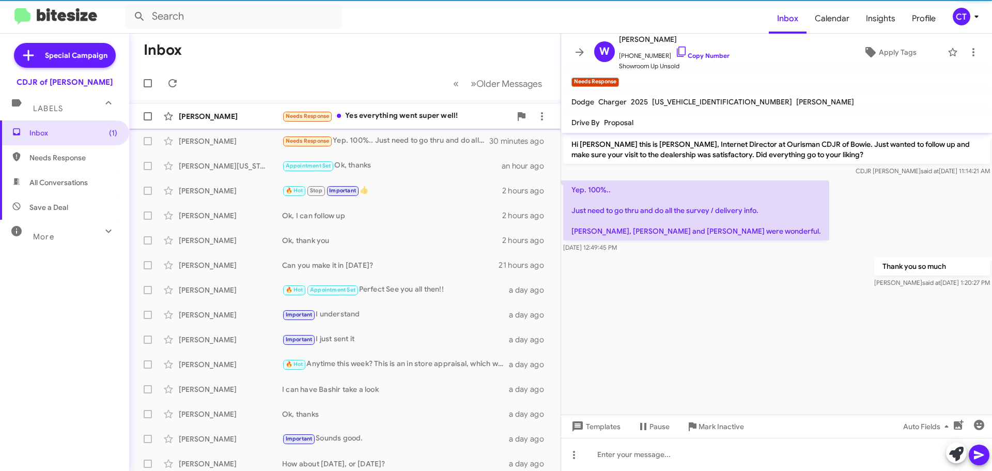
click at [368, 112] on div "Needs Response Yes everything went super well!" at bounding box center [396, 116] width 229 height 12
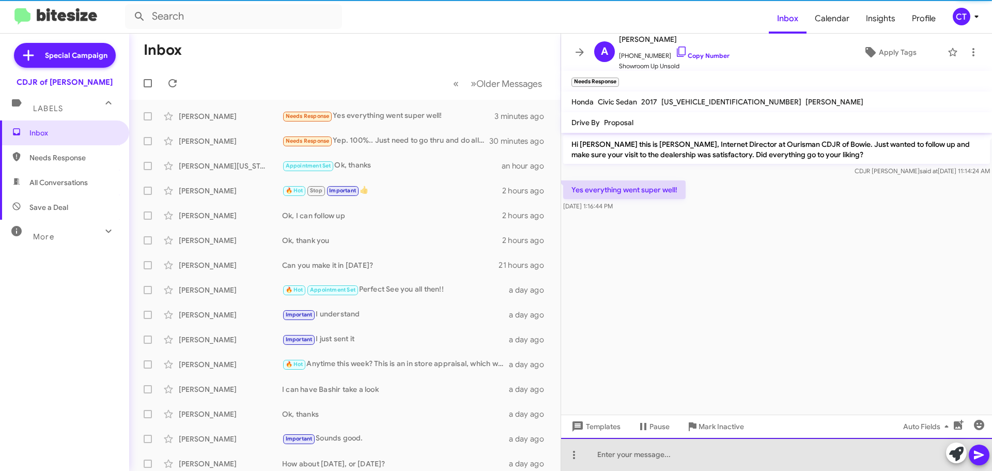
click at [623, 452] on div at bounding box center [776, 454] width 431 height 33
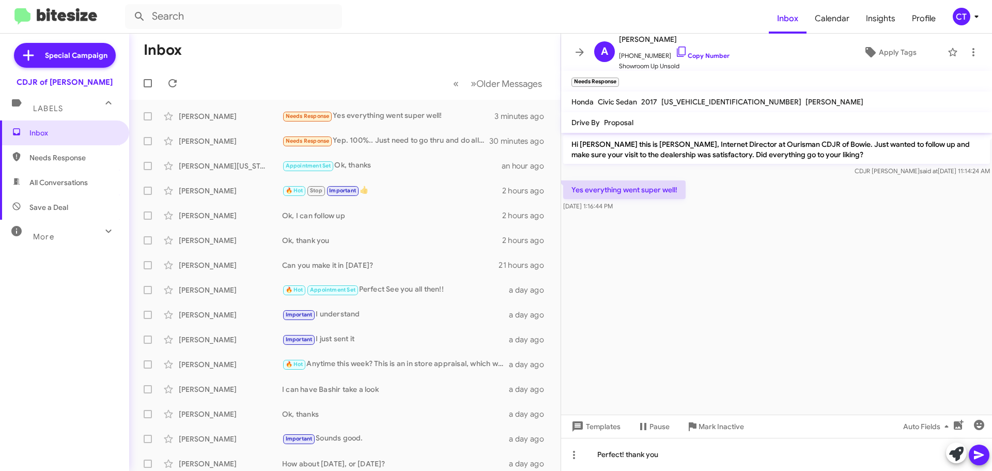
click at [981, 463] on span at bounding box center [979, 454] width 12 height 21
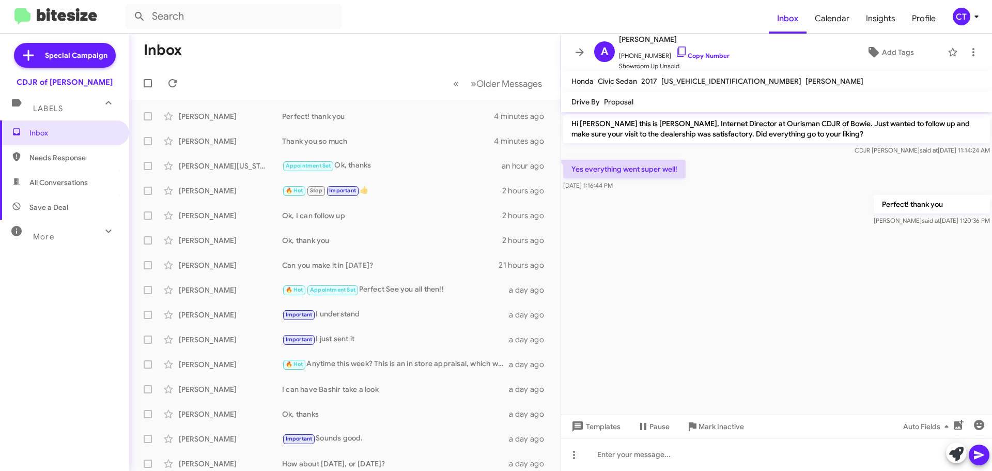
click at [962, 18] on div "CT" at bounding box center [962, 17] width 18 height 18
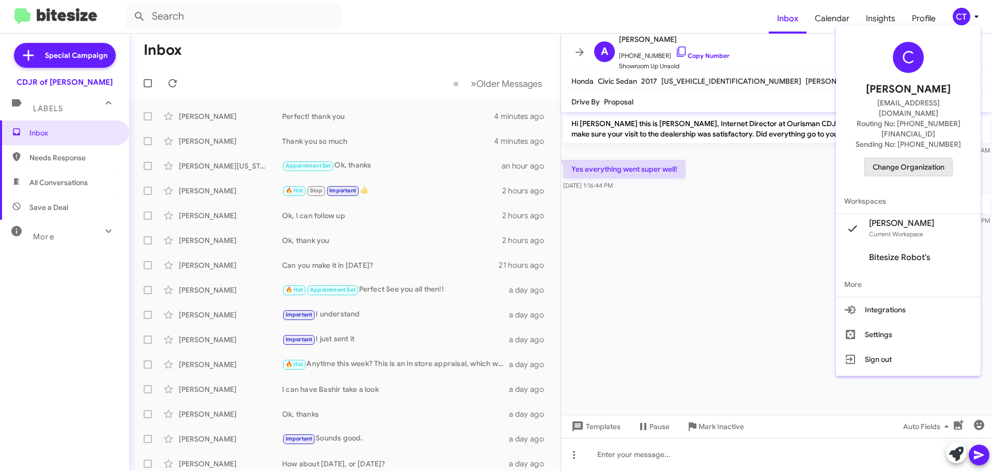
click at [900, 158] on span "Change Organization" at bounding box center [909, 167] width 72 height 18
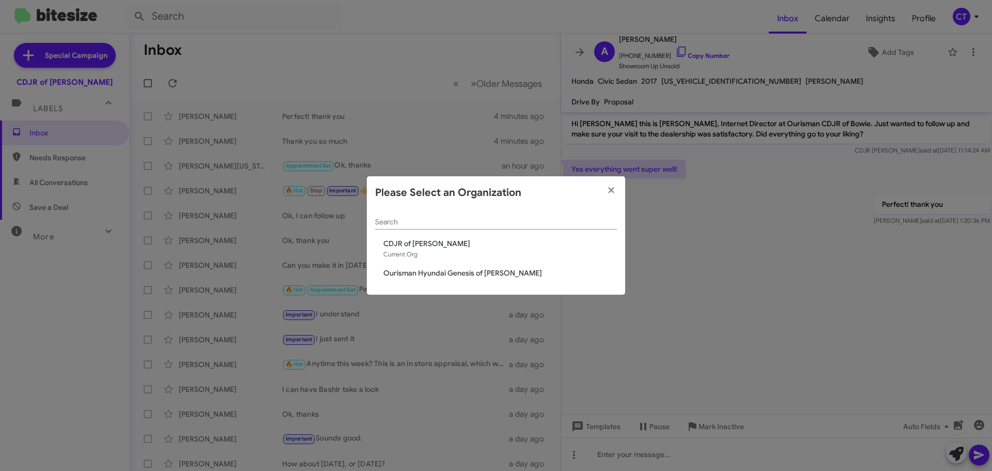
click at [454, 278] on span "Ourisman Hyundai Genesis of [PERSON_NAME]" at bounding box center [500, 273] width 234 height 10
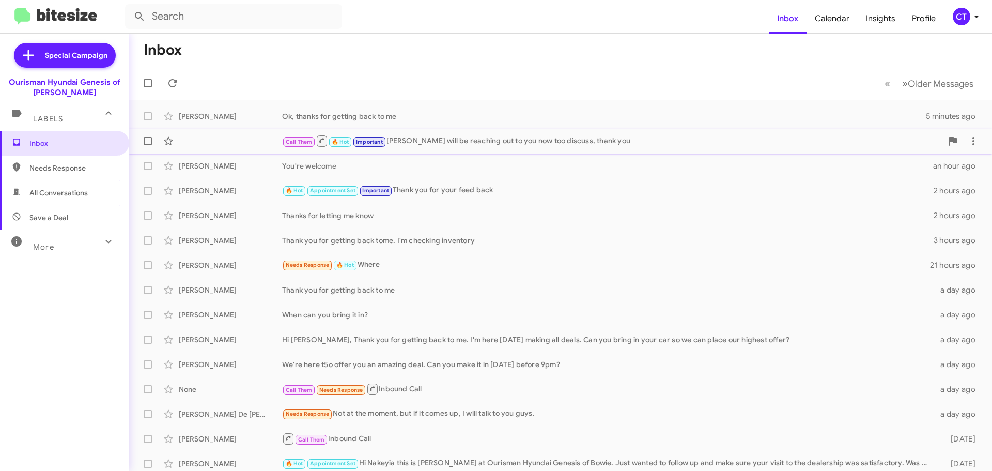
click at [426, 148] on div "Call Them 🔥 Hot Important [PERSON_NAME] will be reaching out to you now too dis…" at bounding box center [560, 141] width 846 height 21
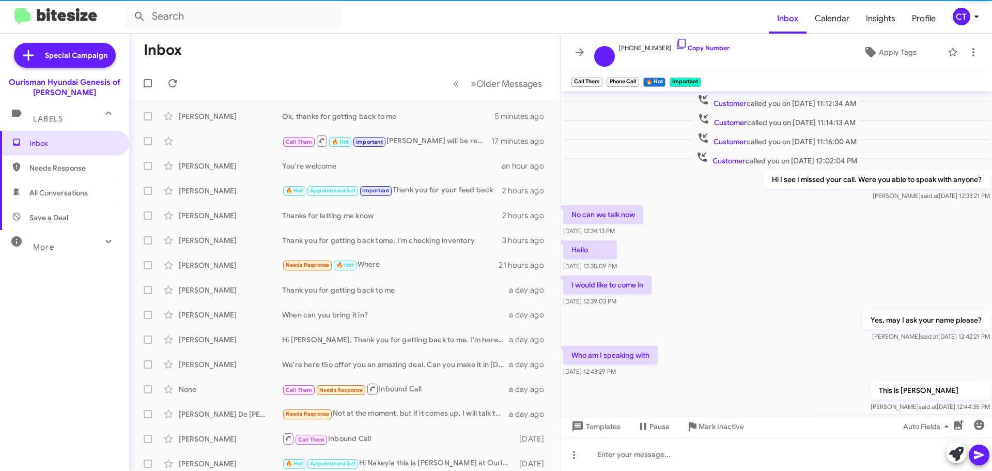
scroll to position [254, 0]
